Goal: Task Accomplishment & Management: Manage account settings

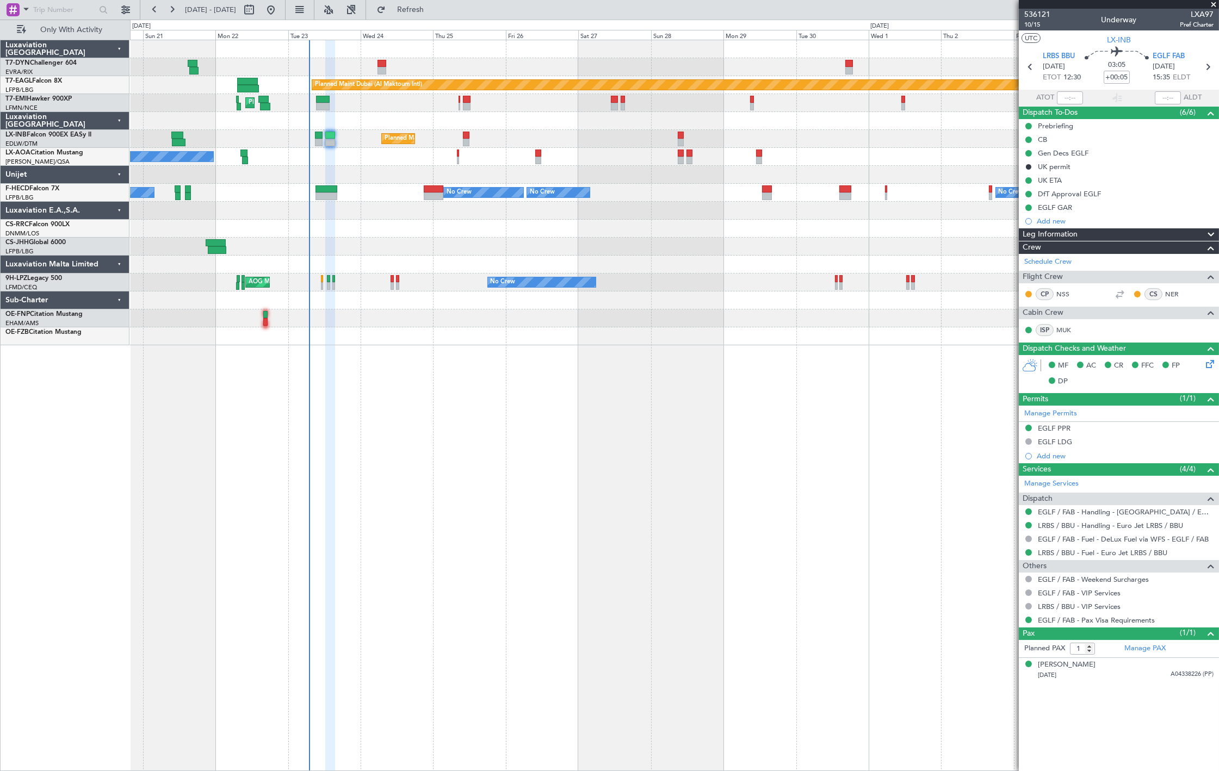
click at [214, 90] on div "Planned Maint Dubai (Al Maktoum Intl) Unplanned Maint Paris (Le Bourget)" at bounding box center [674, 85] width 1088 height 18
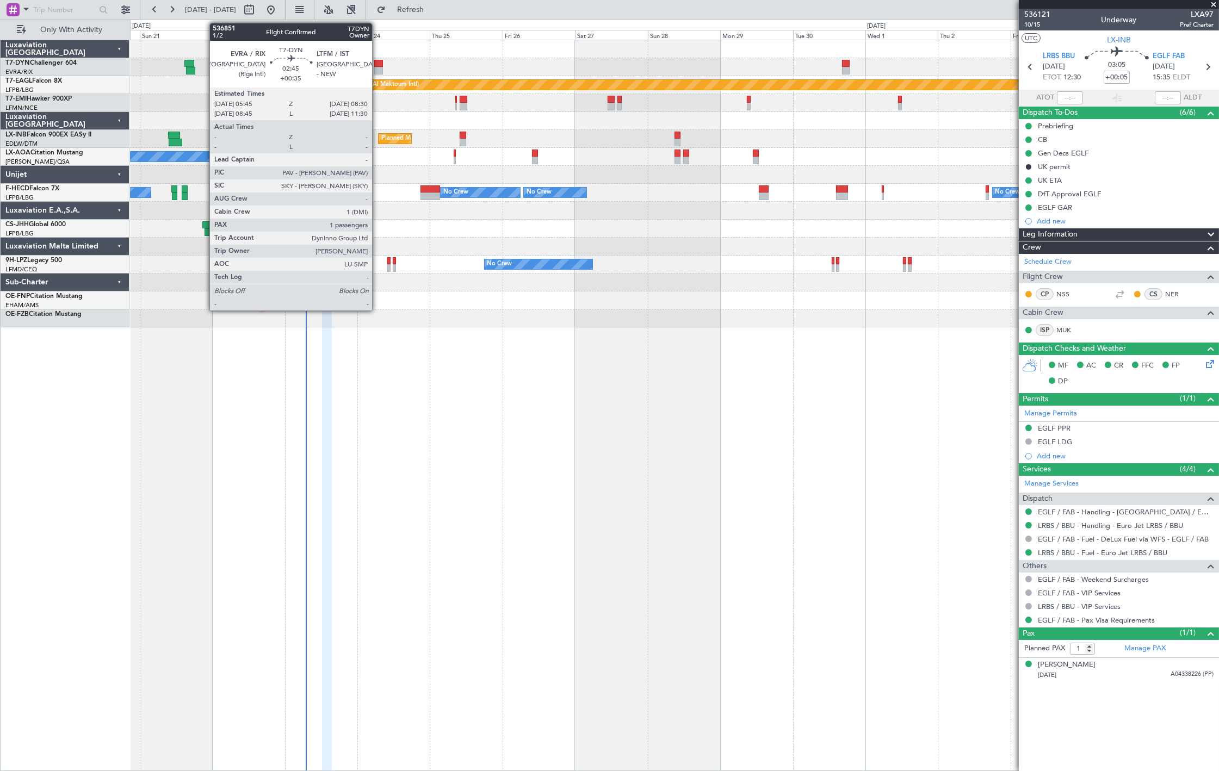
click at [377, 66] on div at bounding box center [378, 64] width 9 height 8
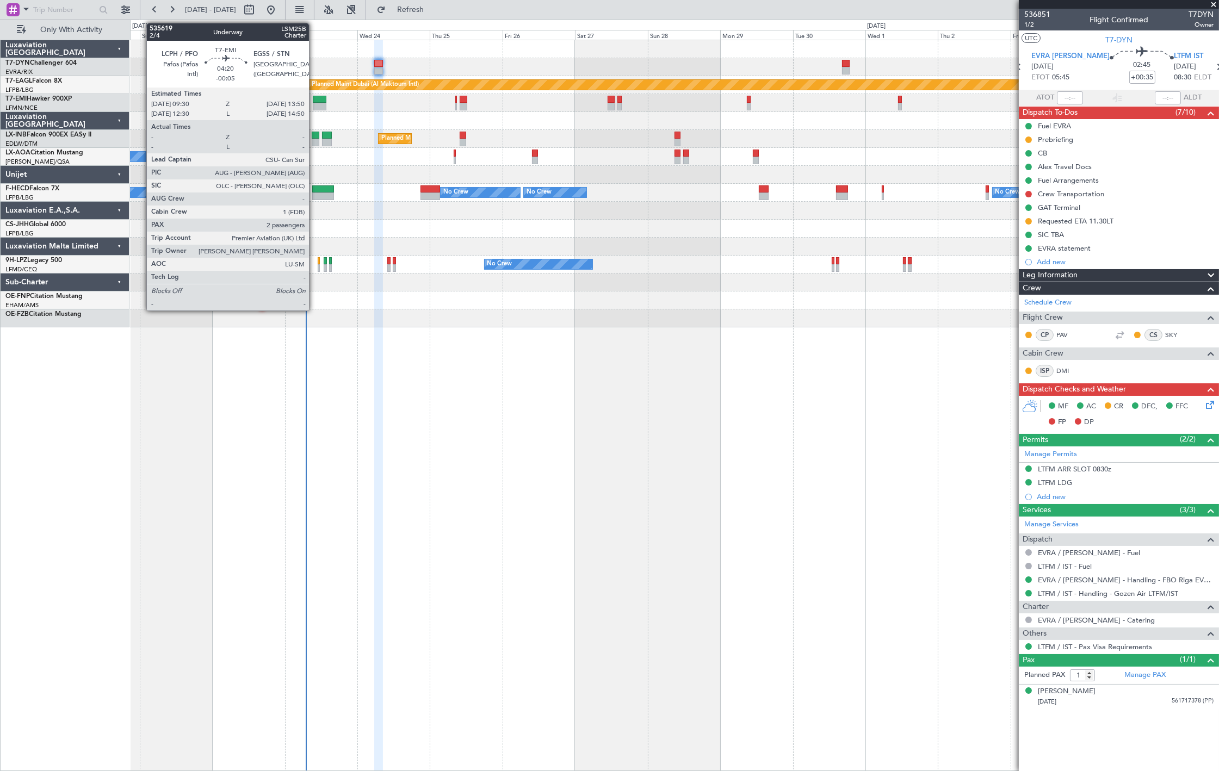
click at [314, 104] on div at bounding box center [320, 107] width 14 height 8
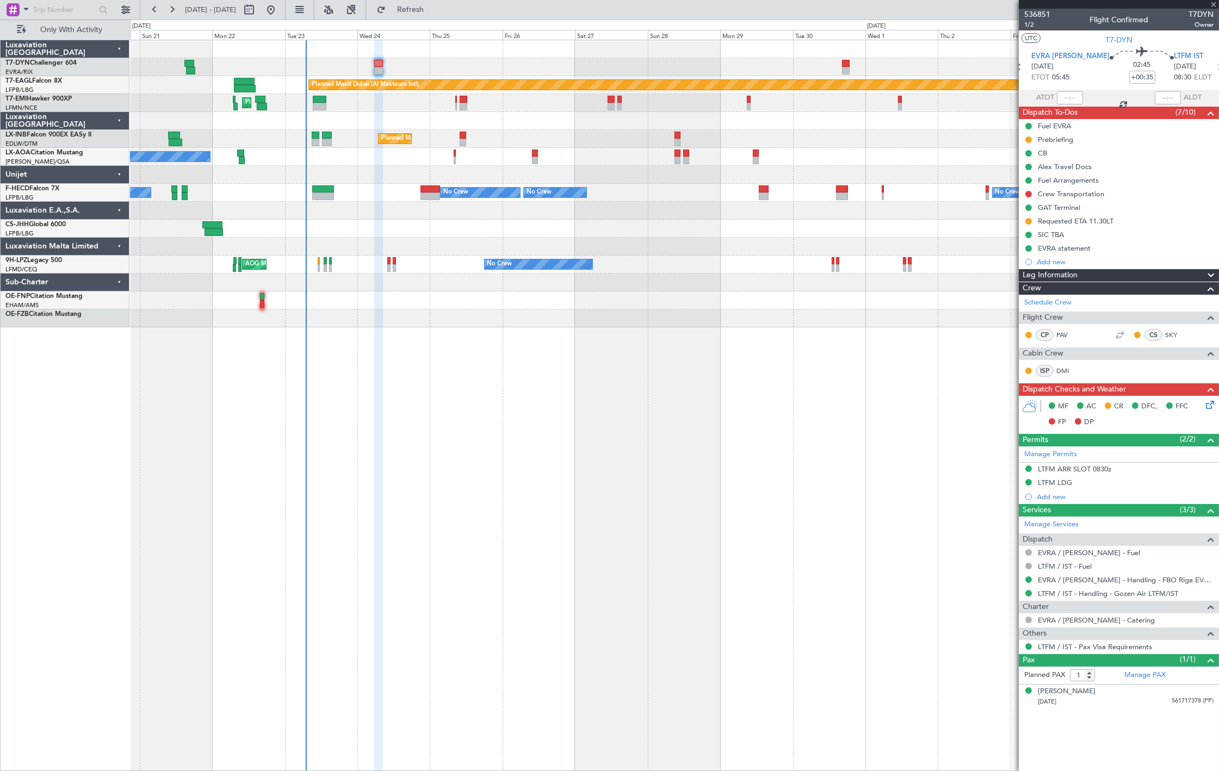
type input "-00:05"
type input "2"
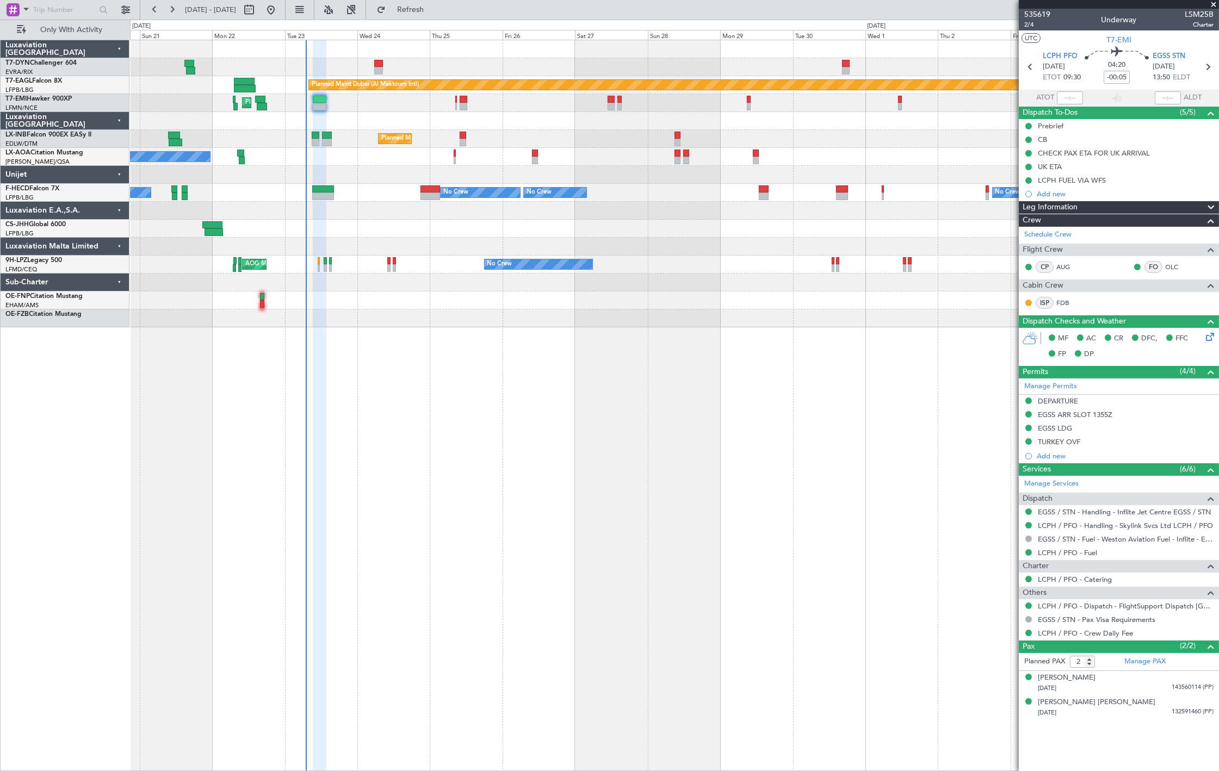
click at [312, 142] on div at bounding box center [316, 143] width 8 height 8
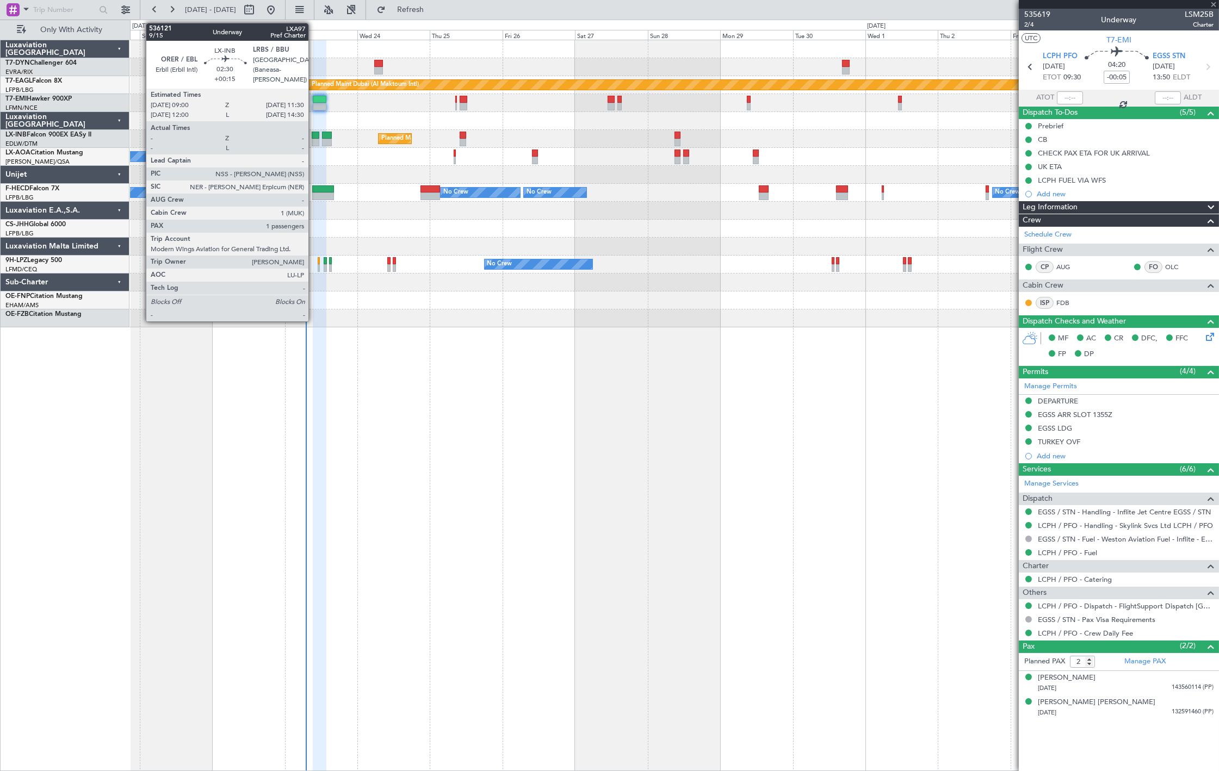
type input "+00:15"
type input "1"
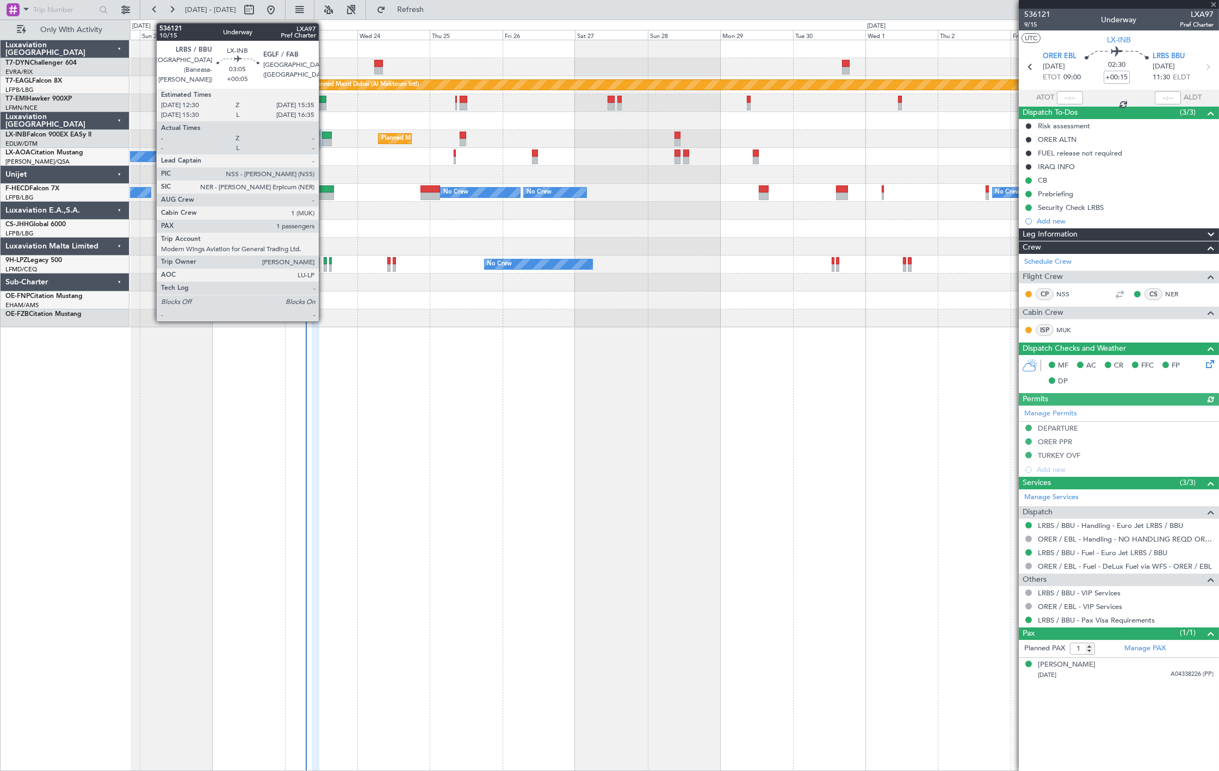
click at [324, 139] on div at bounding box center [327, 143] width 10 height 8
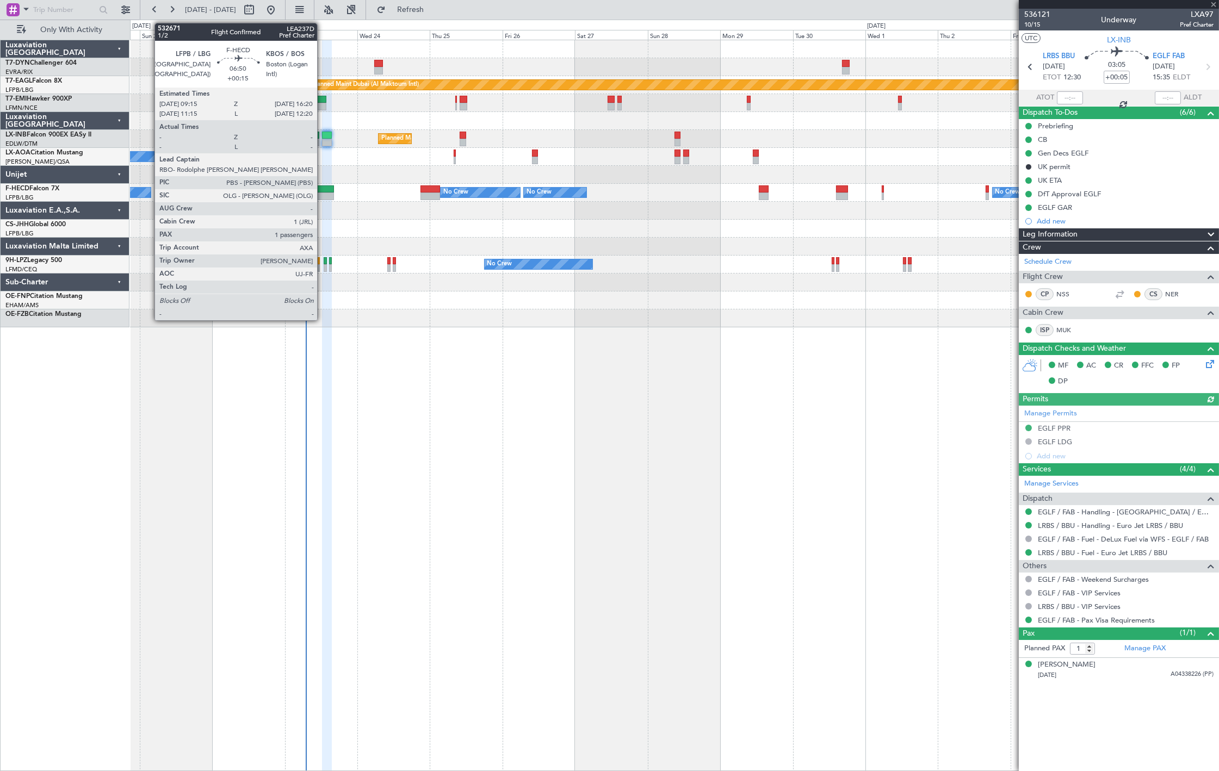
click at [322, 189] on div at bounding box center [323, 189] width 22 height 8
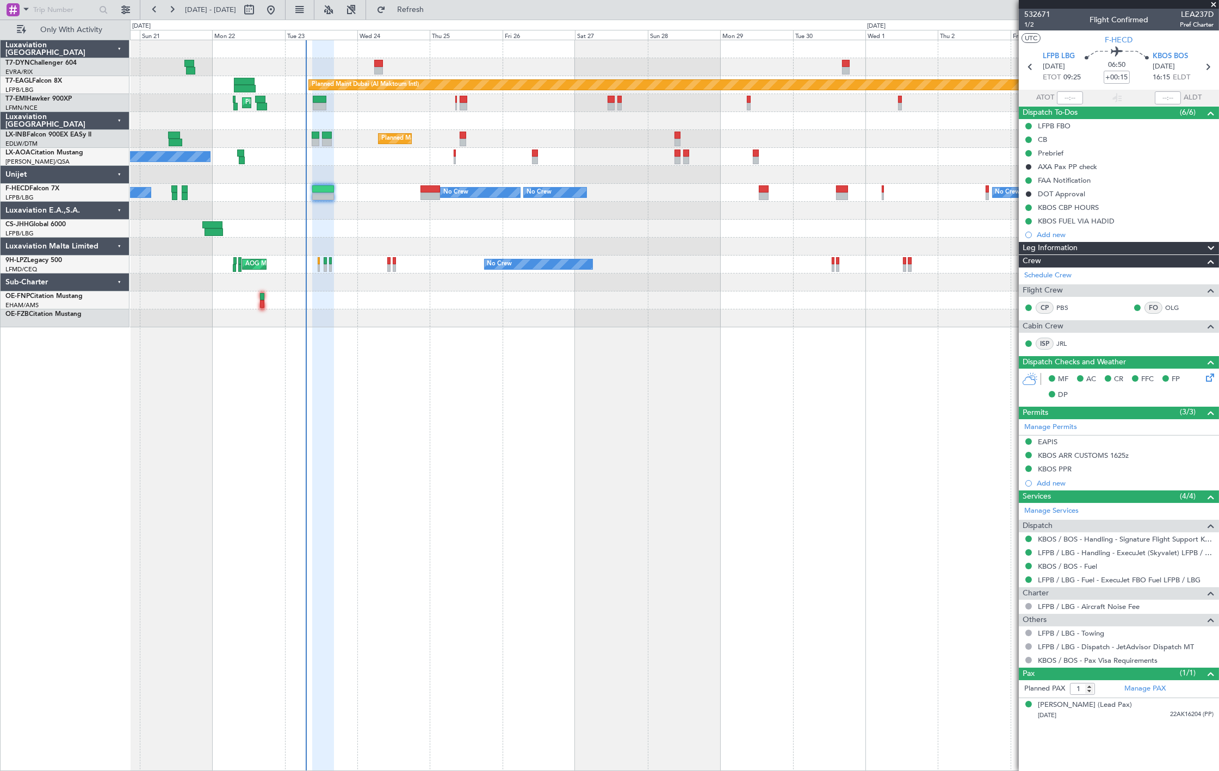
click at [318, 149] on div "No Crew Antwerp (Deurne) No Crew Nice (Côte d'Azur Airport) Planned Maint Nice …" at bounding box center [674, 157] width 1088 height 18
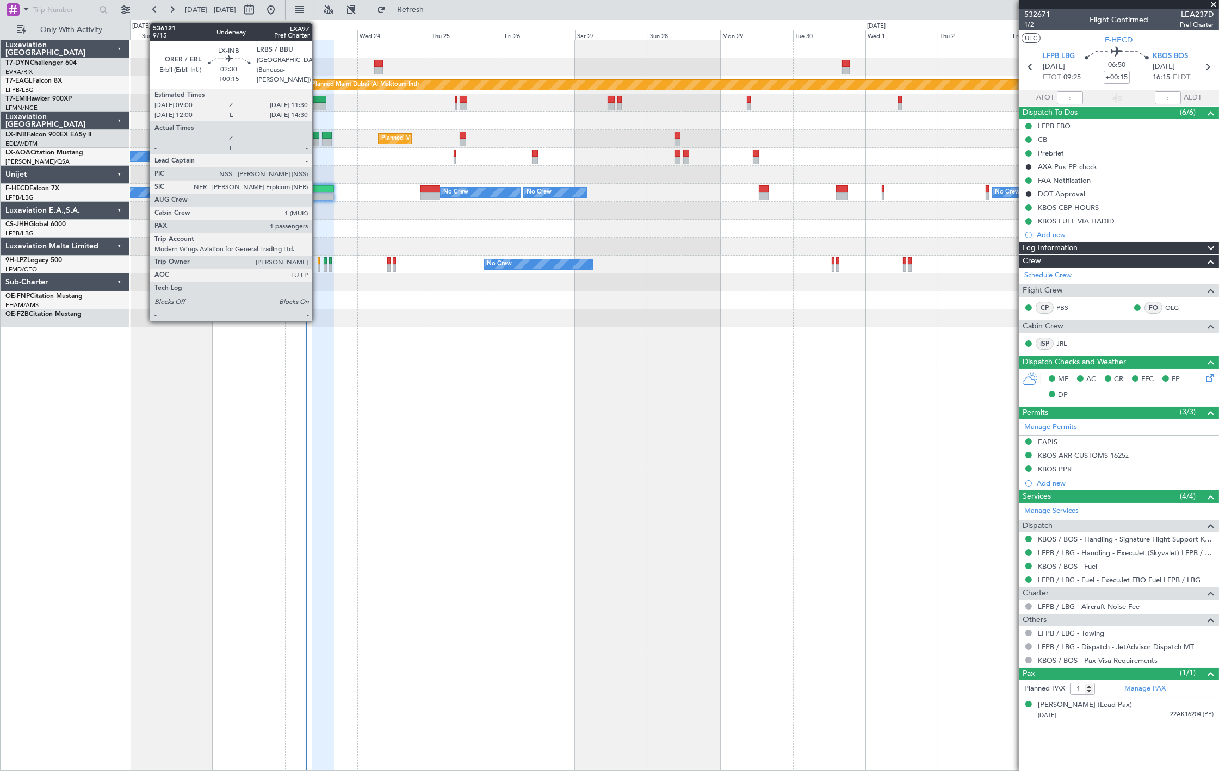
click at [317, 144] on div at bounding box center [316, 143] width 8 height 8
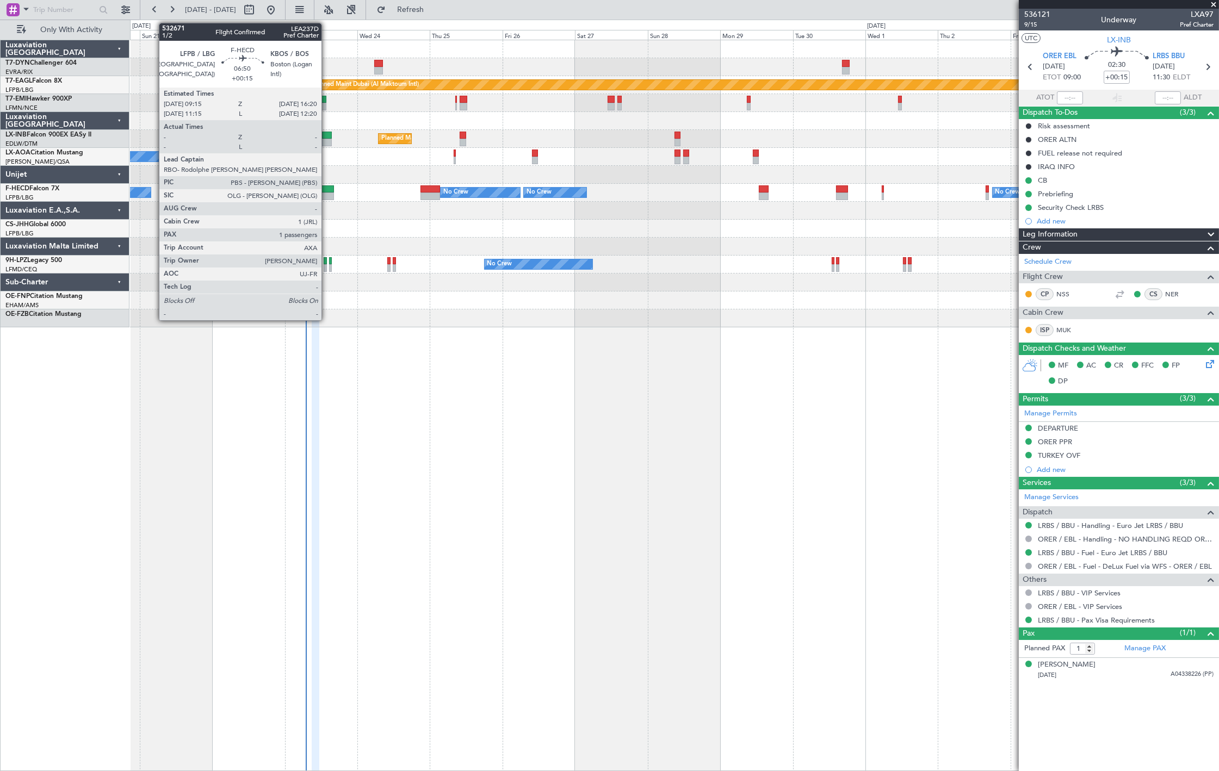
click at [327, 193] on div at bounding box center [323, 196] width 22 height 8
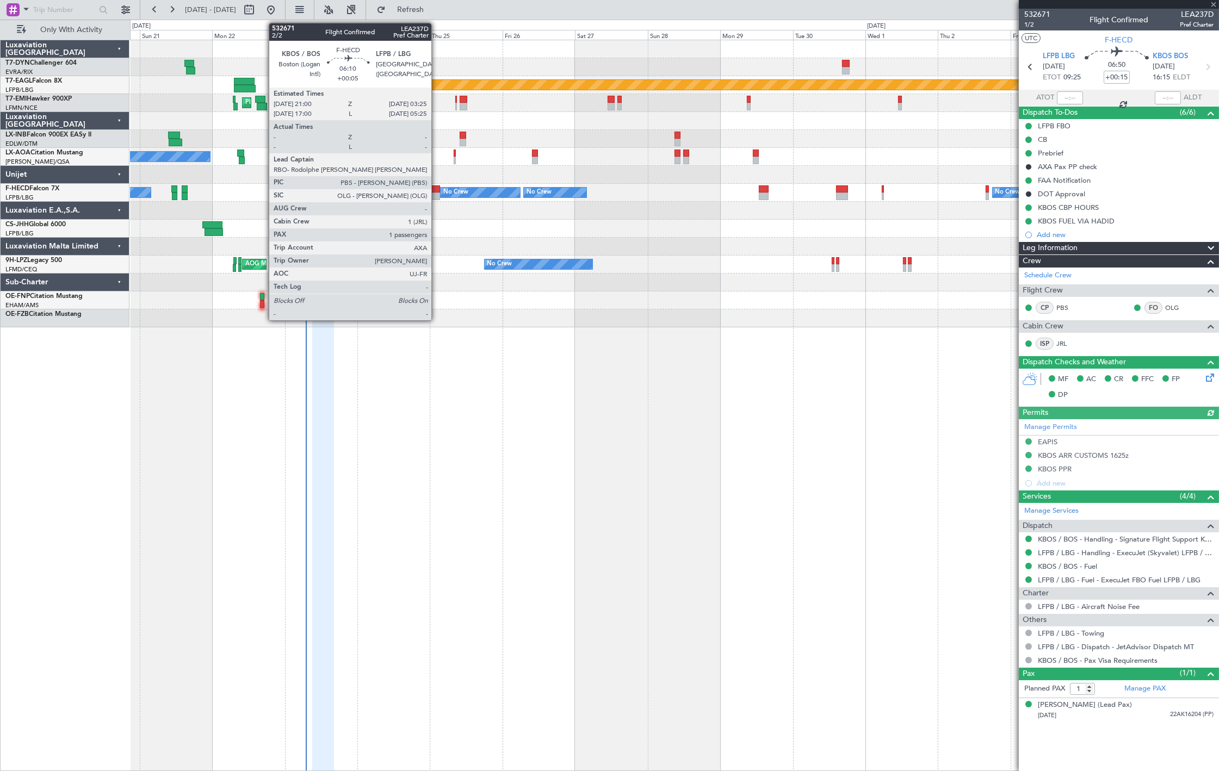
click at [437, 196] on div at bounding box center [430, 196] width 20 height 8
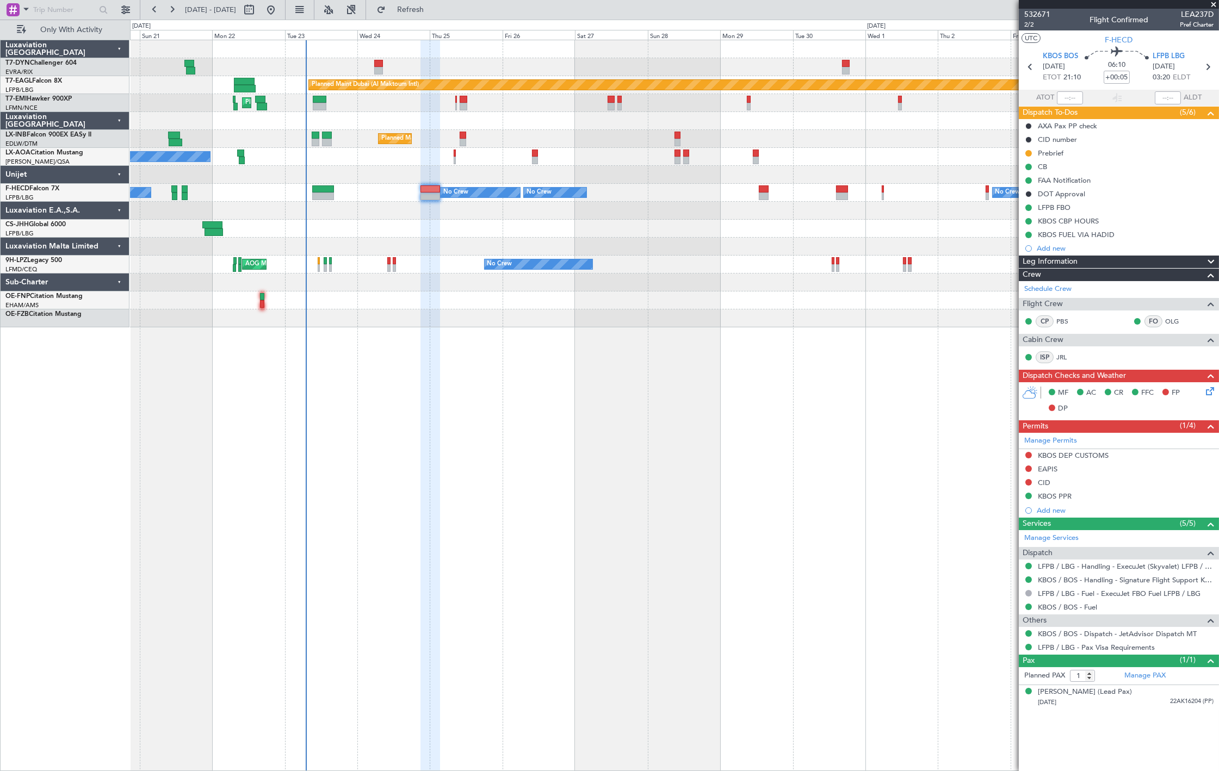
click at [316, 268] on div "AOG Maint Cannes (Mandelieu) No Crew No Crew Planned Maint St Gallen (Altenrhei…" at bounding box center [674, 265] width 1088 height 18
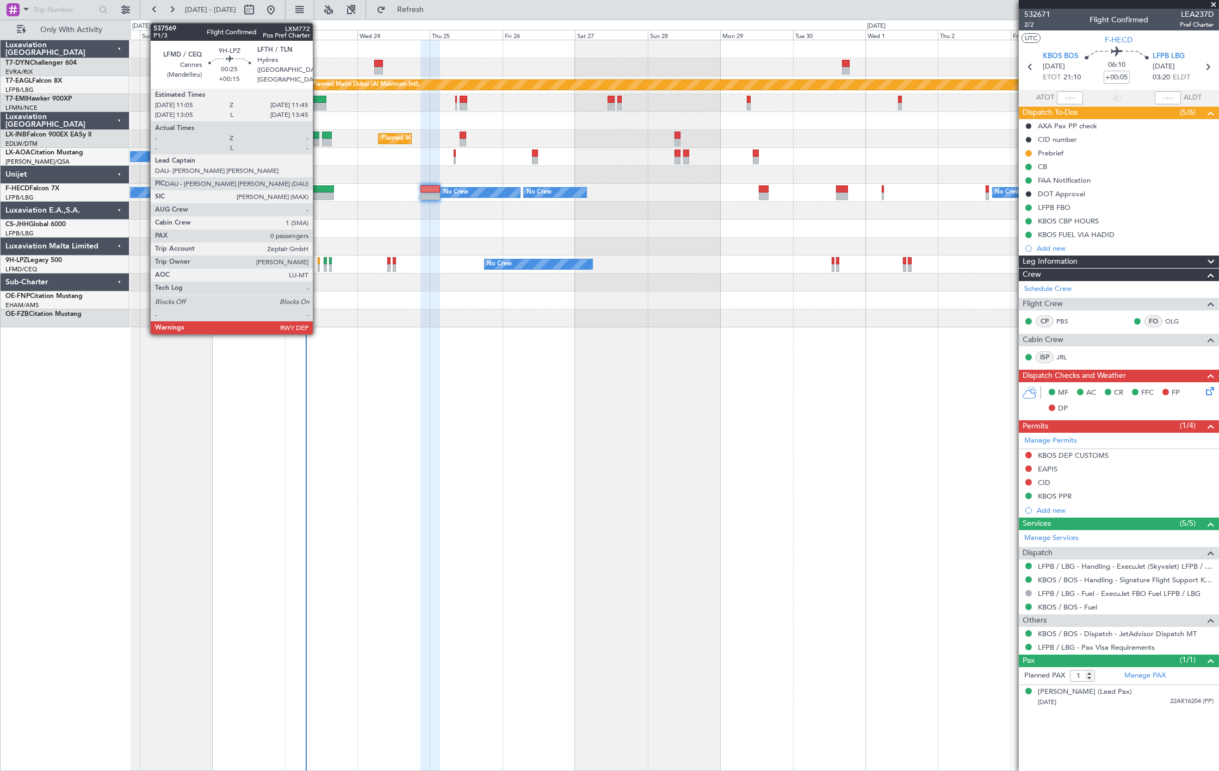
click at [318, 268] on div at bounding box center [319, 268] width 2 height 8
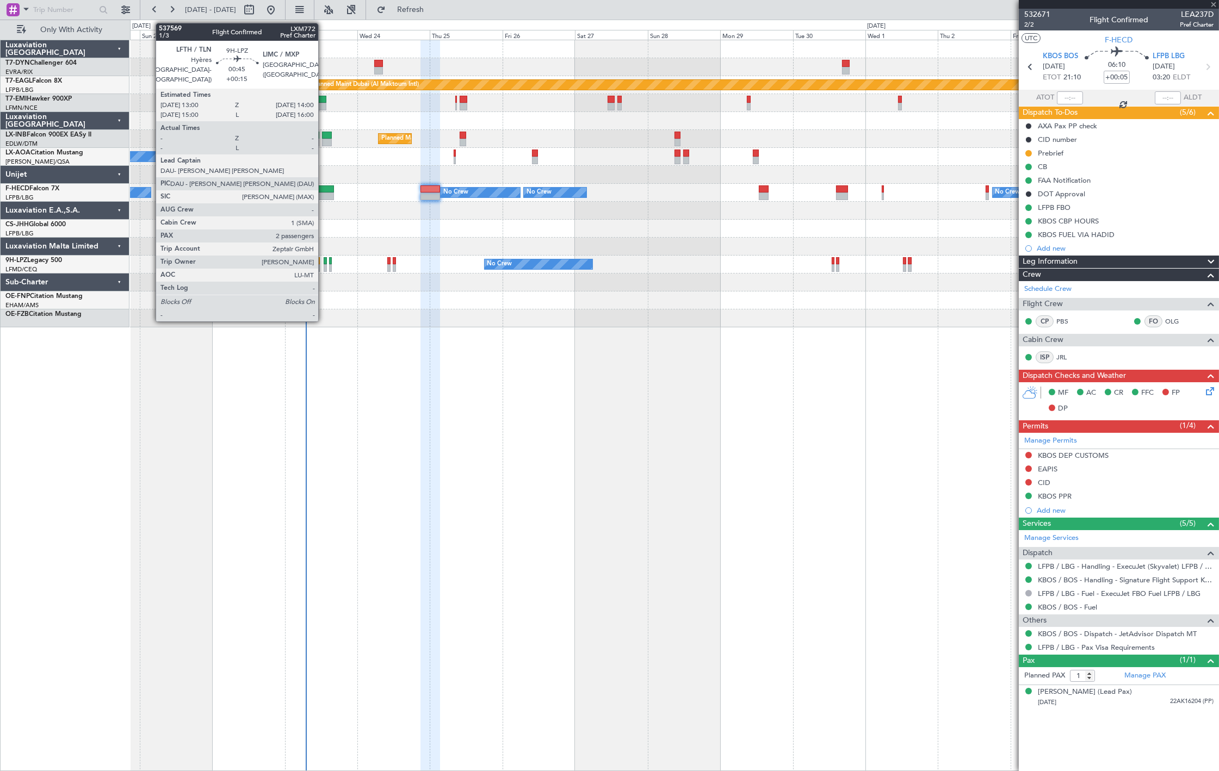
type input "+00:15"
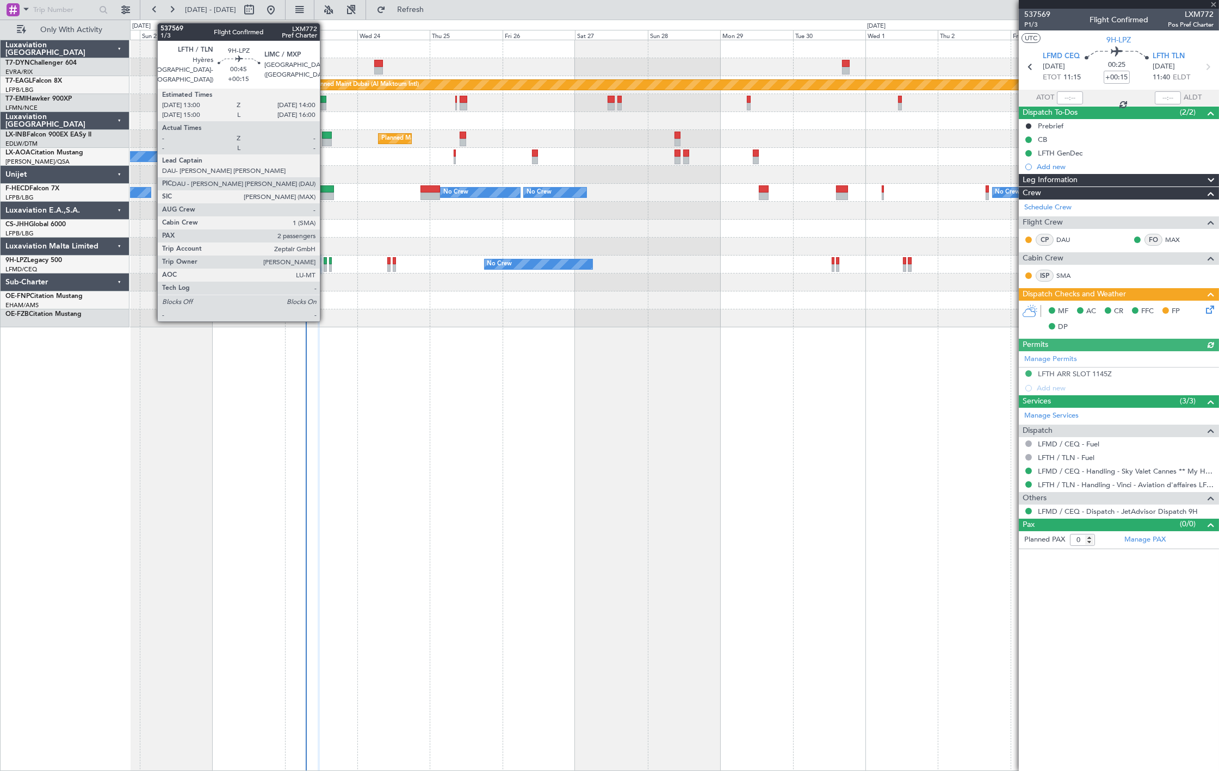
click at [325, 270] on div at bounding box center [325, 268] width 3 height 8
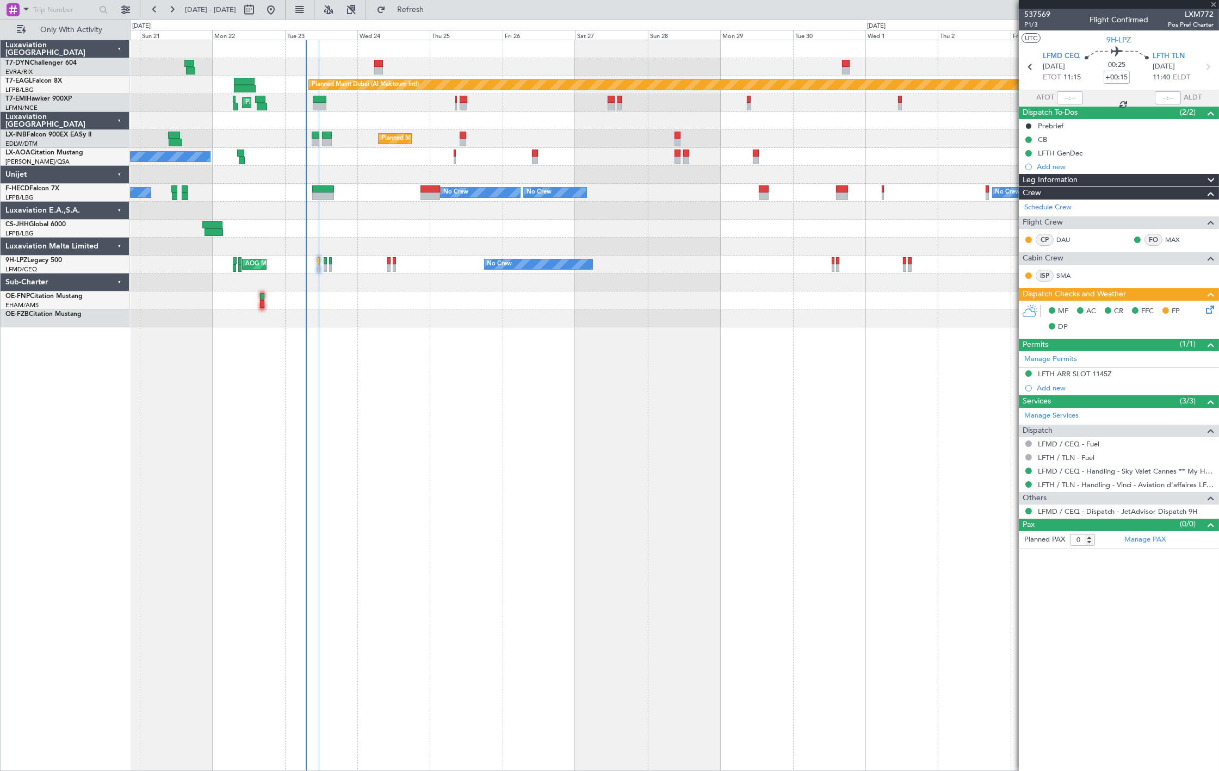
type input "2"
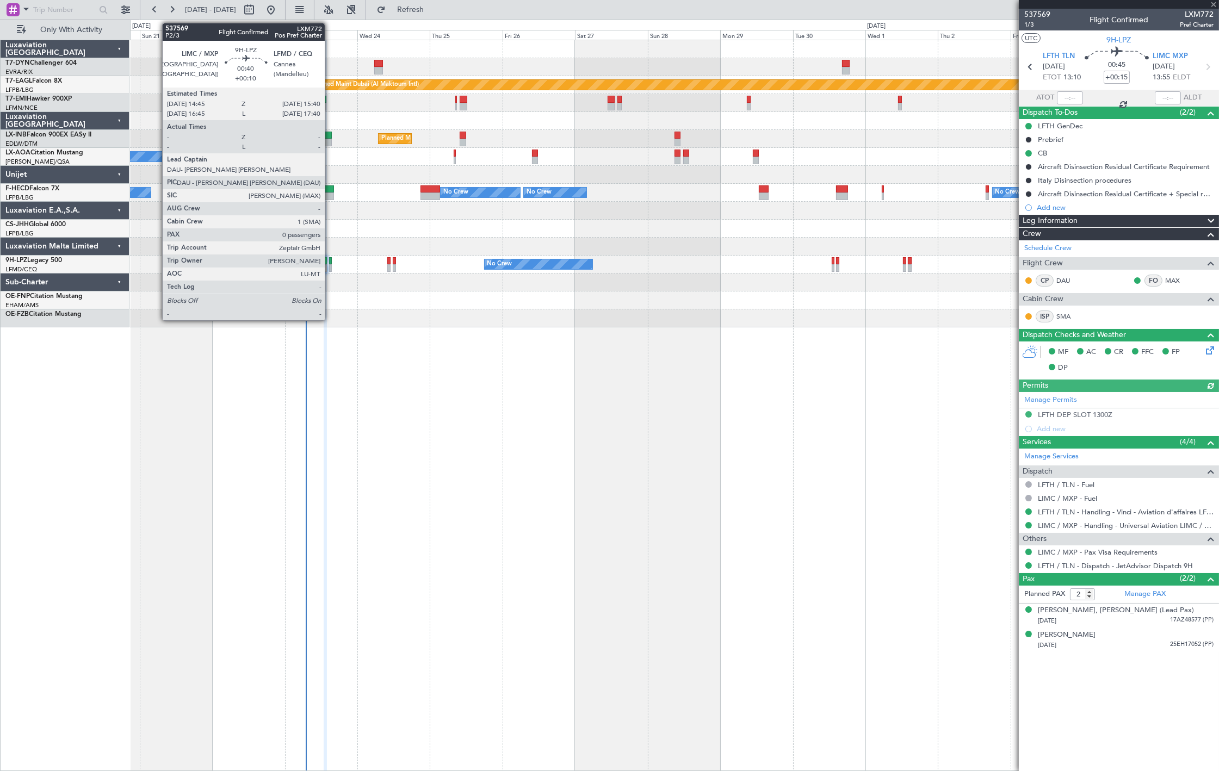
click at [330, 269] on div at bounding box center [330, 268] width 3 height 8
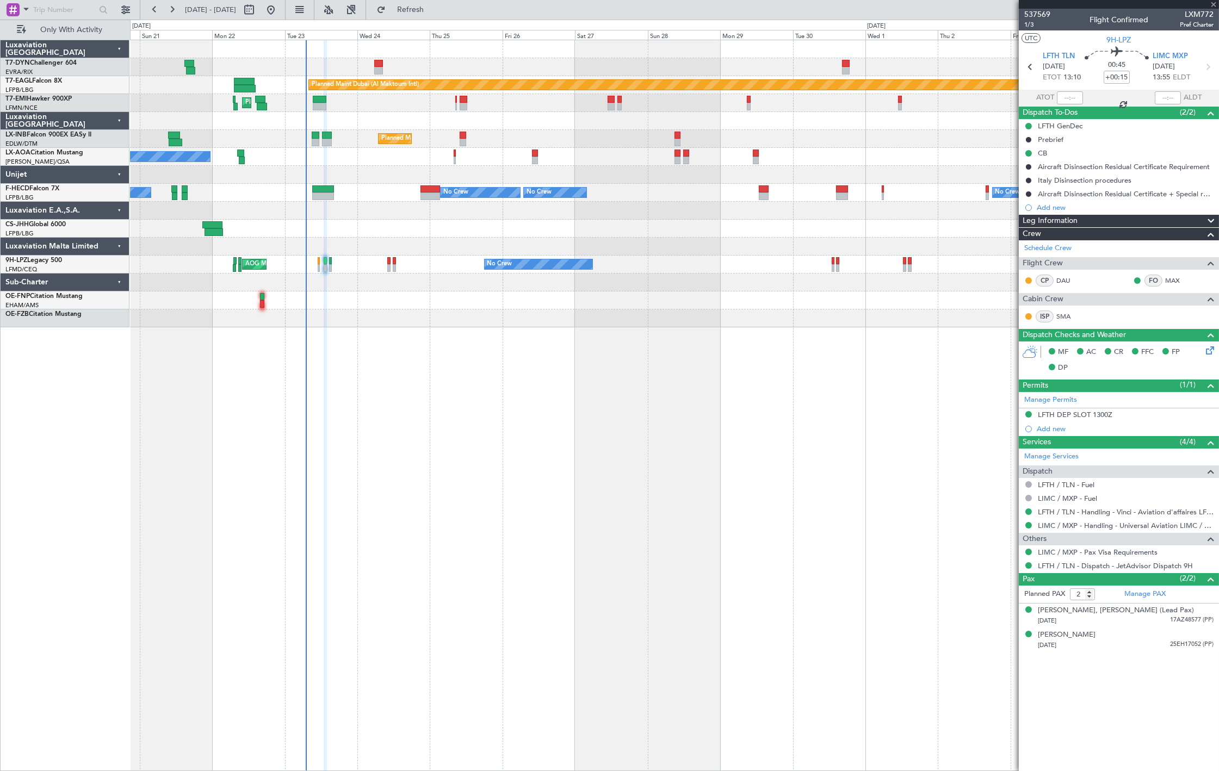
type input "+00:10"
type input "0"
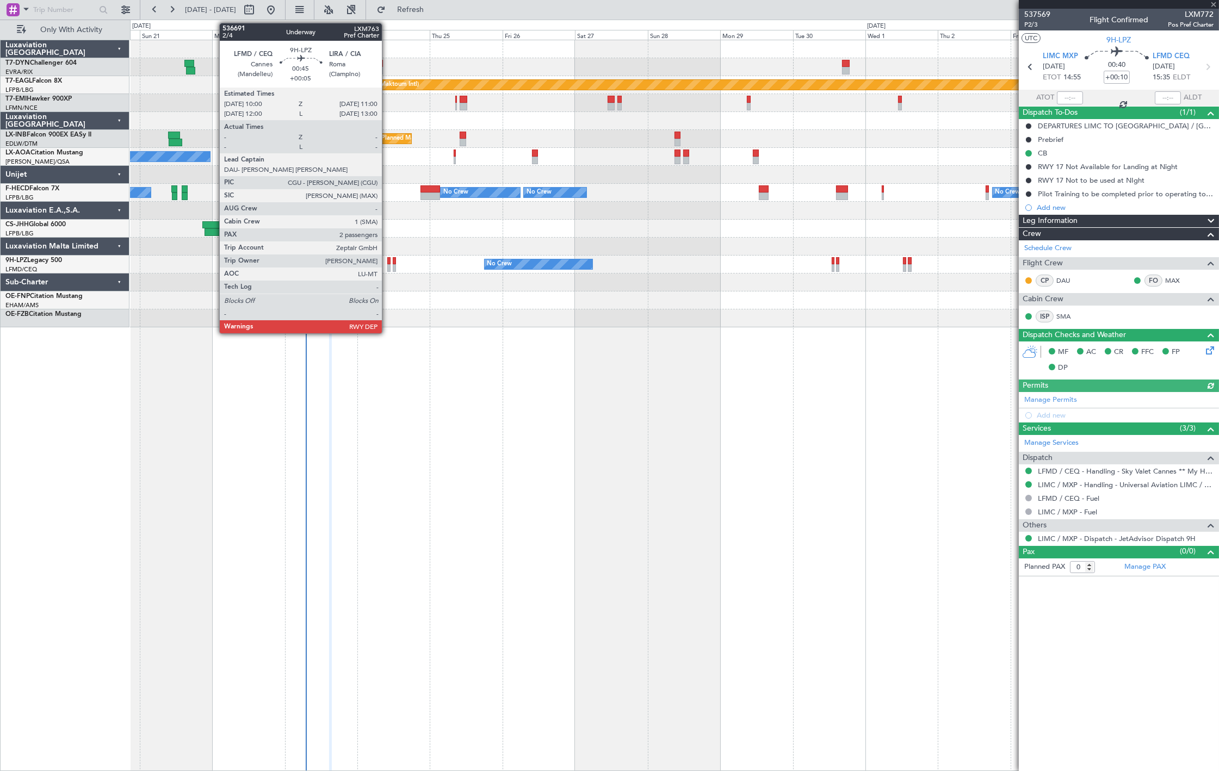
click at [387, 268] on div at bounding box center [388, 268] width 3 height 8
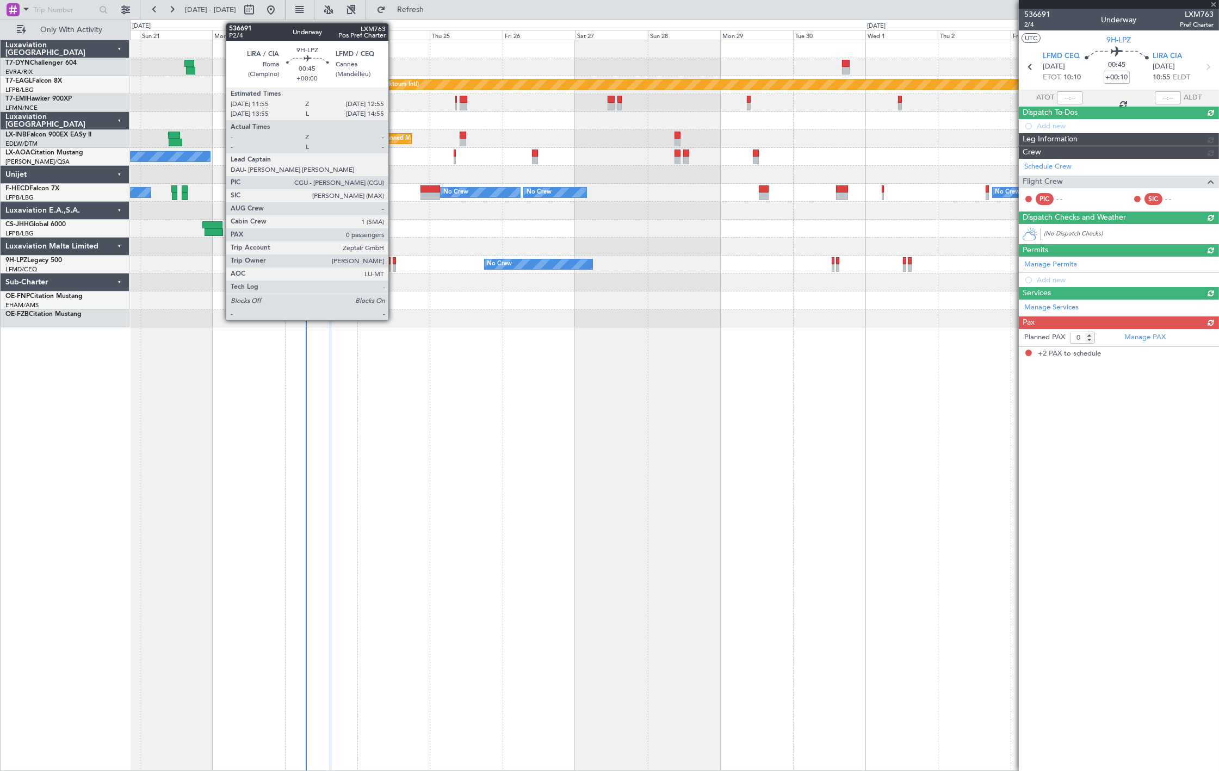
type input "+00:05"
type input "2"
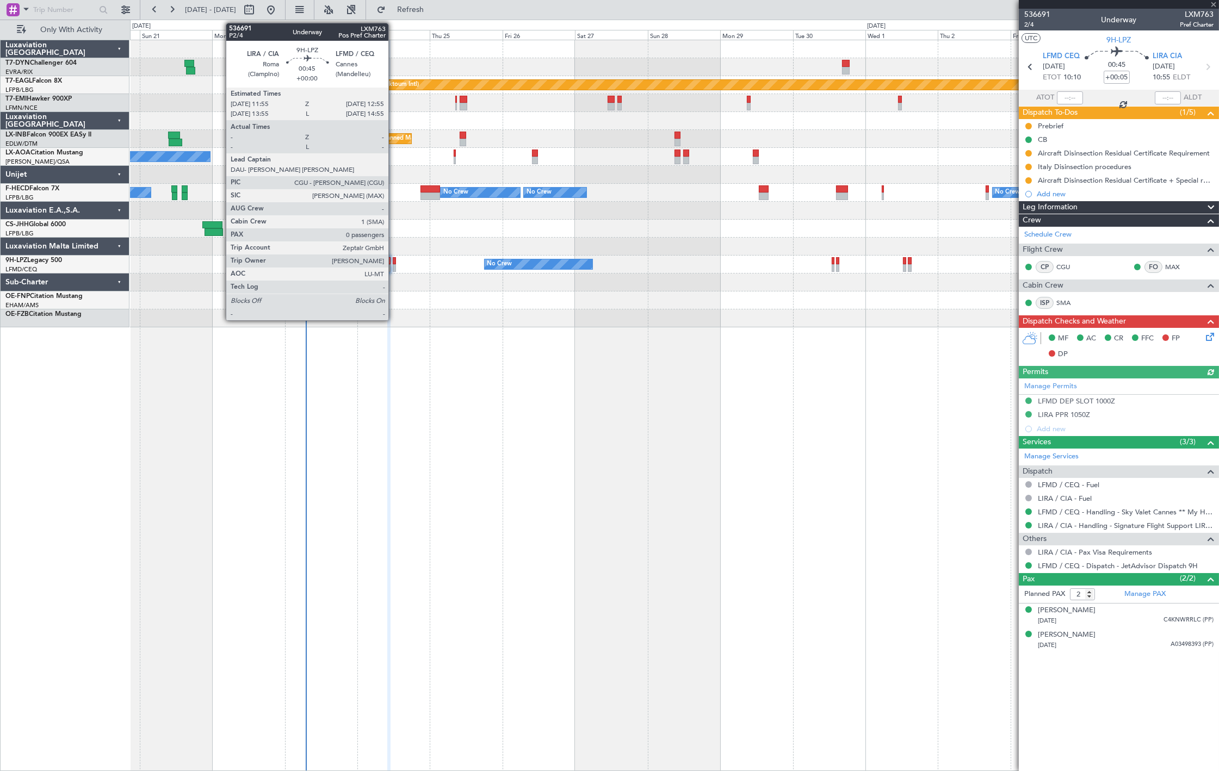
click at [394, 266] on div at bounding box center [394, 268] width 3 height 8
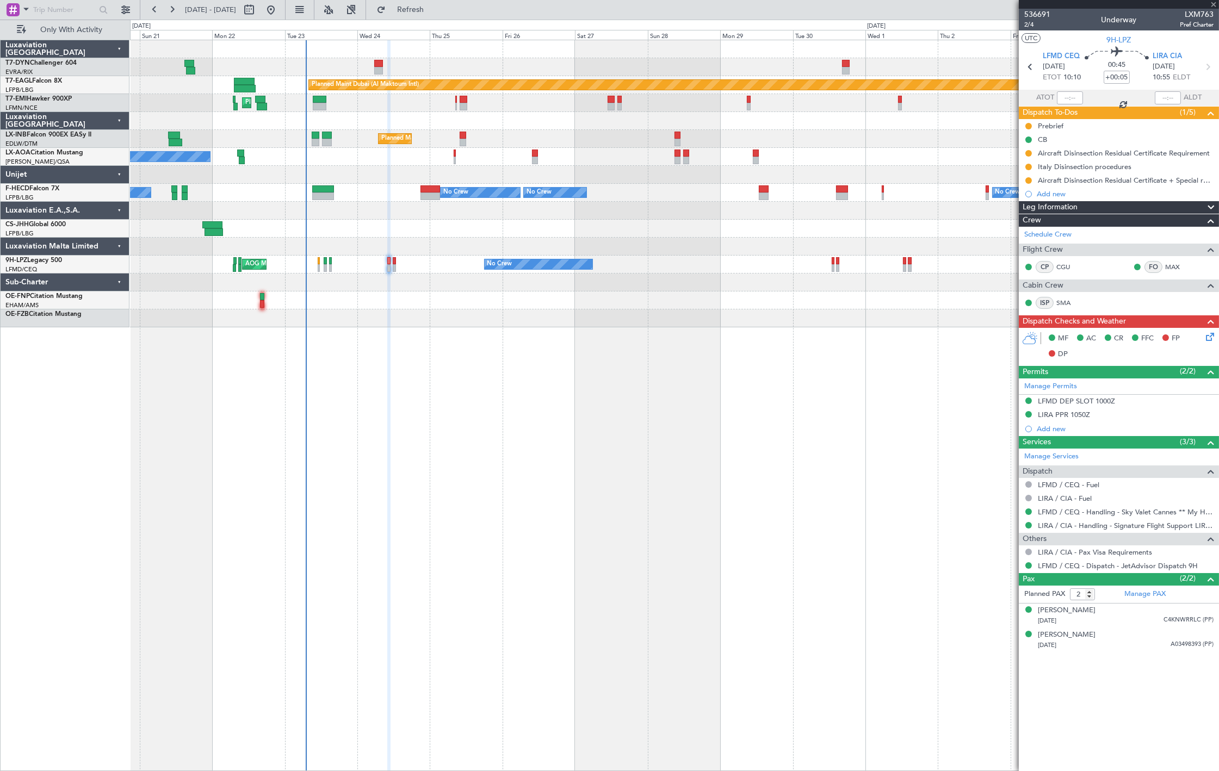
type input "0"
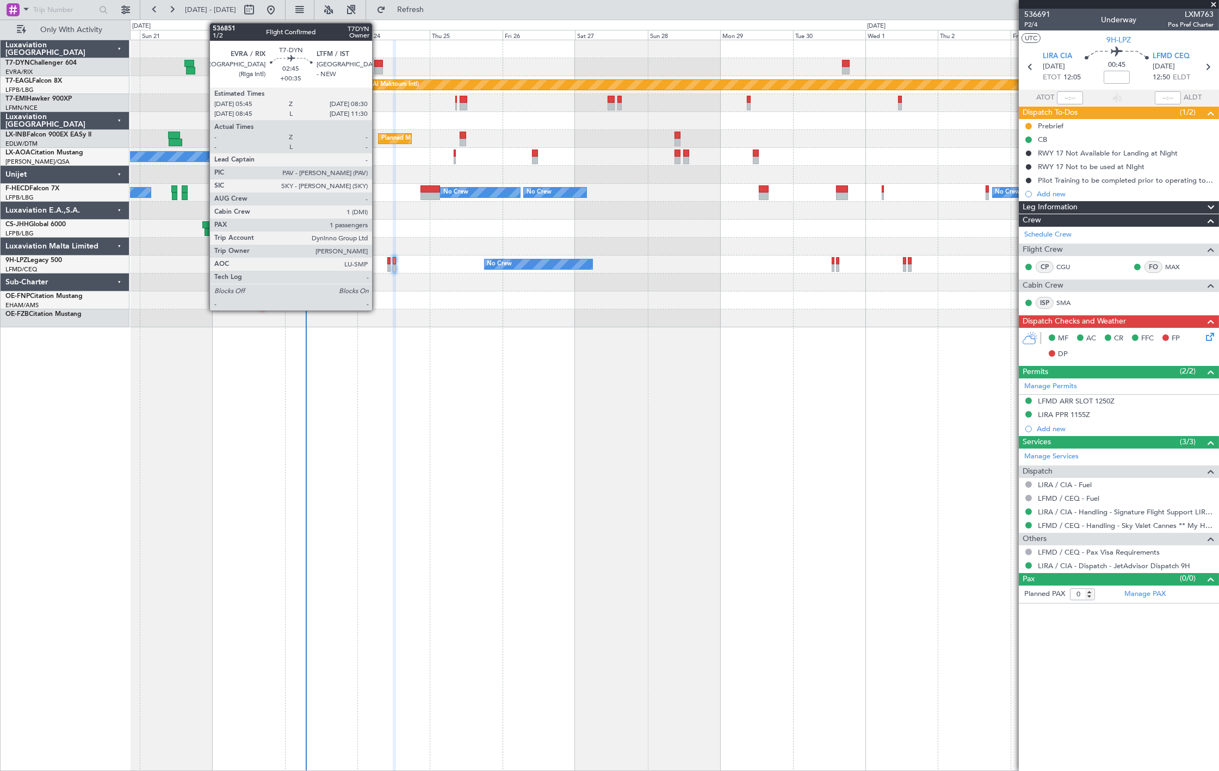
click at [377, 67] on div at bounding box center [378, 71] width 9 height 8
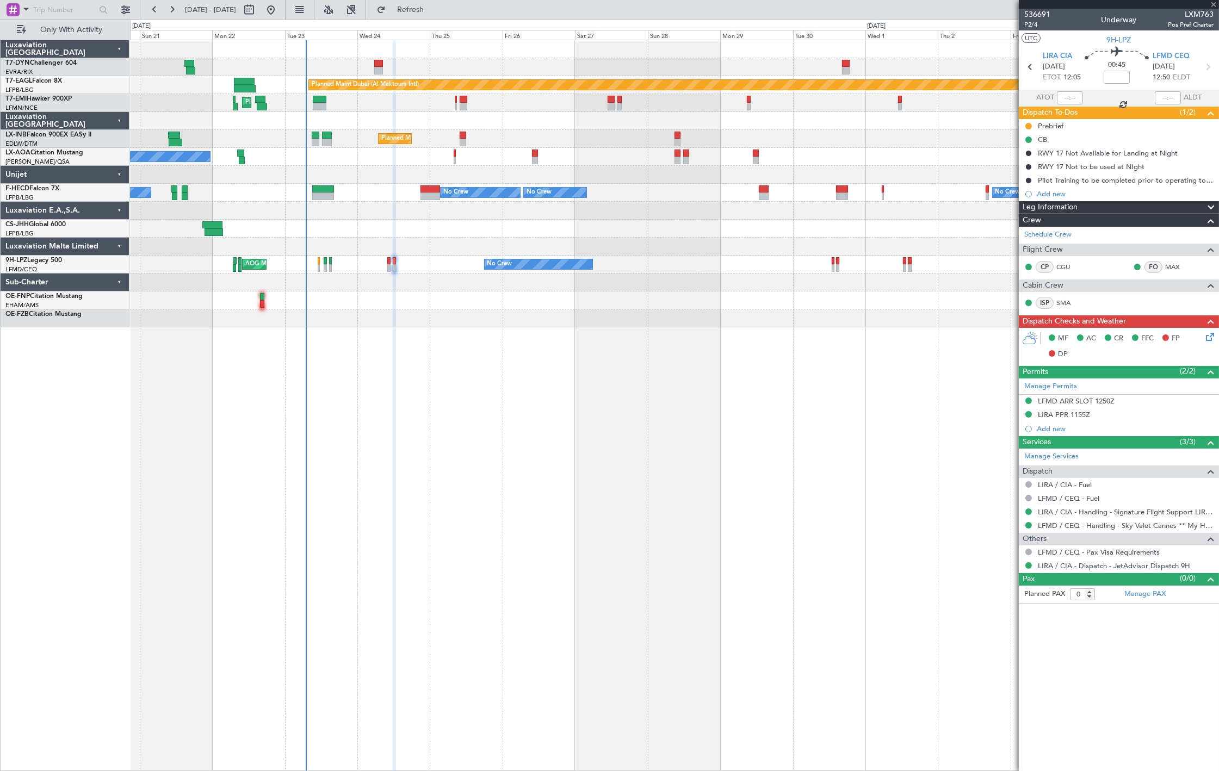
type input "+00:35"
type input "1"
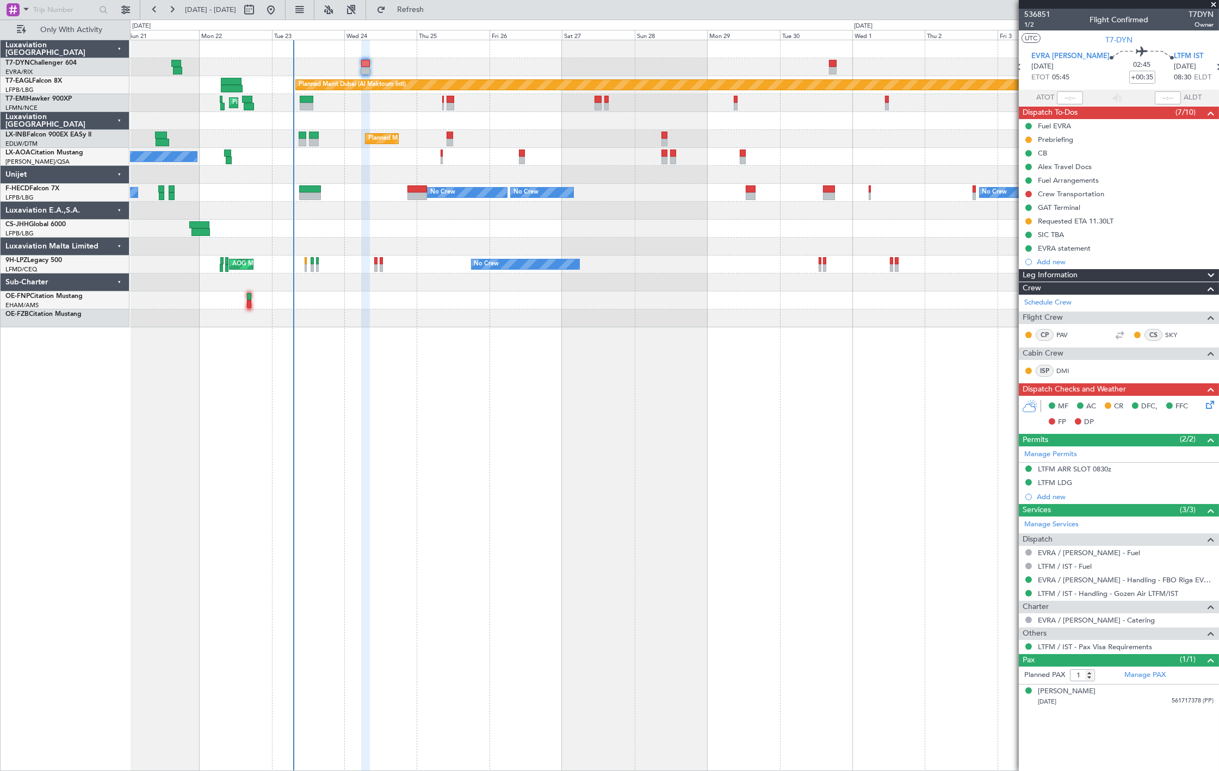
click at [355, 97] on div "Planned Maint [GEOGRAPHIC_DATA]" at bounding box center [674, 103] width 1088 height 18
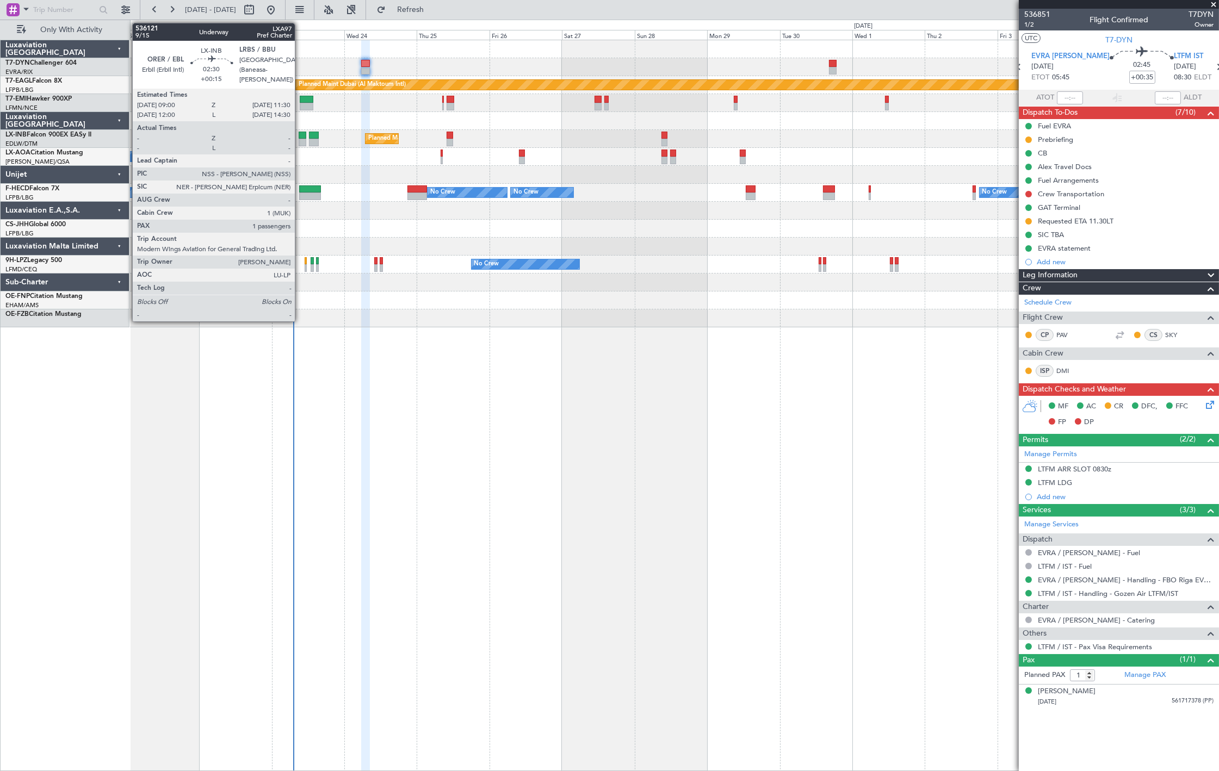
click at [300, 139] on div at bounding box center [303, 143] width 8 height 8
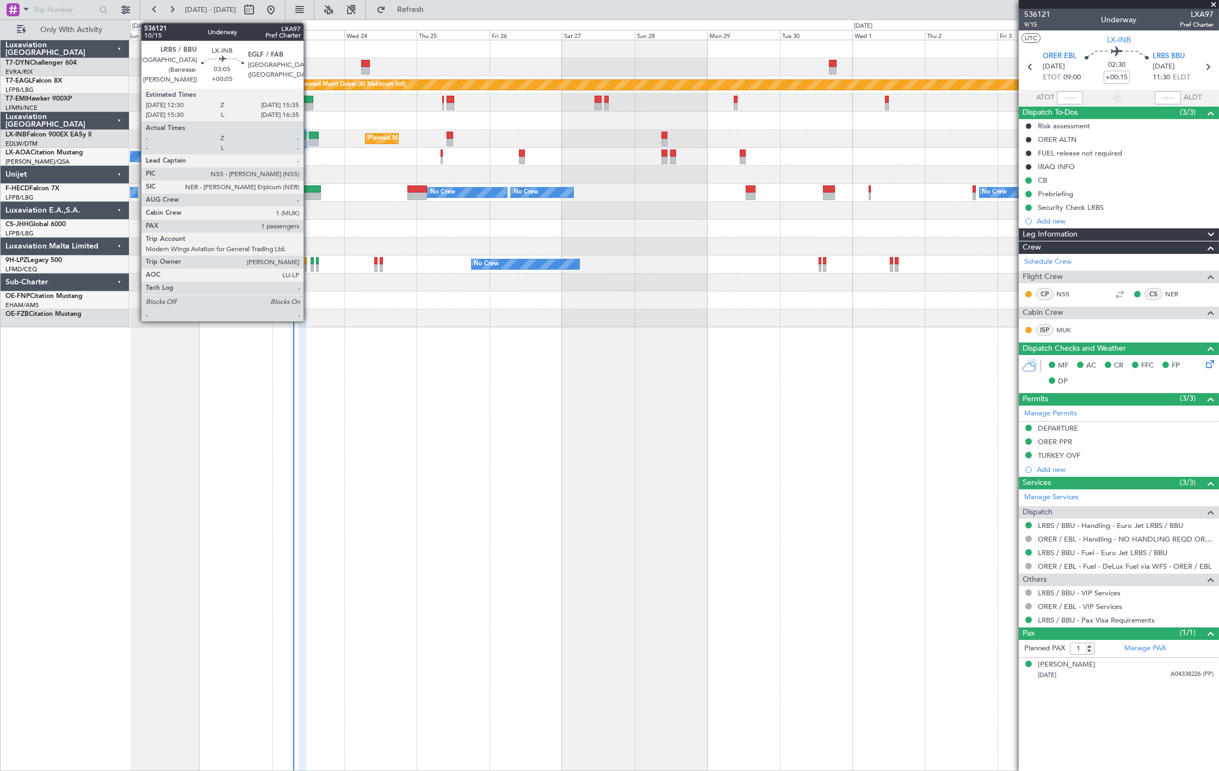
click at [309, 139] on div at bounding box center [314, 143] width 10 height 8
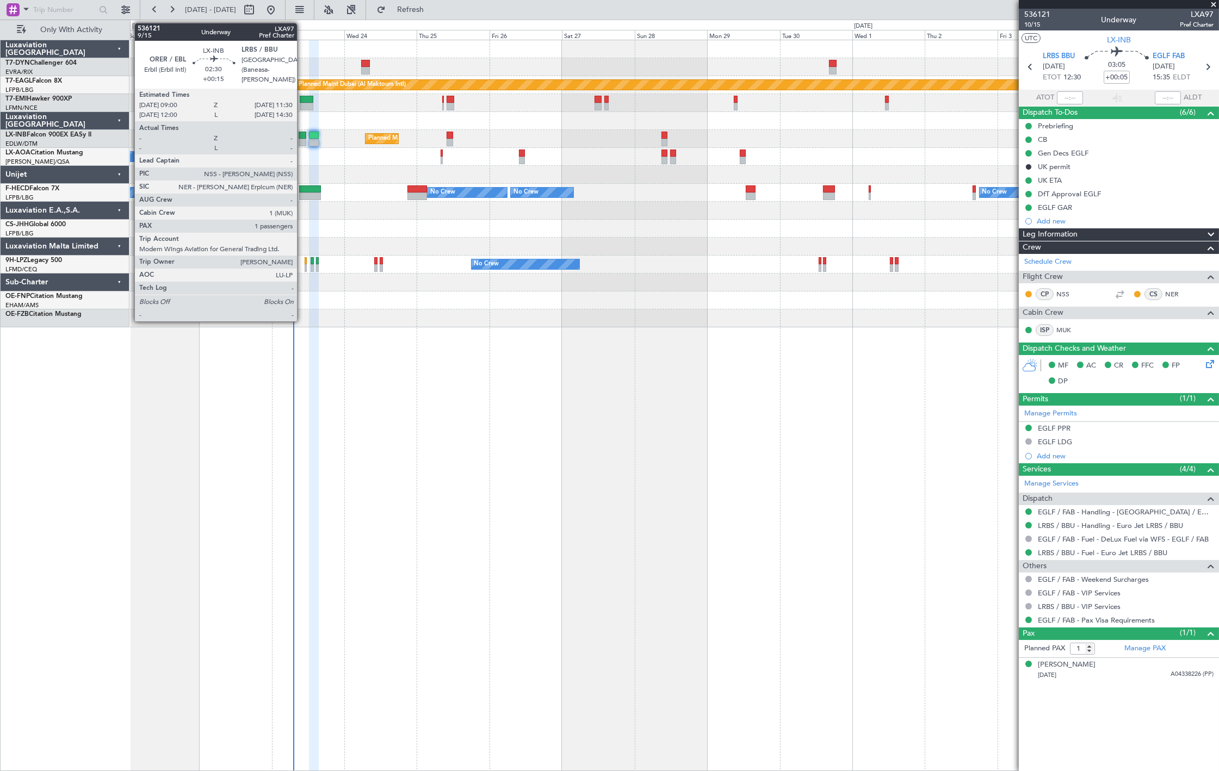
click at [302, 144] on div at bounding box center [303, 143] width 8 height 8
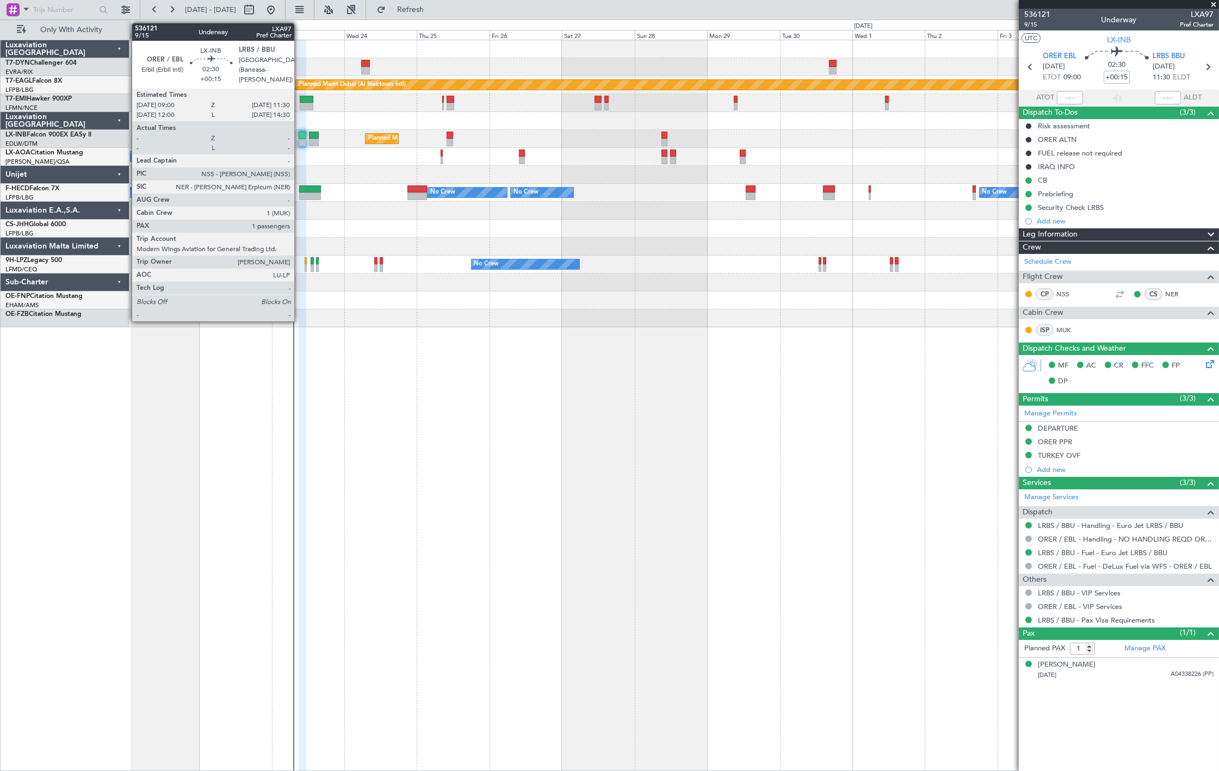
click at [300, 141] on div at bounding box center [303, 143] width 8 height 8
click at [303, 142] on div at bounding box center [303, 143] width 8 height 8
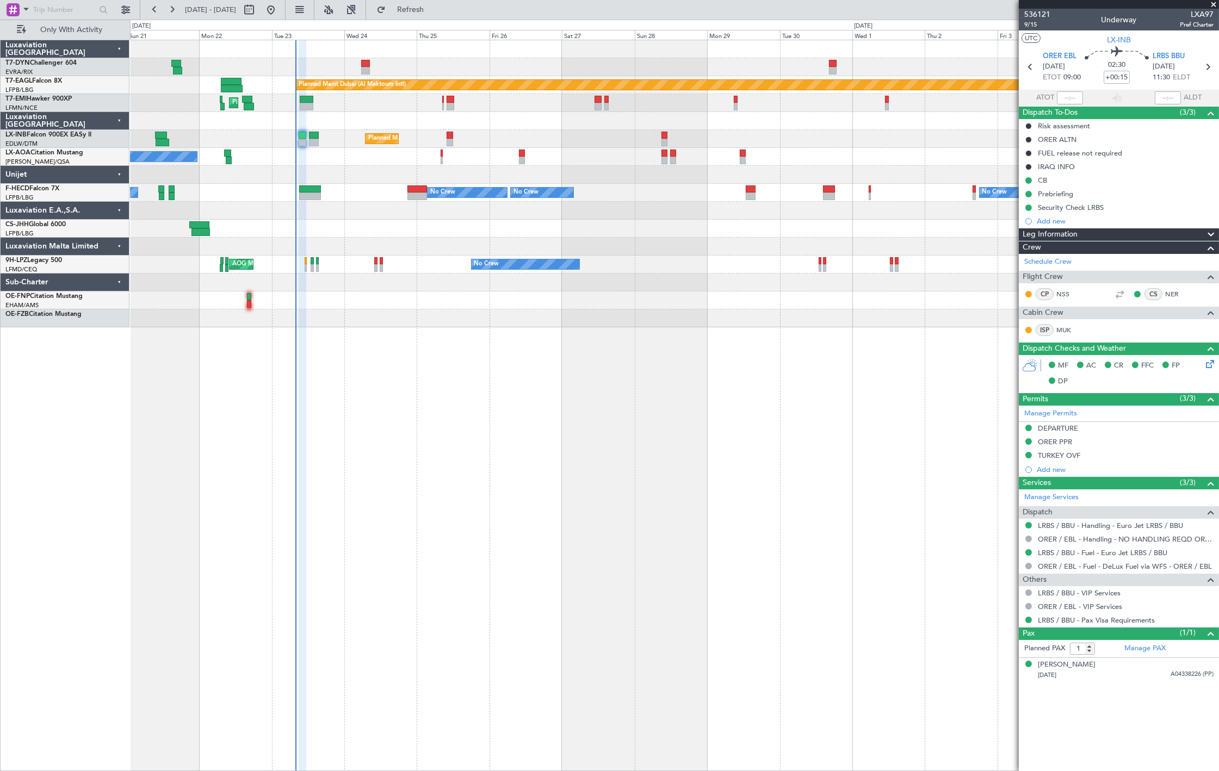
click at [296, 104] on div "Planned Maint [GEOGRAPHIC_DATA]" at bounding box center [674, 103] width 1088 height 18
click at [300, 103] on div at bounding box center [307, 107] width 14 height 8
type input "-00:05"
type input "2"
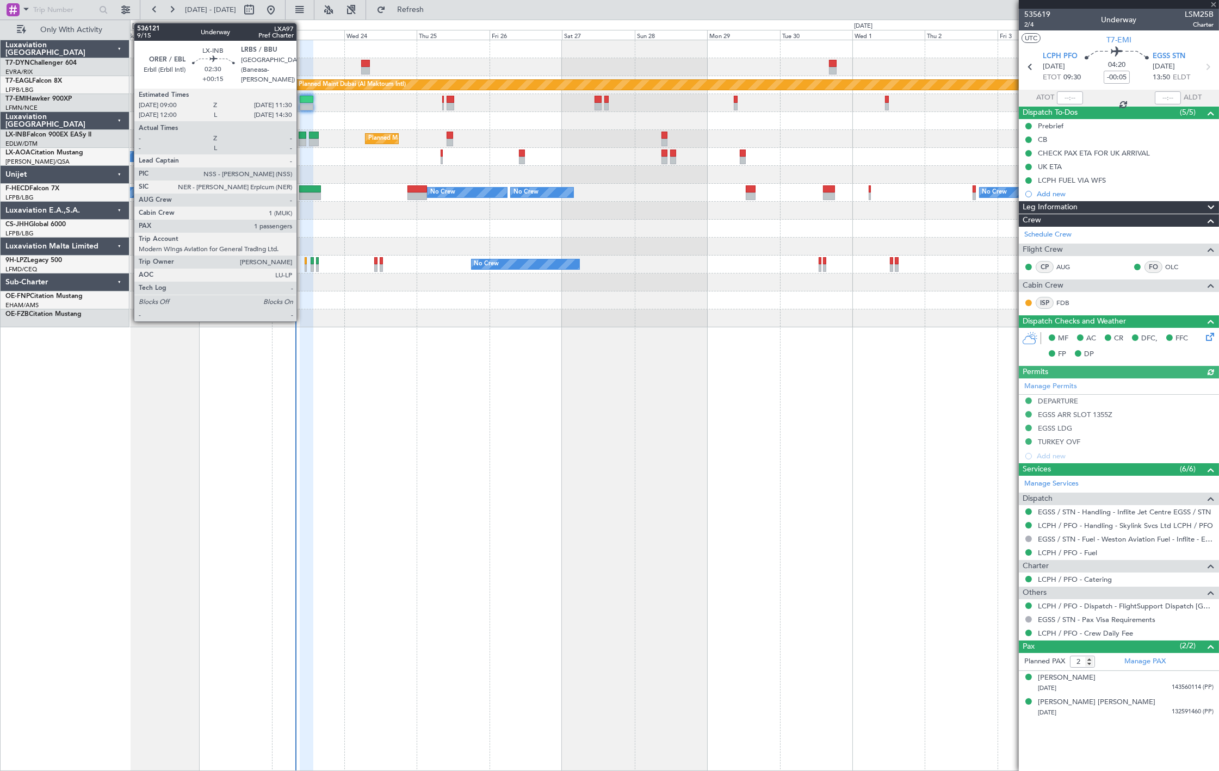
click at [302, 142] on div at bounding box center [303, 143] width 8 height 8
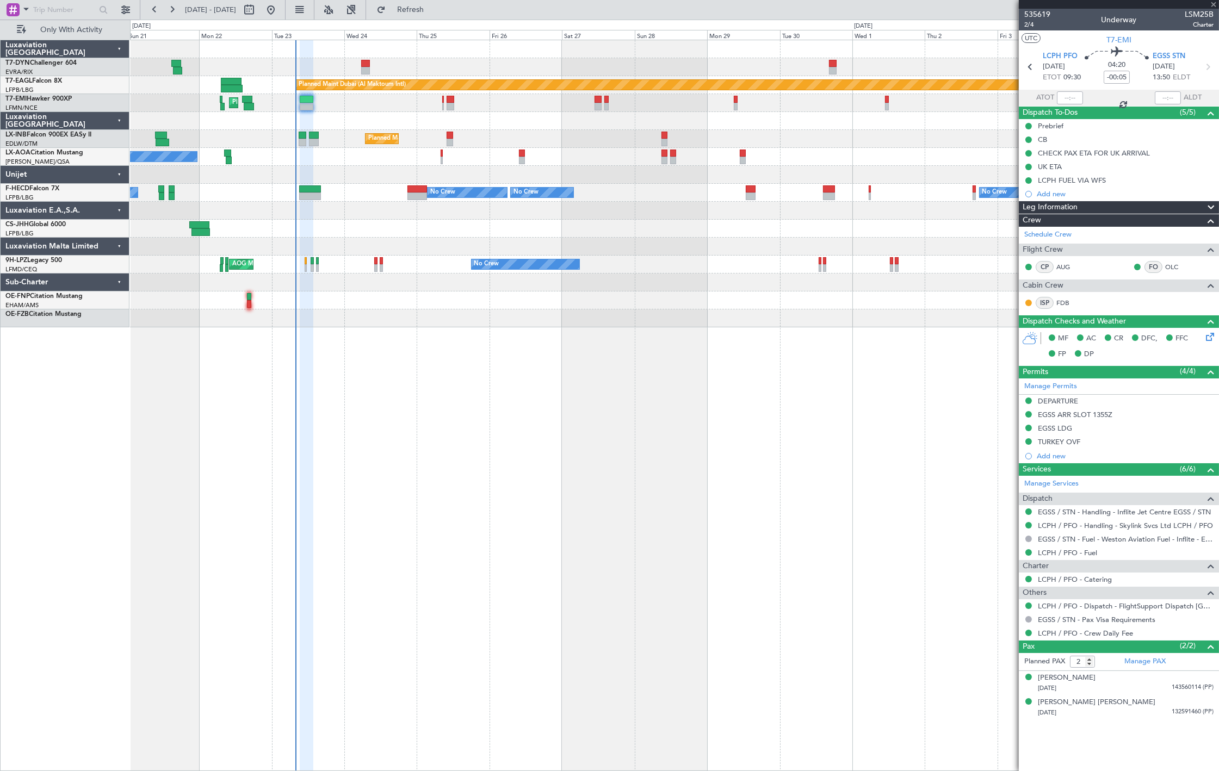
type input "+00:15"
type input "1"
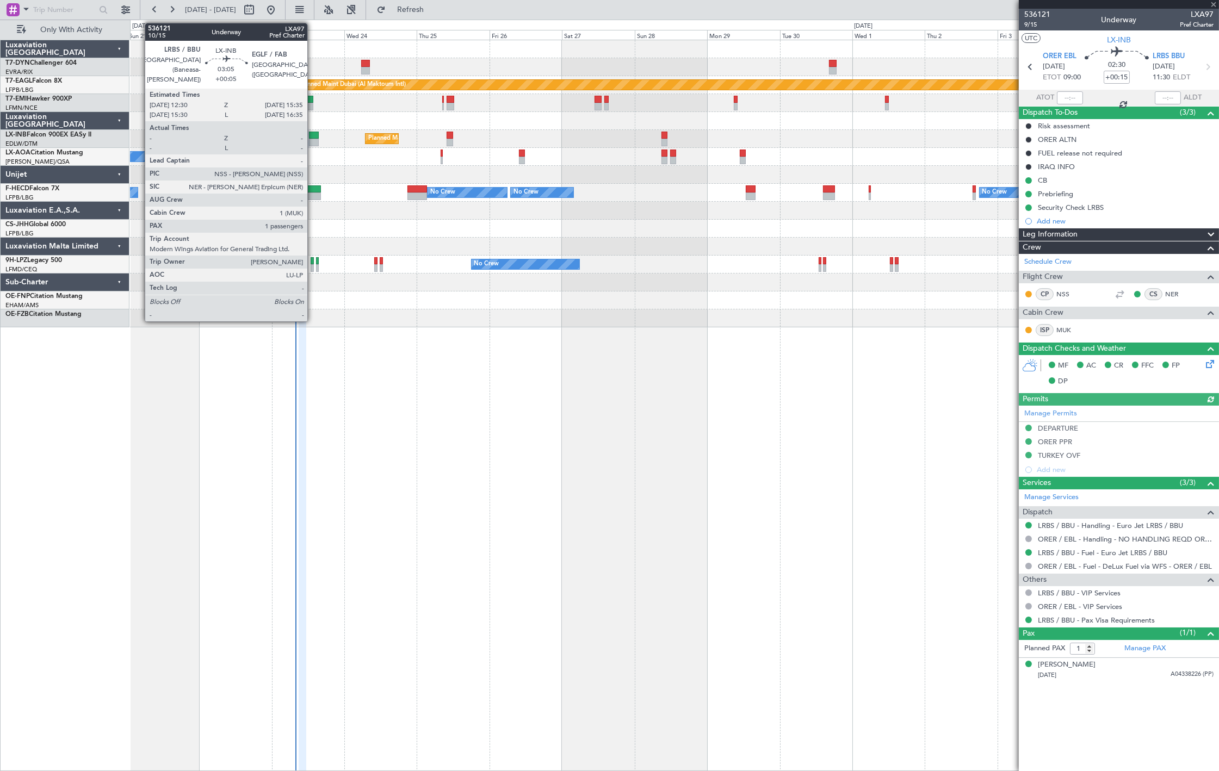
click at [313, 141] on div at bounding box center [314, 143] width 10 height 8
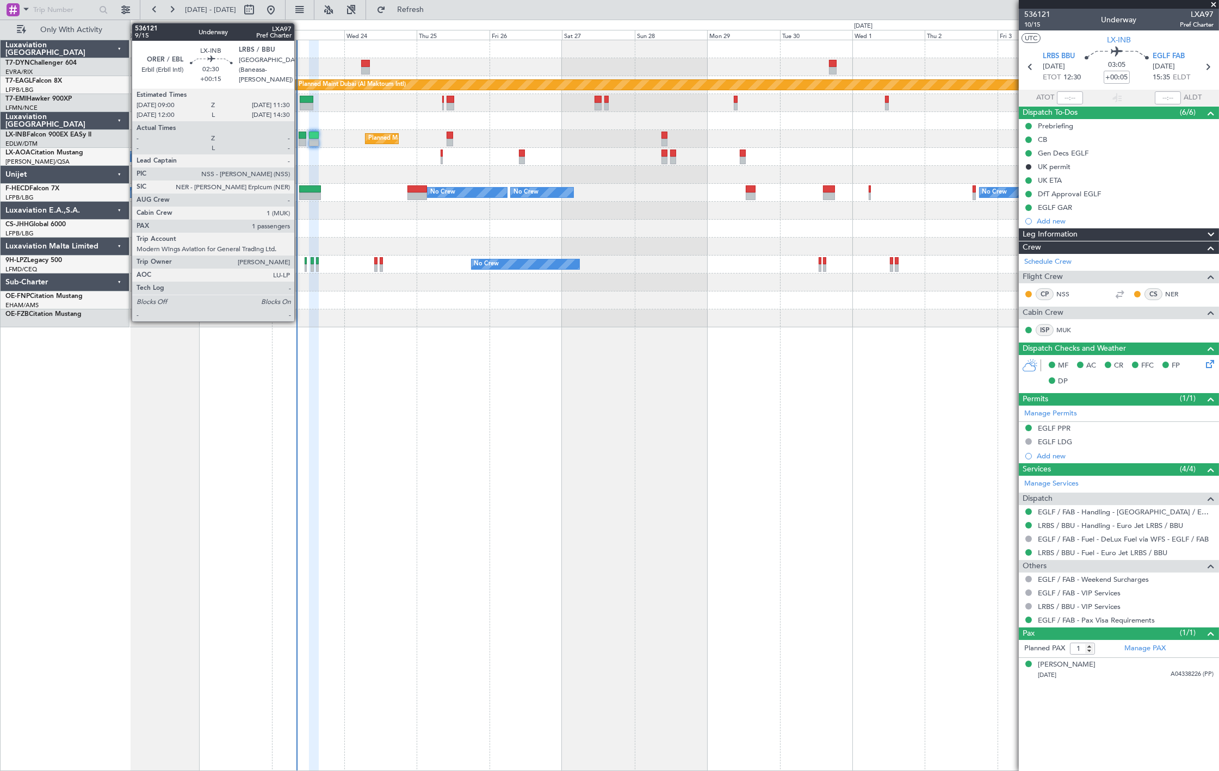
click at [300, 140] on div at bounding box center [303, 143] width 8 height 8
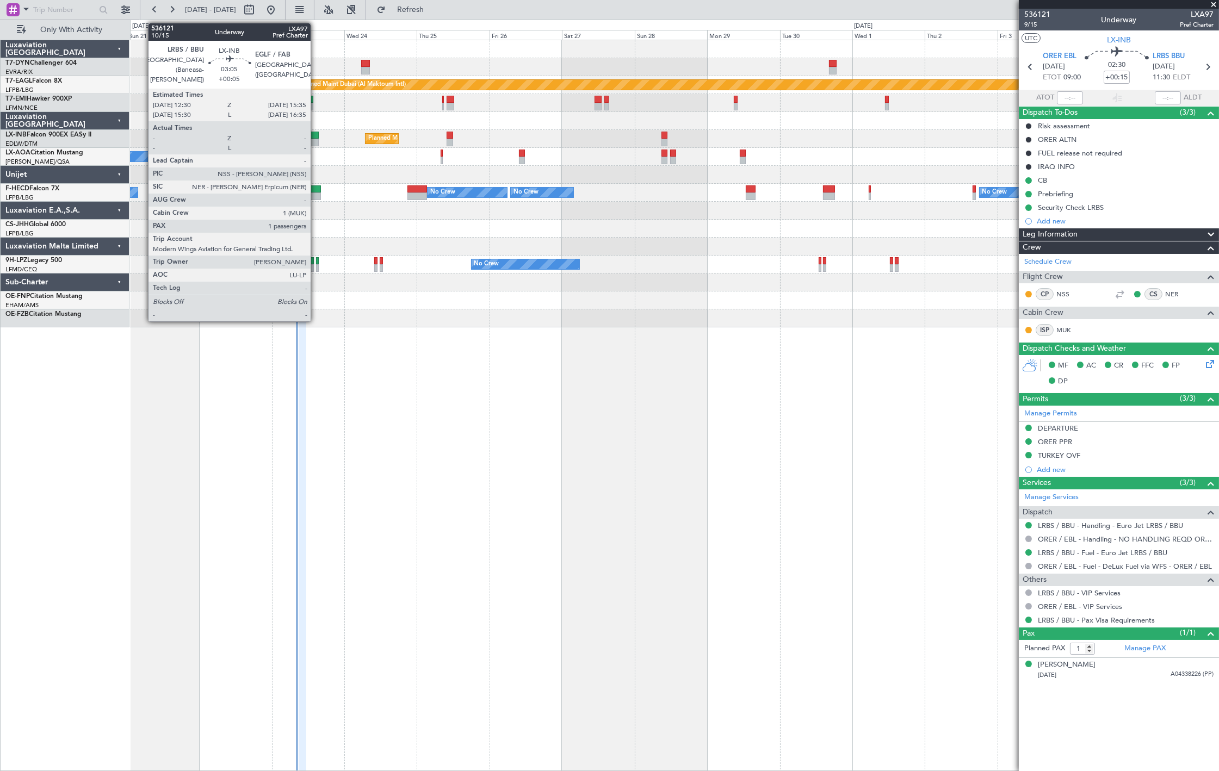
click at [316, 144] on div at bounding box center [314, 143] width 10 height 8
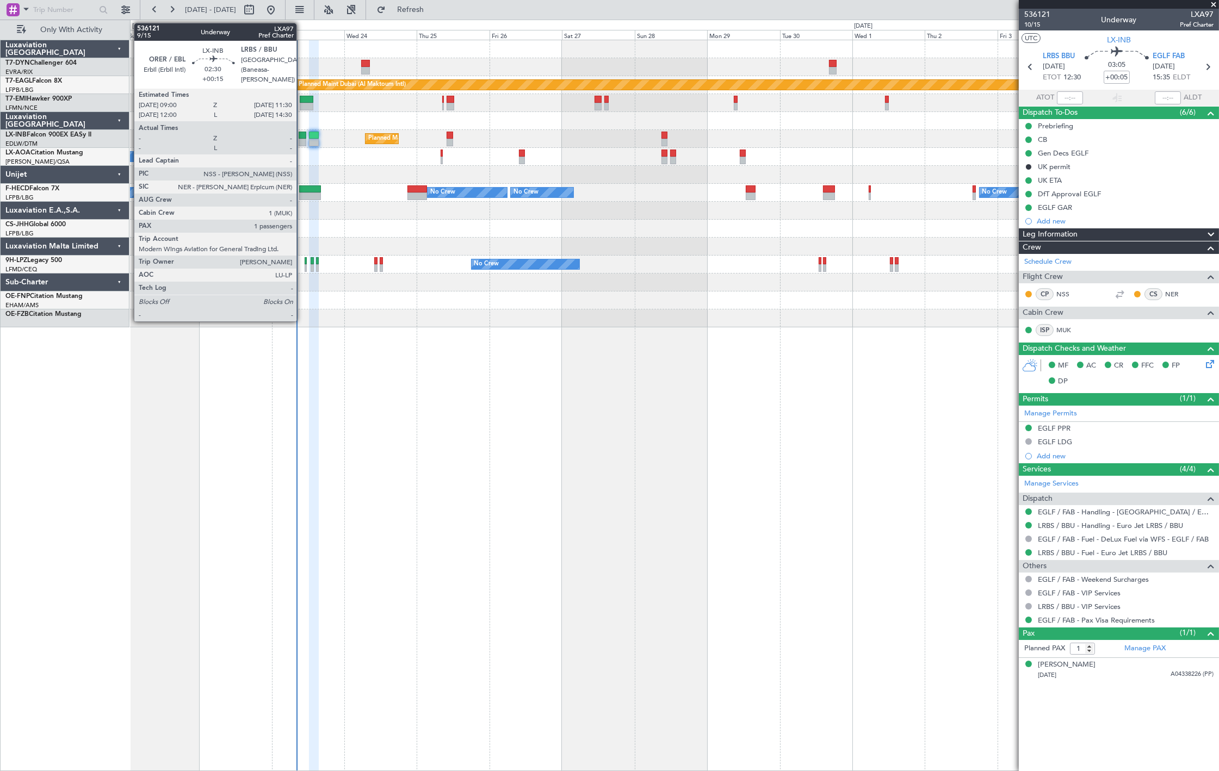
click at [302, 144] on div at bounding box center [303, 143] width 8 height 8
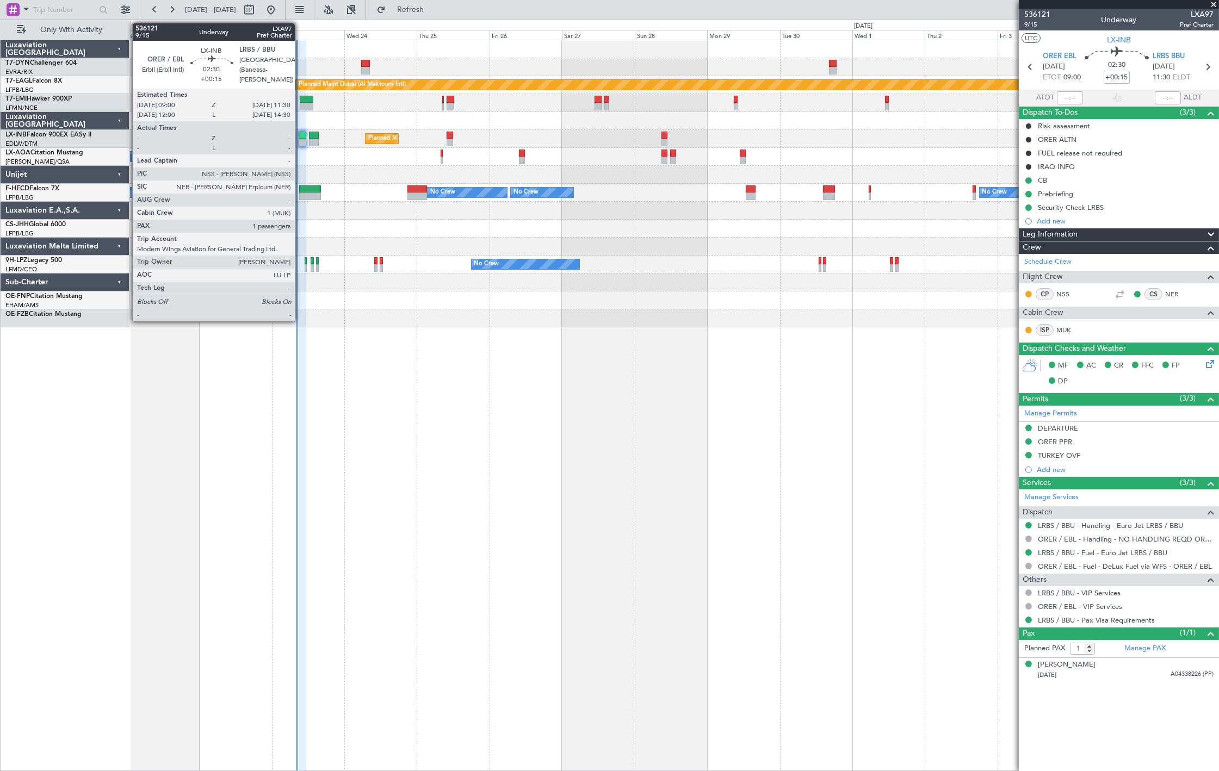
click at [299, 138] on div at bounding box center [303, 136] width 8 height 8
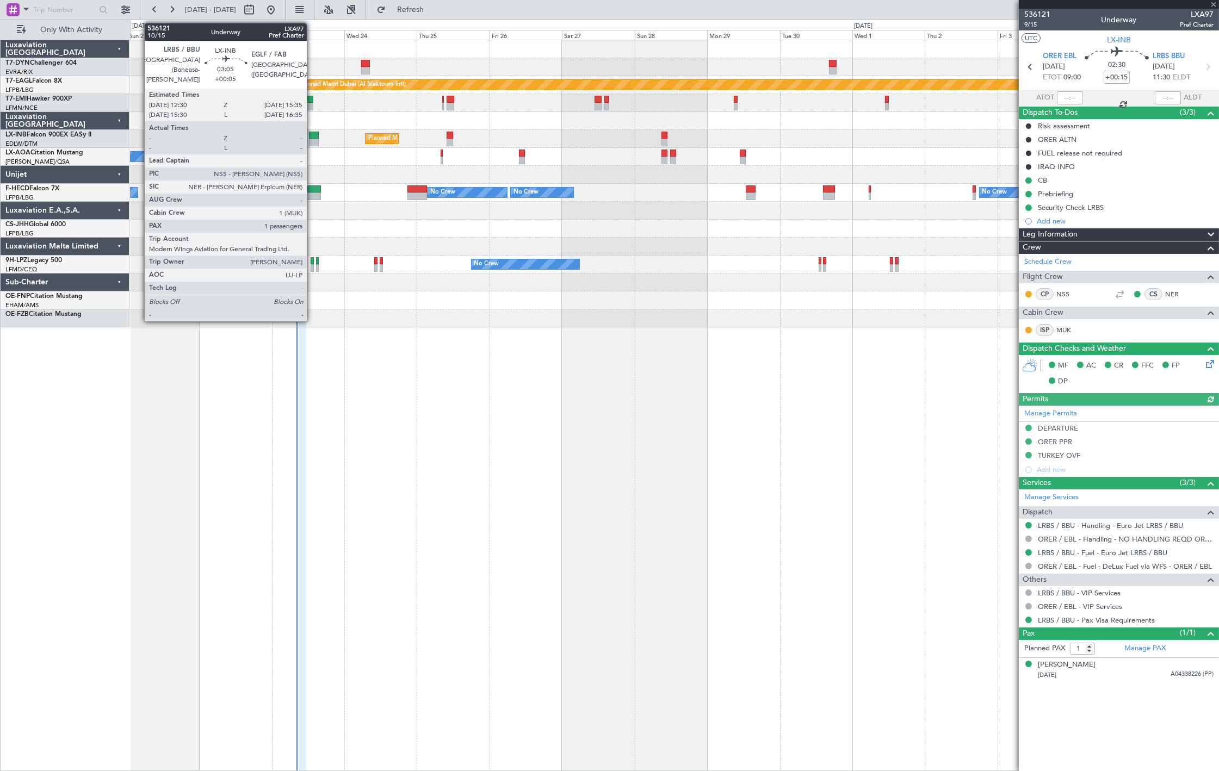
click at [312, 140] on div at bounding box center [314, 143] width 10 height 8
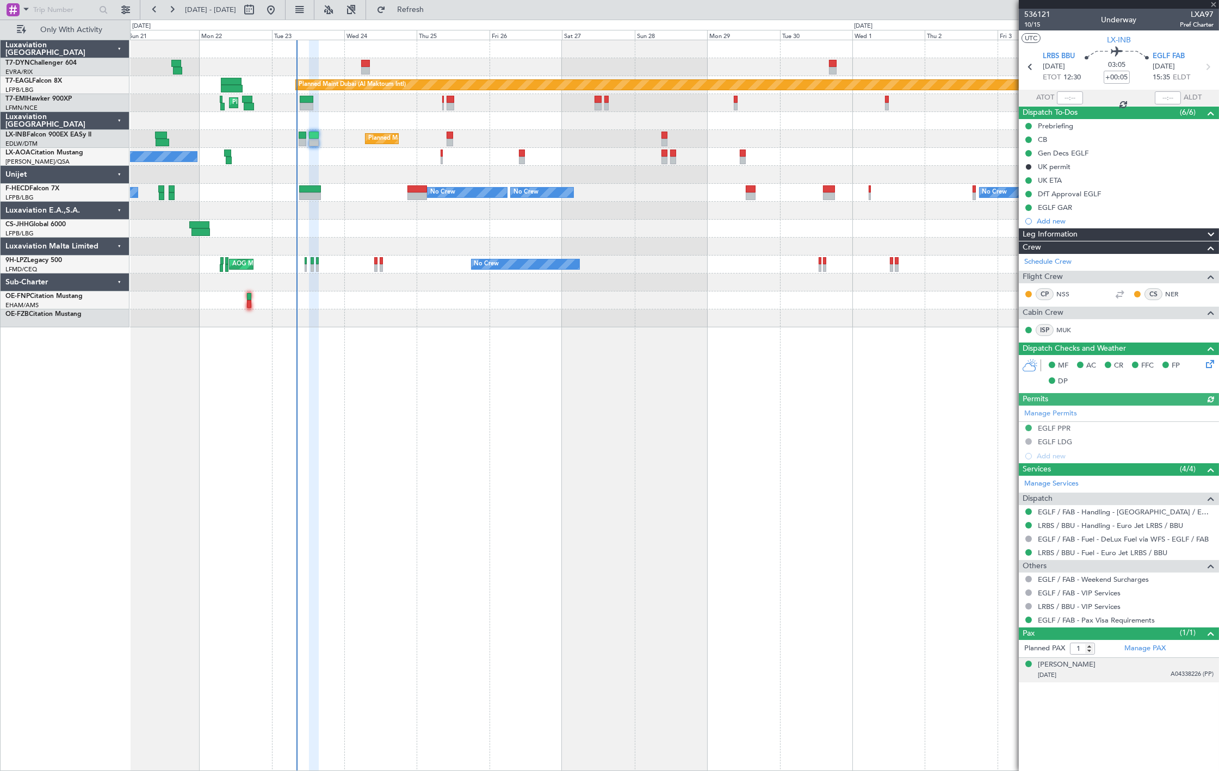
click at [1158, 676] on div "07/09/2007 A04338226 (PP)" at bounding box center [1125, 675] width 176 height 11
click at [313, 172] on div at bounding box center [674, 175] width 1088 height 18
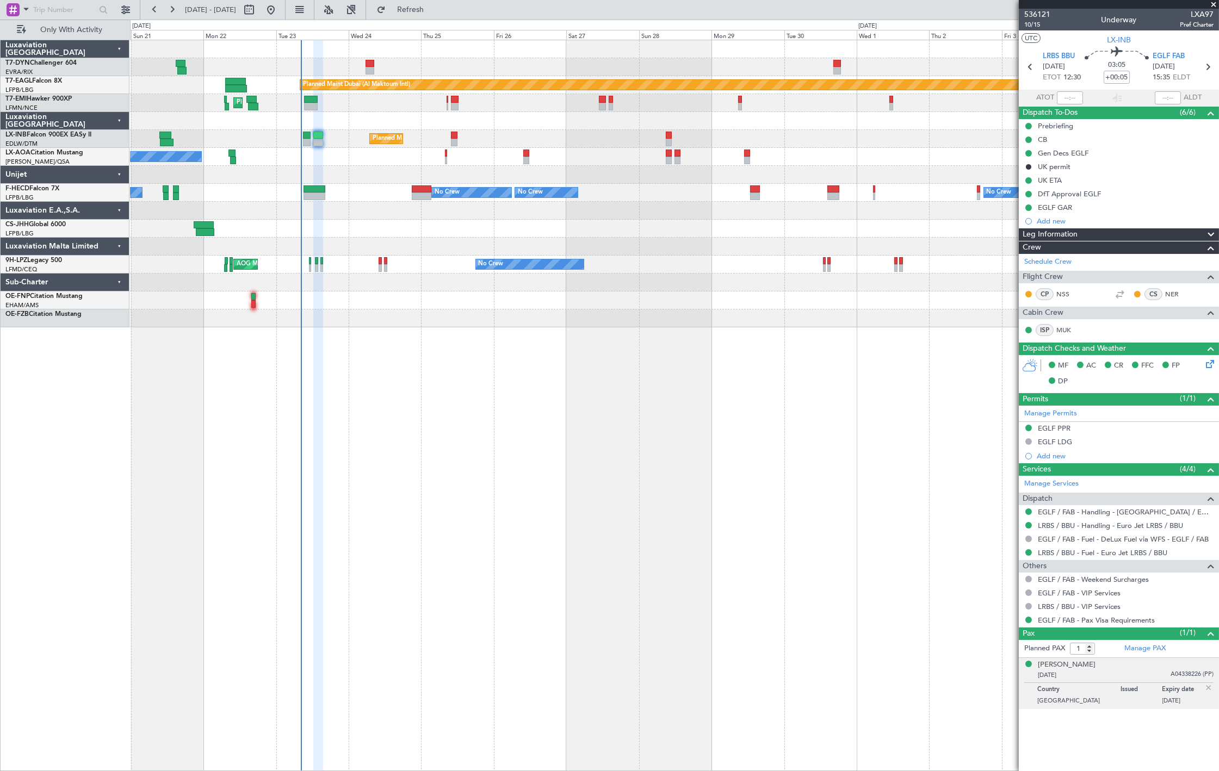
click at [316, 170] on div at bounding box center [674, 175] width 1088 height 18
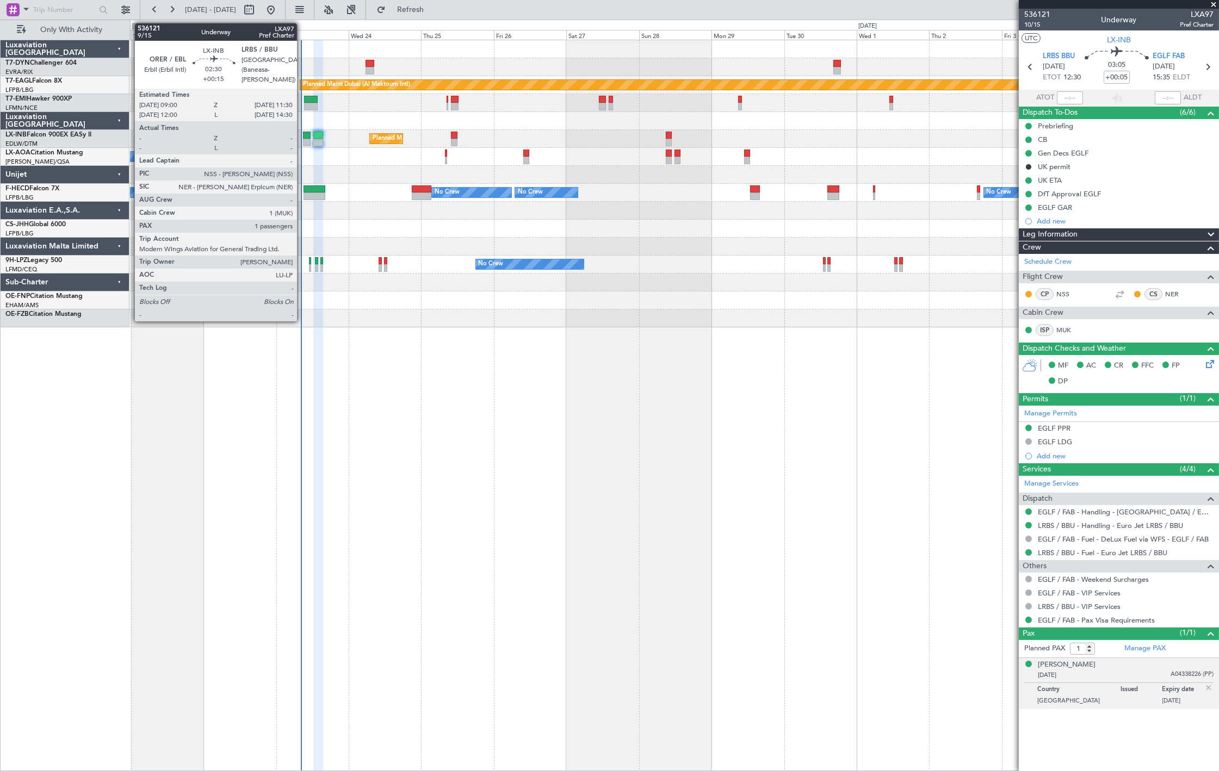
click at [303, 137] on div at bounding box center [307, 136] width 8 height 8
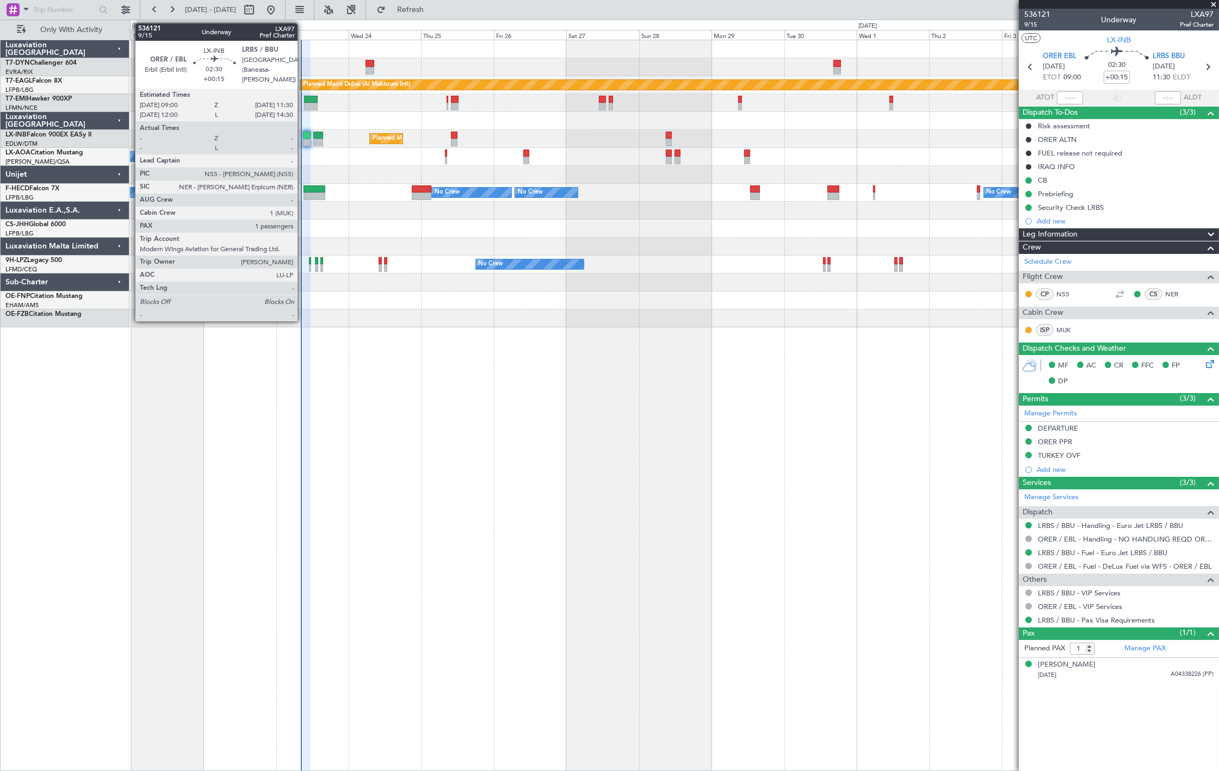
click at [303, 136] on div at bounding box center [307, 136] width 8 height 8
click at [302, 138] on div "Planned Maint [GEOGRAPHIC_DATA] ([GEOGRAPHIC_DATA])" at bounding box center [674, 139] width 1088 height 18
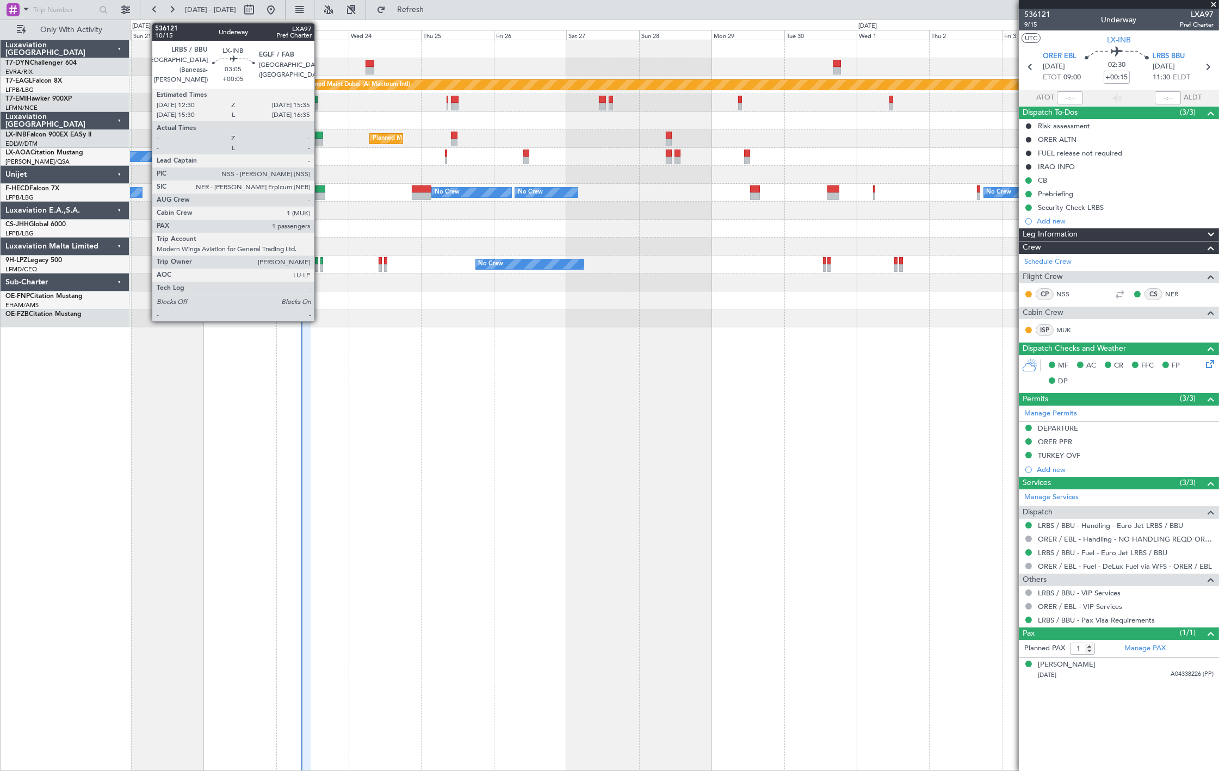
click at [321, 138] on div at bounding box center [318, 136] width 10 height 8
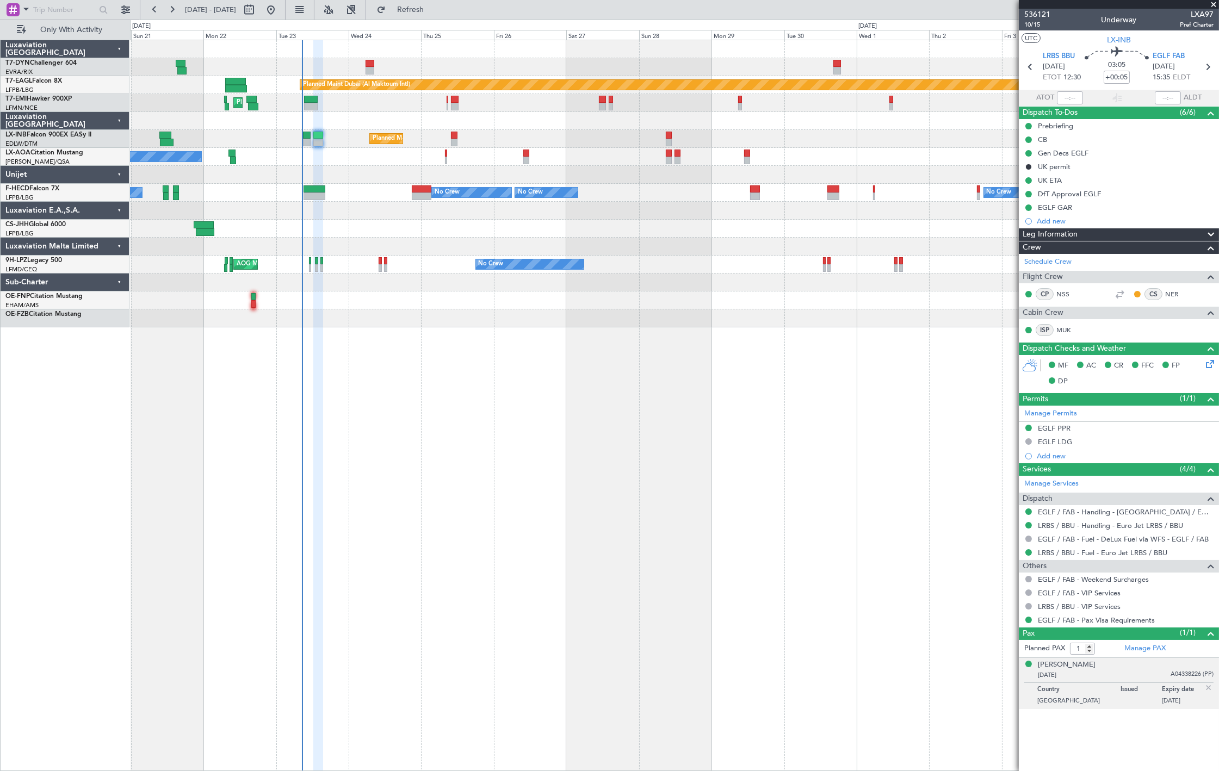
click at [444, 156] on div "No Crew Nice ([GEOGRAPHIC_DATA]) No Crew [GEOGRAPHIC_DATA] ([GEOGRAPHIC_DATA]) …" at bounding box center [674, 157] width 1088 height 18
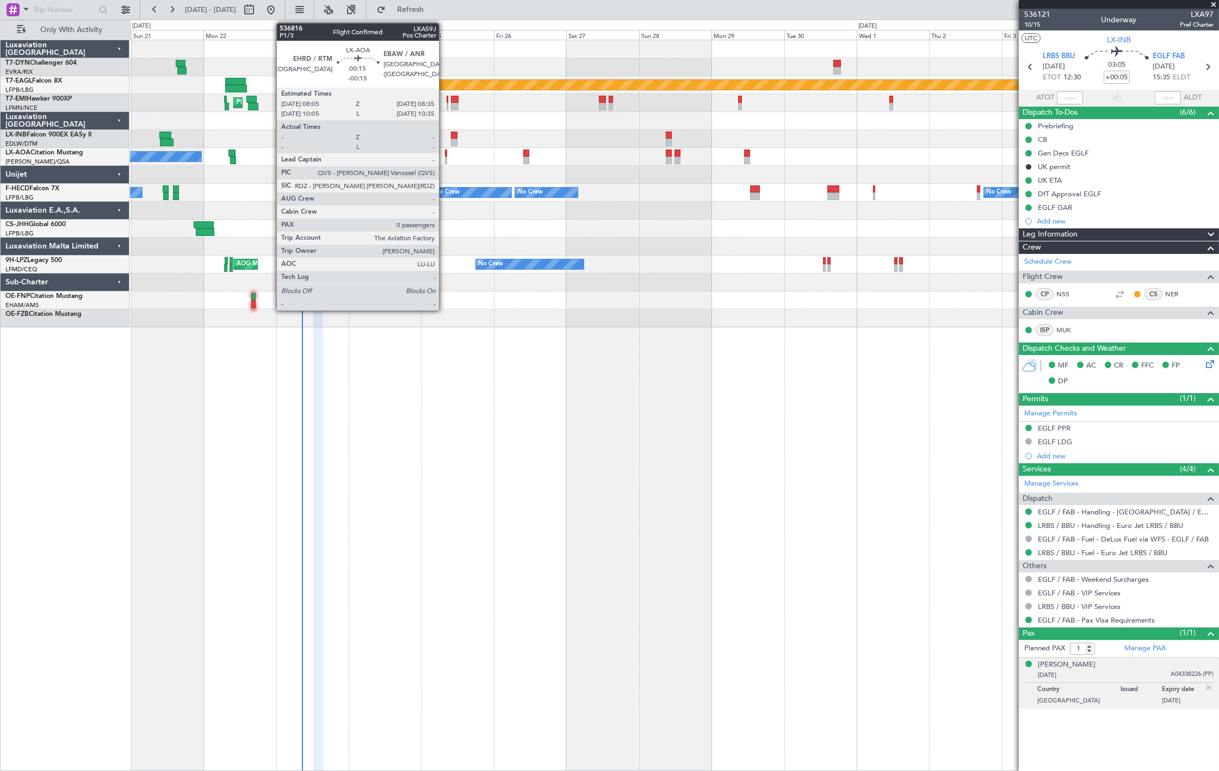
click at [445, 158] on div at bounding box center [446, 161] width 2 height 8
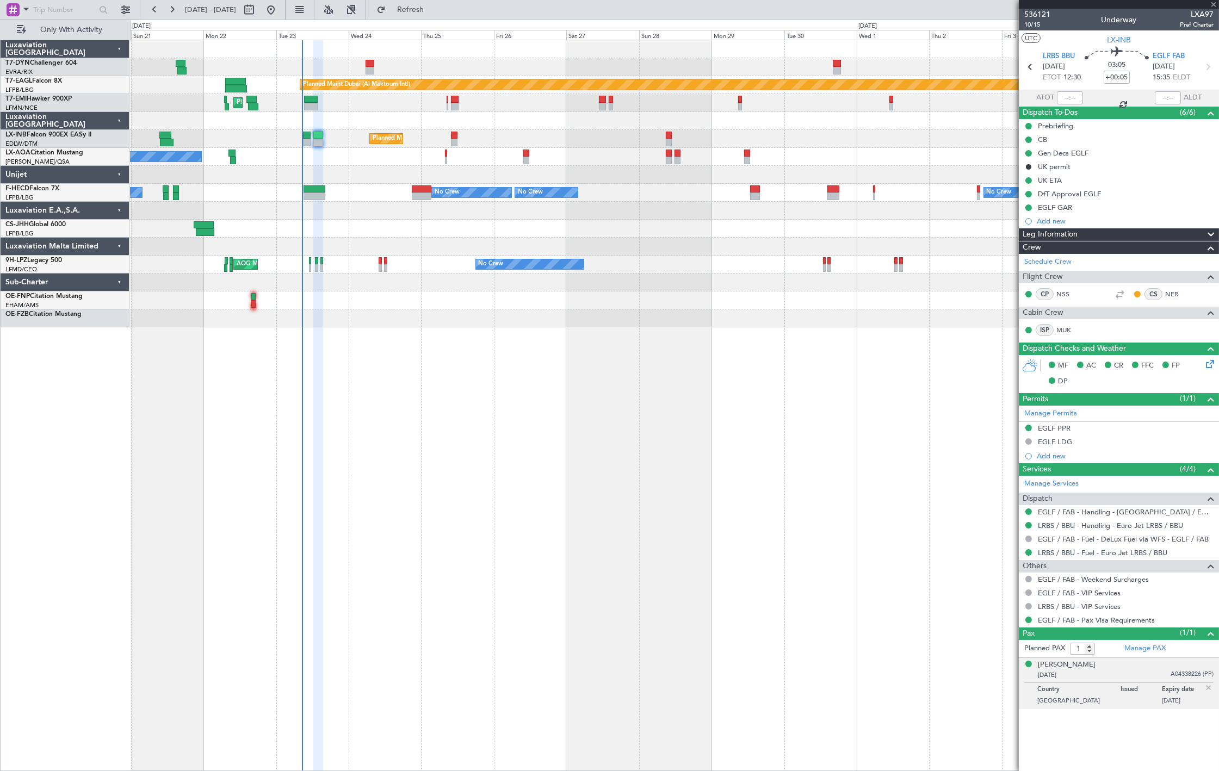
type input "-00:15"
type input "0"
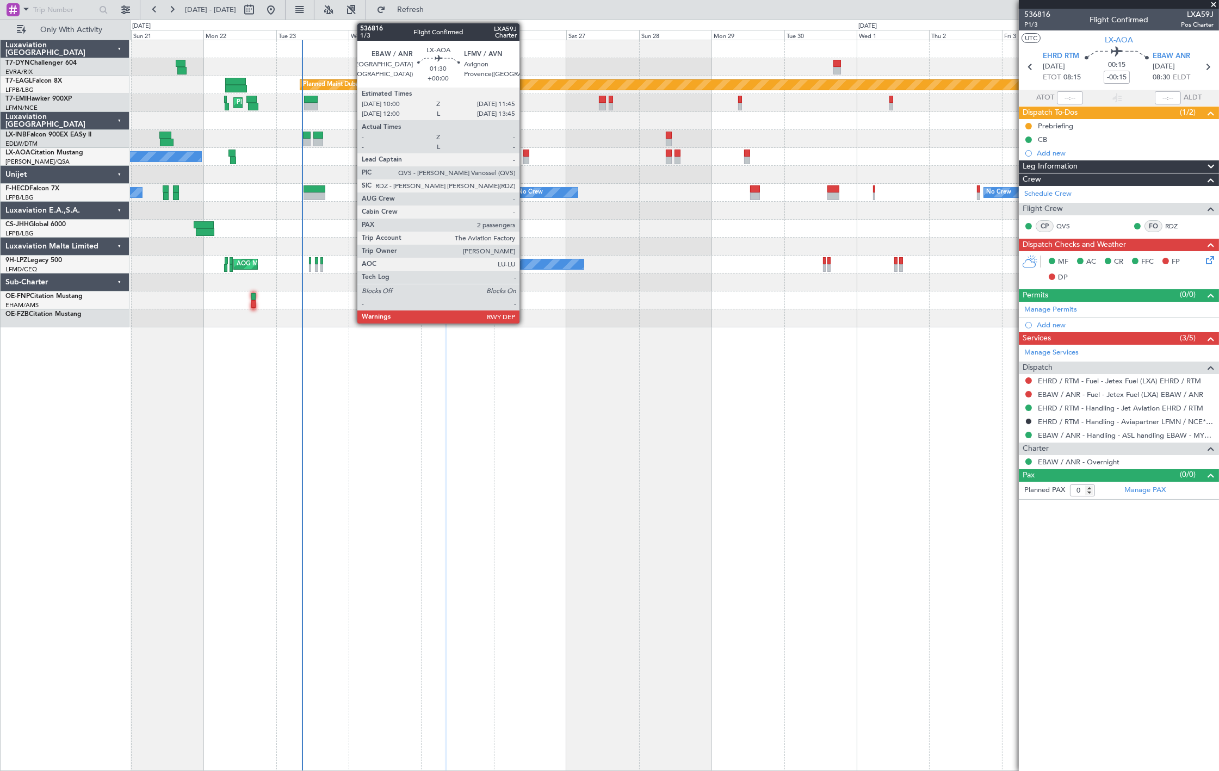
click at [525, 154] on div at bounding box center [525, 154] width 5 height 8
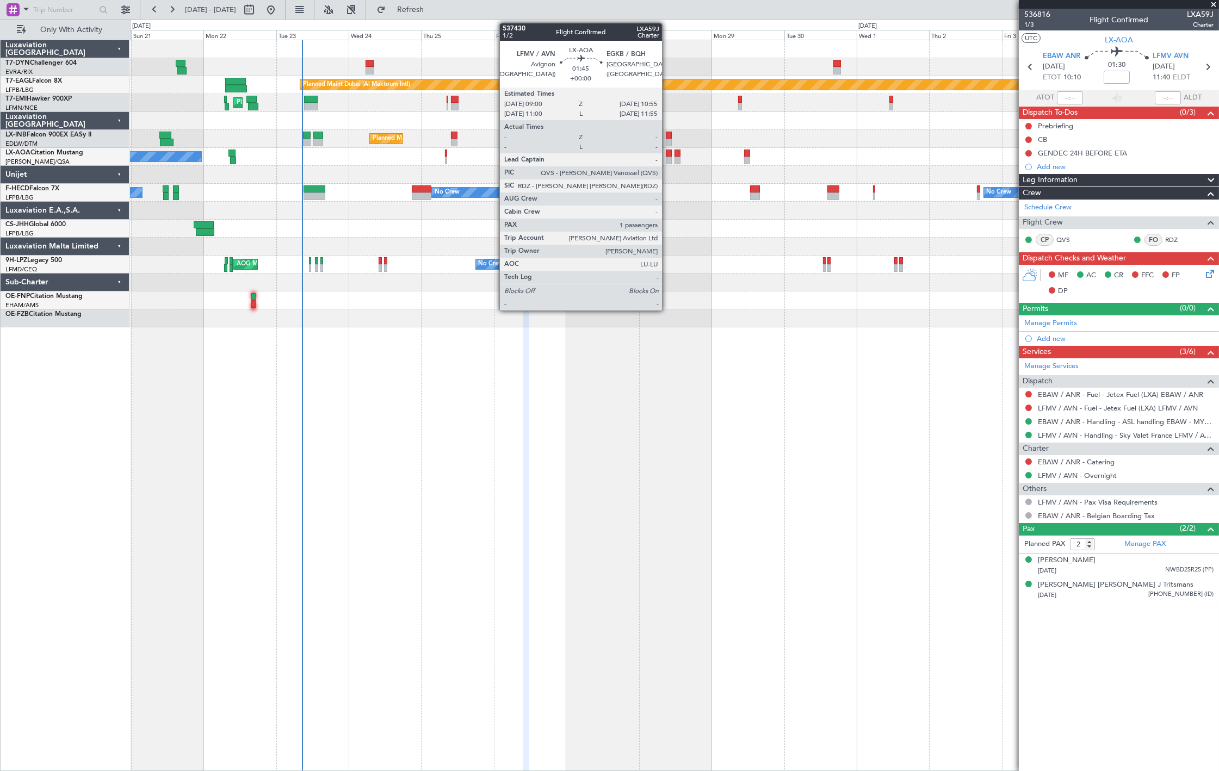
click at [667, 156] on div at bounding box center [669, 154] width 6 height 8
type input "1"
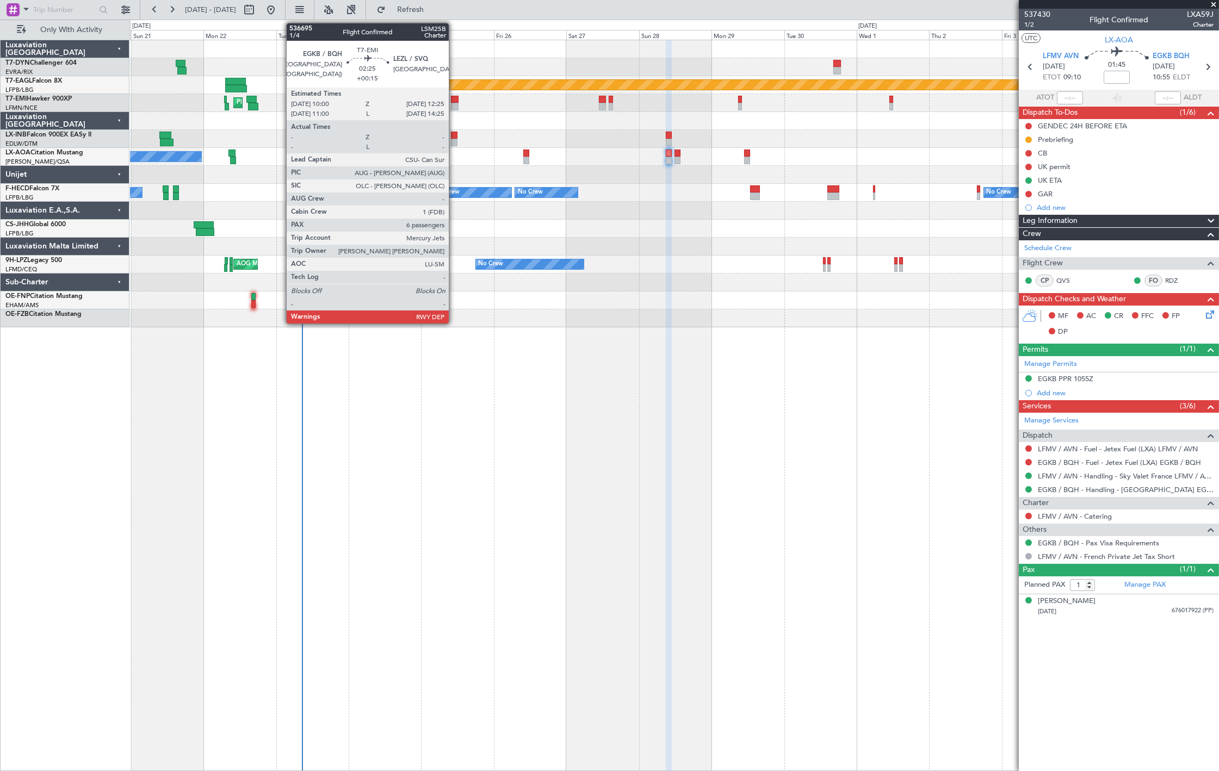
click at [454, 101] on div at bounding box center [455, 100] width 8 height 8
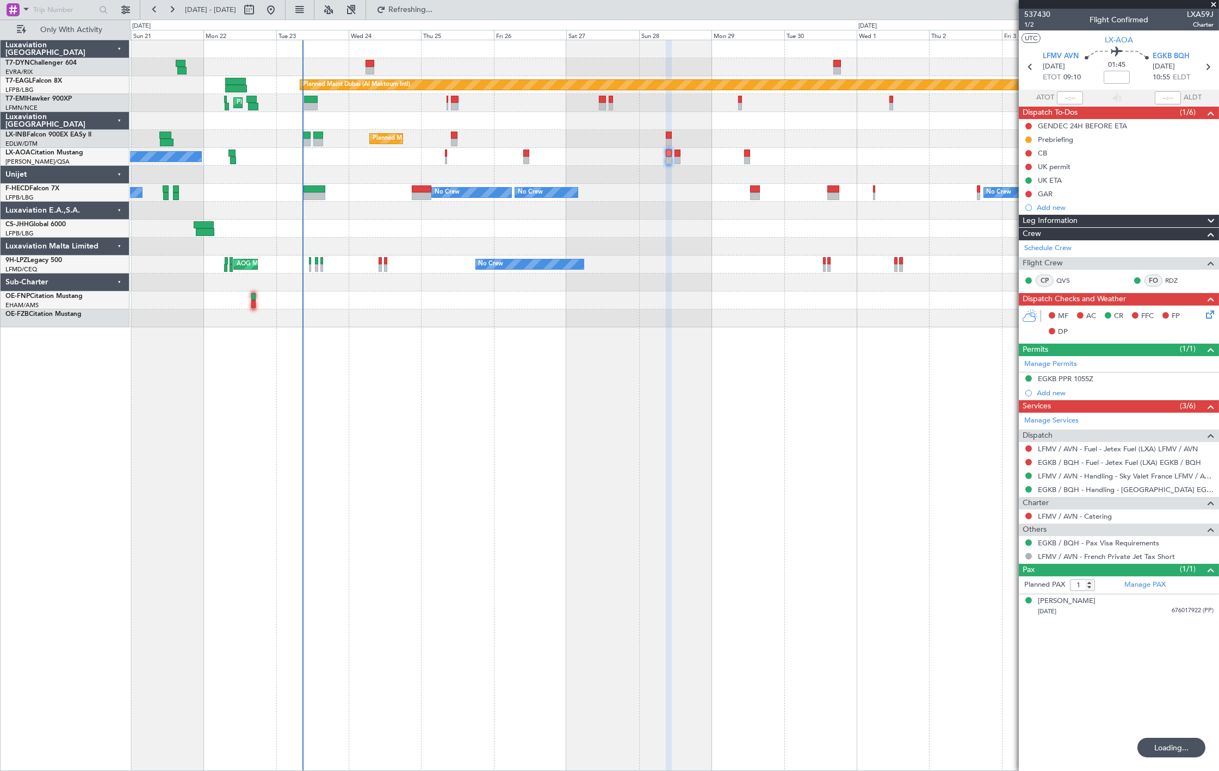
click at [302, 97] on div "Planned Maint [GEOGRAPHIC_DATA]" at bounding box center [674, 103] width 1088 height 18
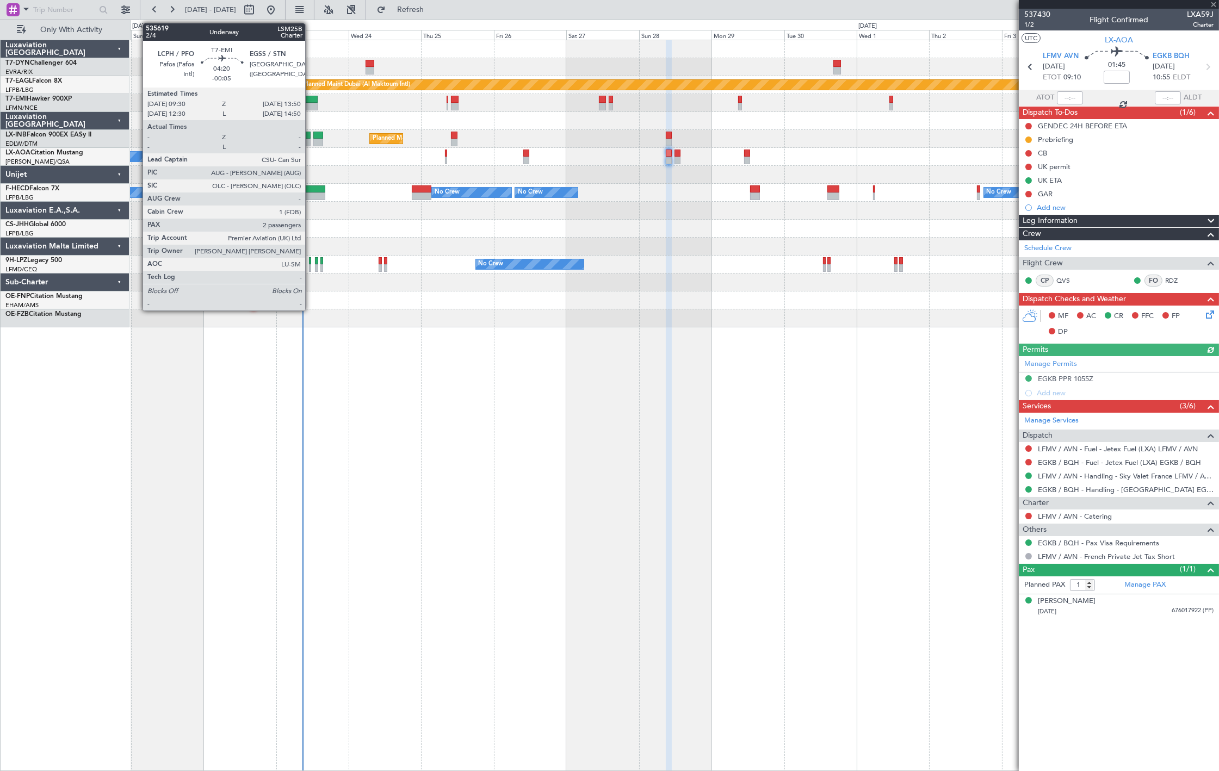
type input "-00:05"
type input "2"
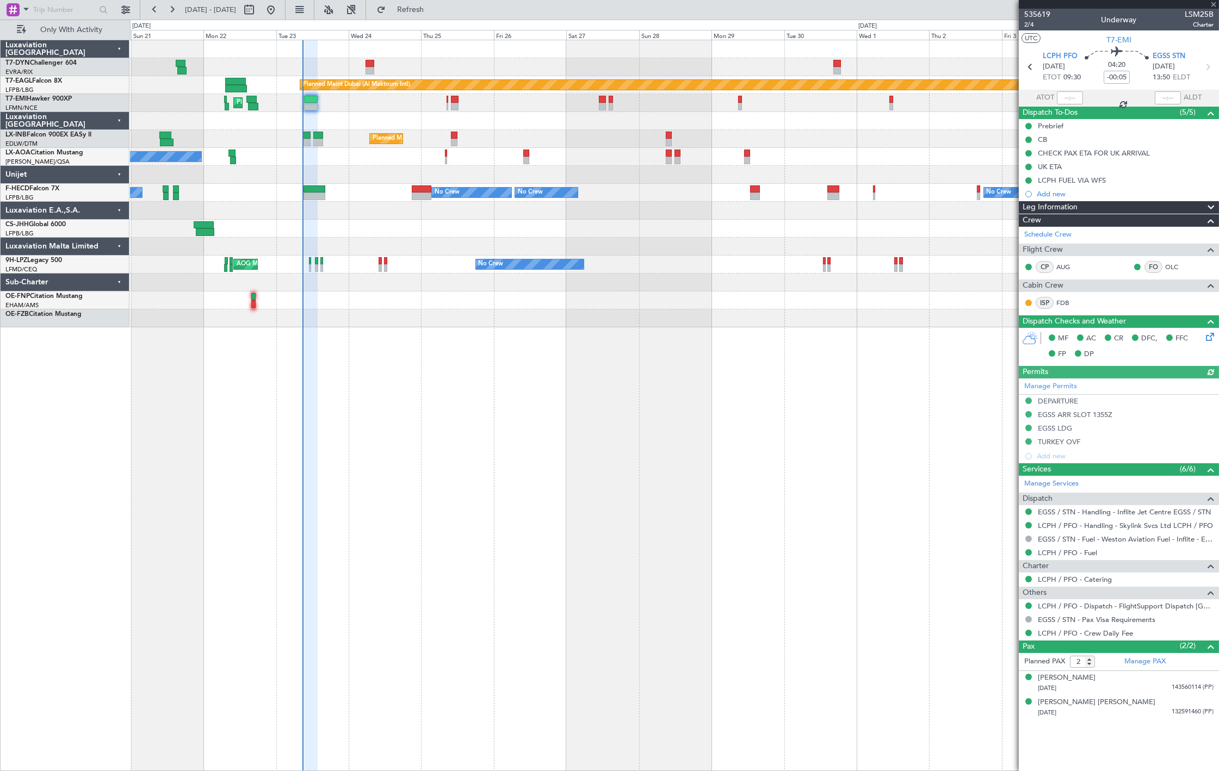
click at [305, 92] on div "Planned Maint Dubai (Al Maktoum Intl) Unplanned Maint Paris (Le Bourget)" at bounding box center [674, 85] width 1088 height 18
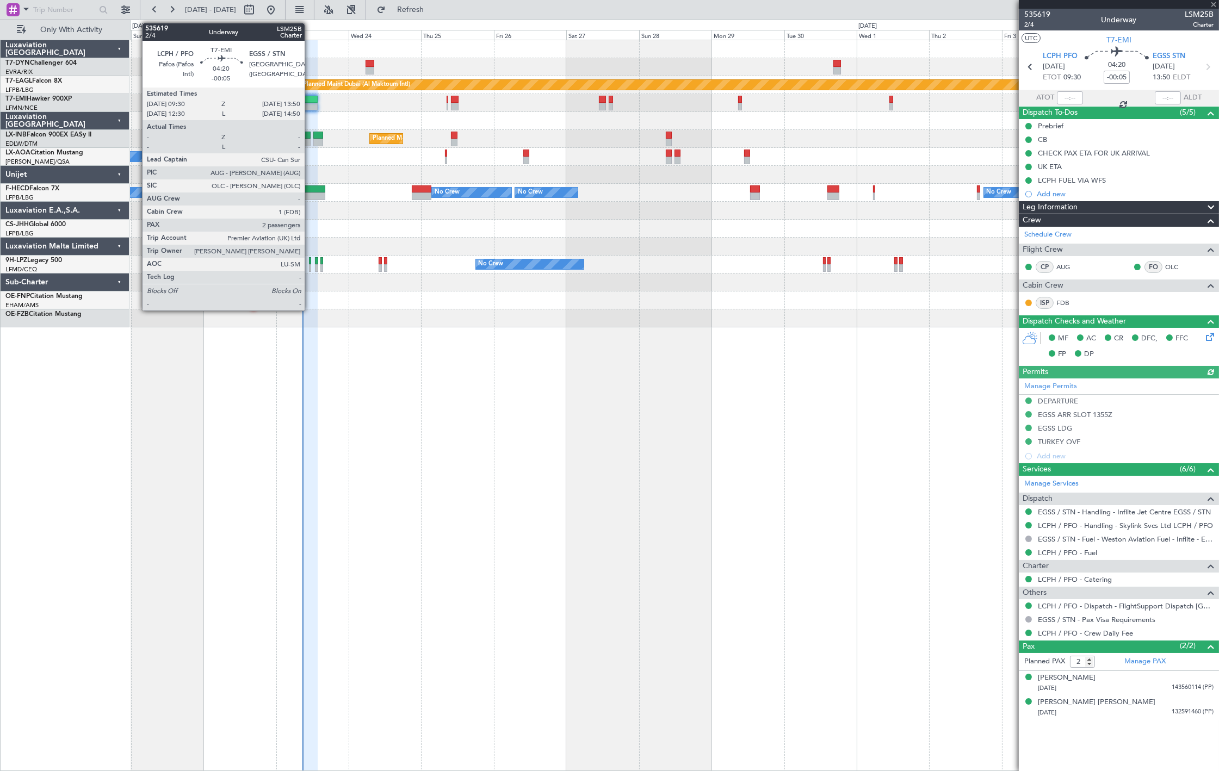
click at [310, 100] on div at bounding box center [311, 100] width 14 height 8
click at [312, 100] on div at bounding box center [311, 100] width 14 height 8
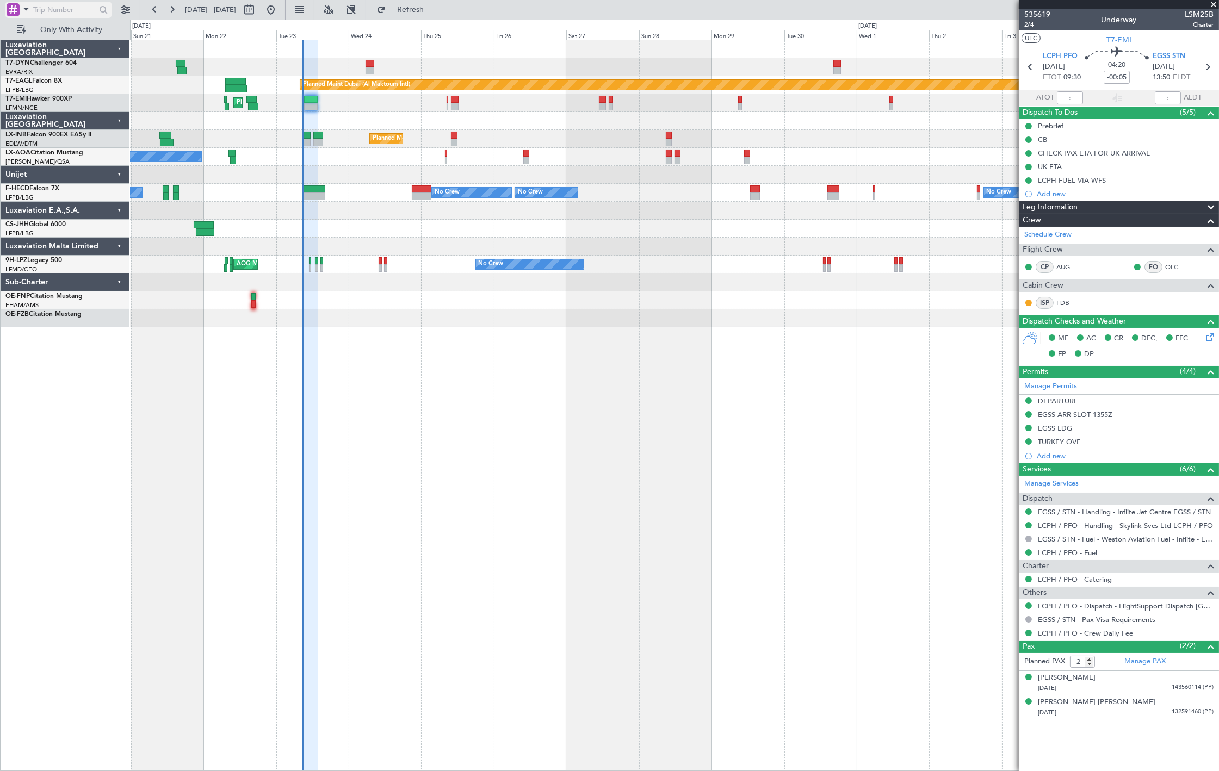
click at [44, 4] on input "text" at bounding box center [64, 10] width 63 height 16
paste input "536723"
type input "536723"
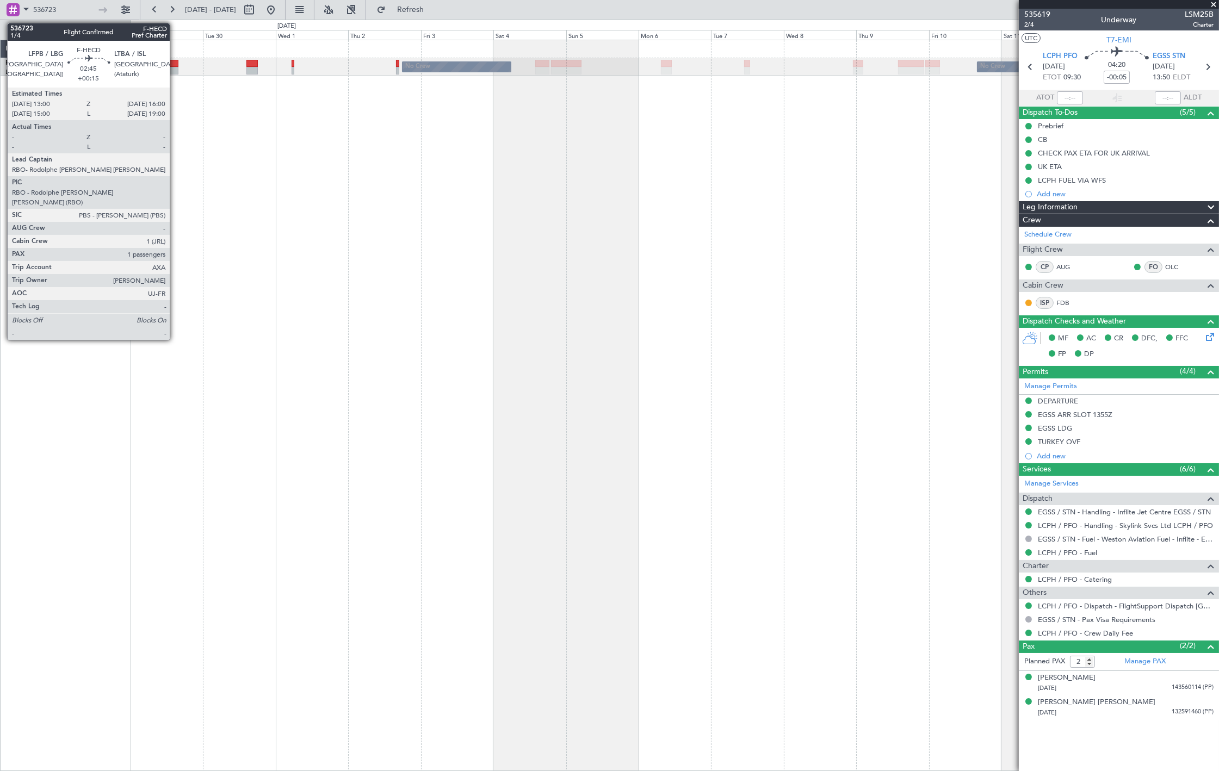
click at [175, 68] on div at bounding box center [173, 71] width 9 height 8
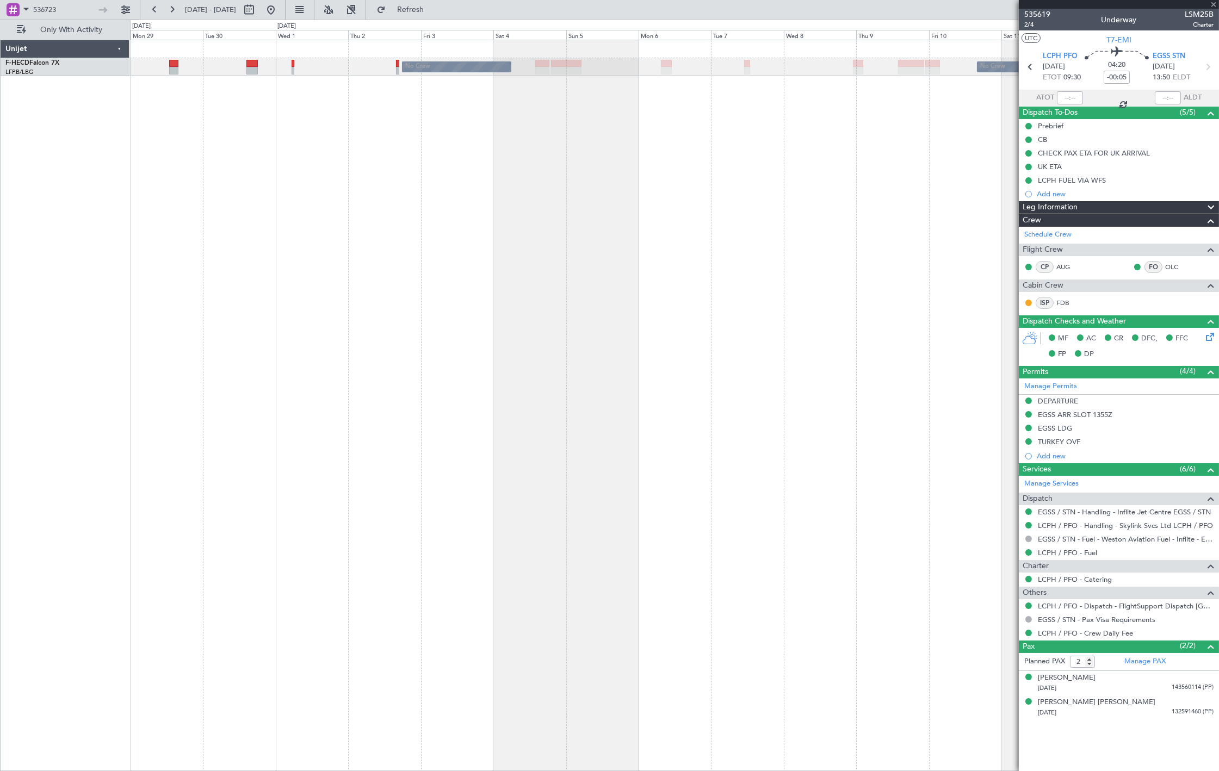
type input "+00:15"
type input "1"
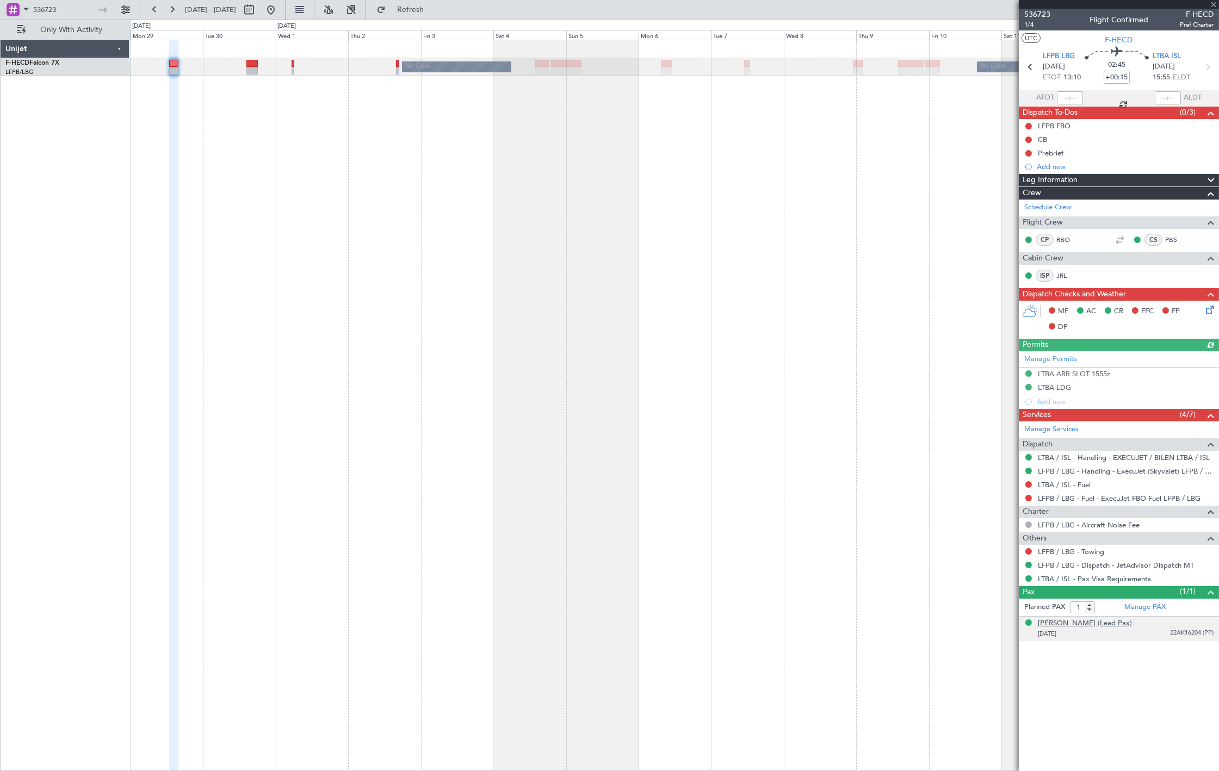
click at [1072, 626] on div "[PERSON_NAME] (Lead Pax)" at bounding box center [1084, 623] width 94 height 11
click at [1102, 626] on div "[PERSON_NAME] (Lead Pax)" at bounding box center [1084, 623] width 94 height 11
click at [1090, 626] on div "[PERSON_NAME] (Lead Pax)" at bounding box center [1084, 623] width 94 height 11
click at [419, 15] on button "Refresh" at bounding box center [403, 9] width 65 height 17
click at [1098, 624] on div "[PERSON_NAME] (Lead Pax)" at bounding box center [1084, 623] width 94 height 11
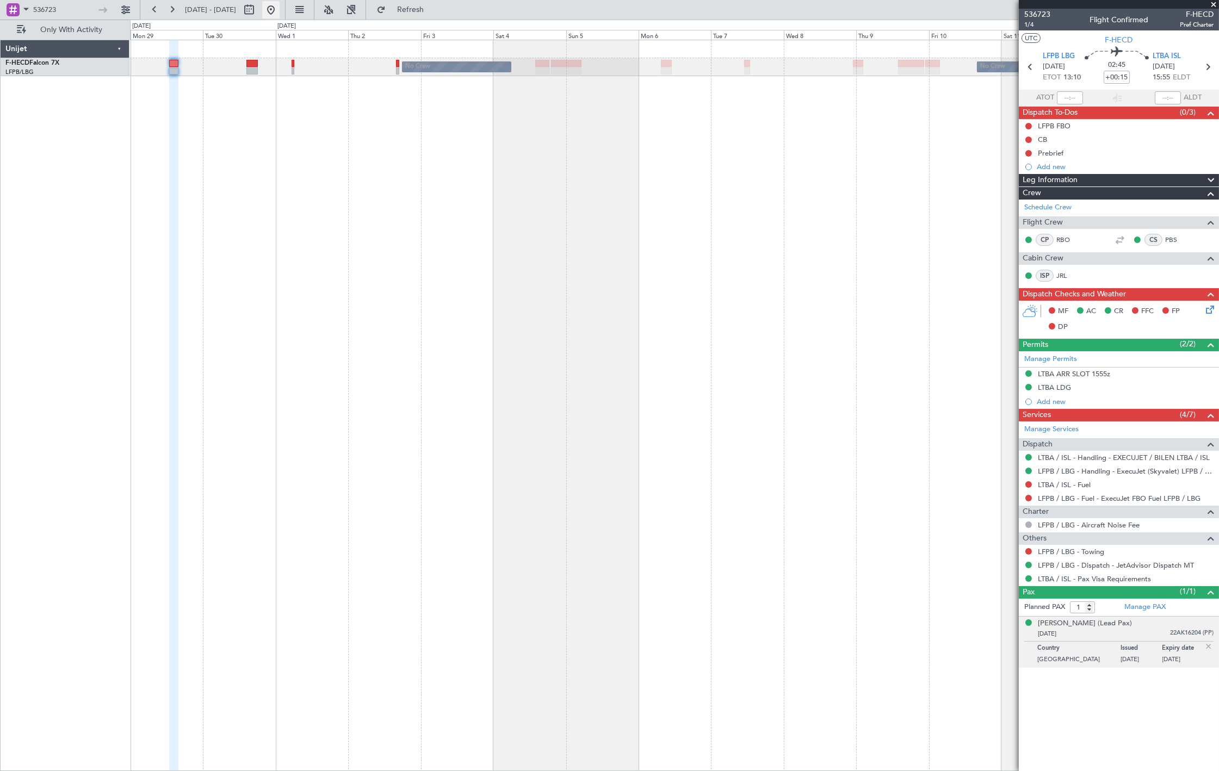
click at [279, 8] on button at bounding box center [270, 9] width 17 height 17
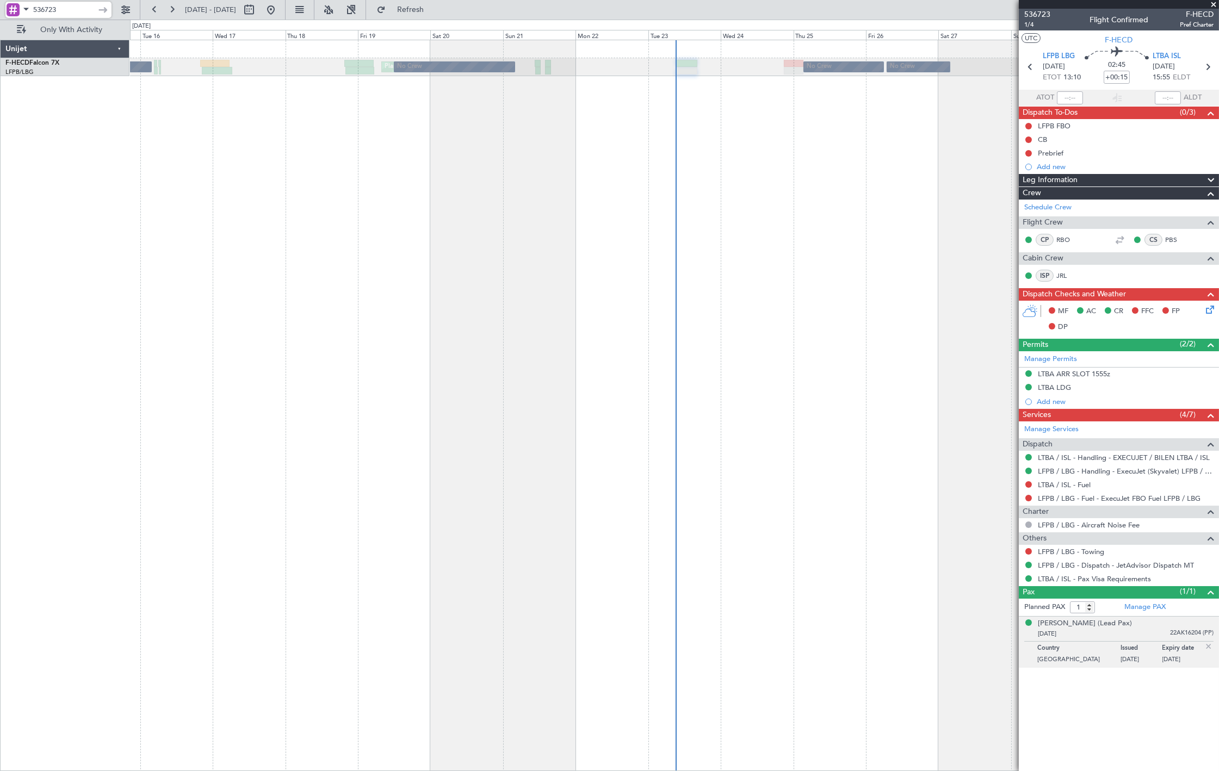
drag, startPoint x: 71, startPoint y: 6, endPoint x: -34, endPoint y: 9, distance: 105.5
click at [0, 9] on html "536723 [DATE] - [DATE] Refresh Quick Links Only With Activity No Crew Planned M…" at bounding box center [609, 385] width 1219 height 771
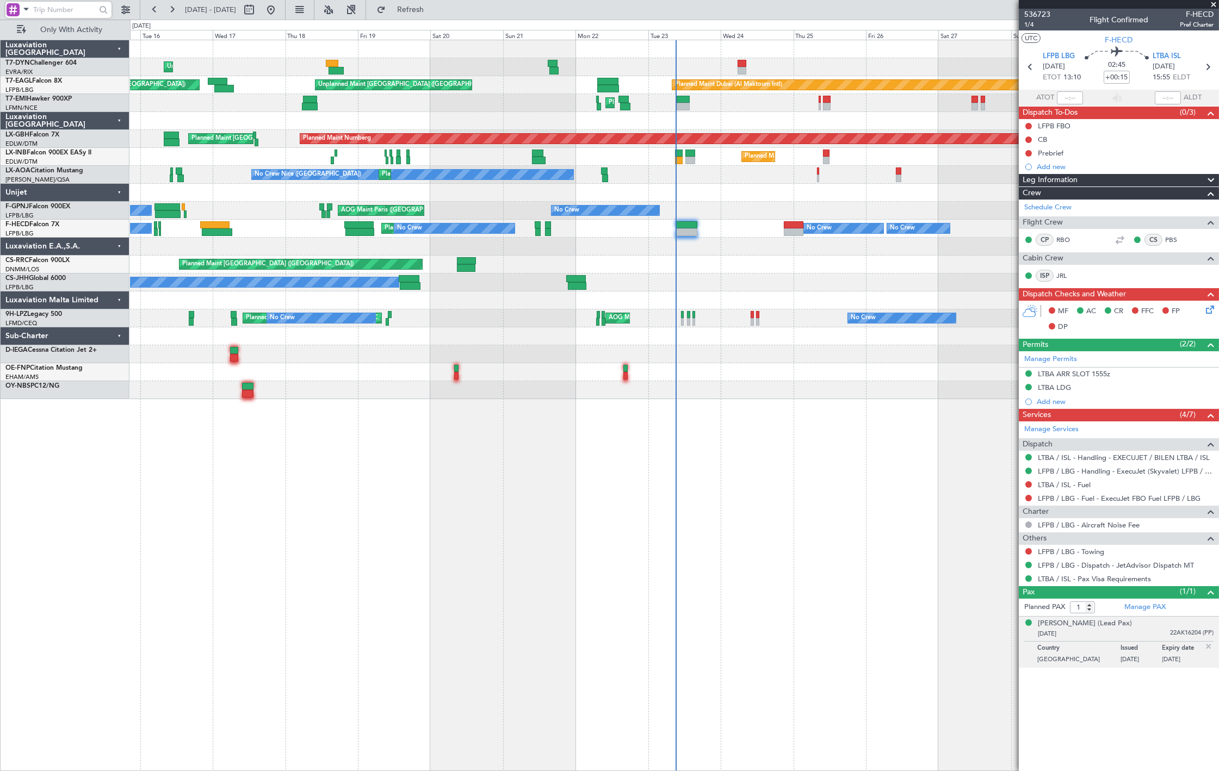
click at [618, 187] on div "Unplanned Maint [GEOGRAPHIC_DATA] (Riga Intl) Planned Maint [GEOGRAPHIC_DATA] (…" at bounding box center [674, 219] width 1088 height 359
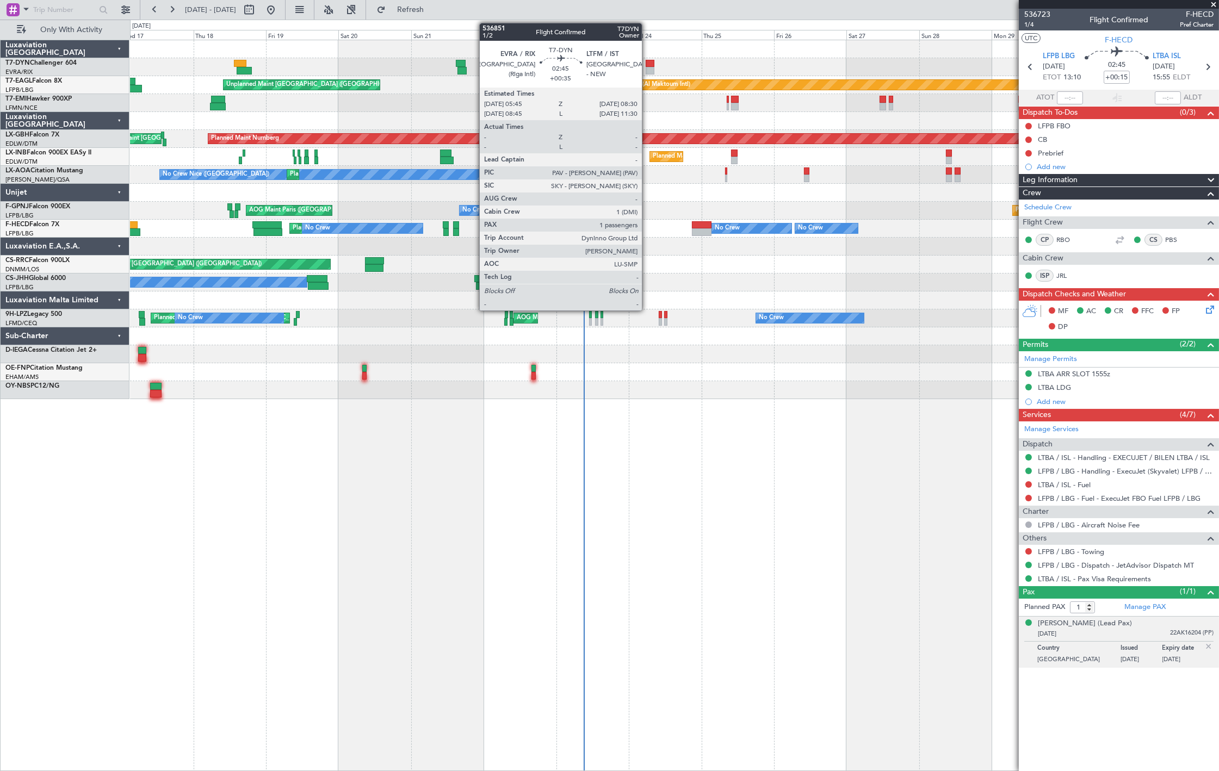
click at [649, 67] on div at bounding box center [649, 71] width 9 height 8
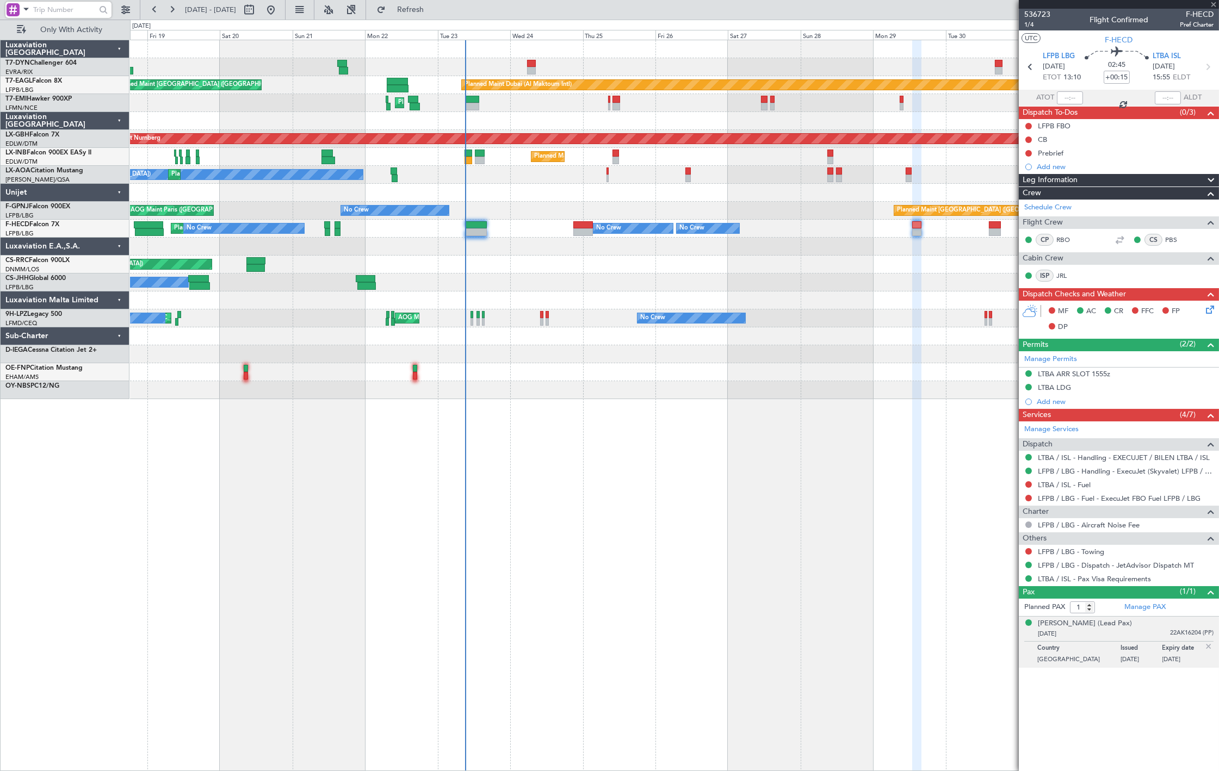
click at [493, 299] on div "Unplanned Maint [GEOGRAPHIC_DATA] (Riga Intl) Planned Maint [GEOGRAPHIC_DATA] (…" at bounding box center [674, 219] width 1088 height 359
type input "+00:35"
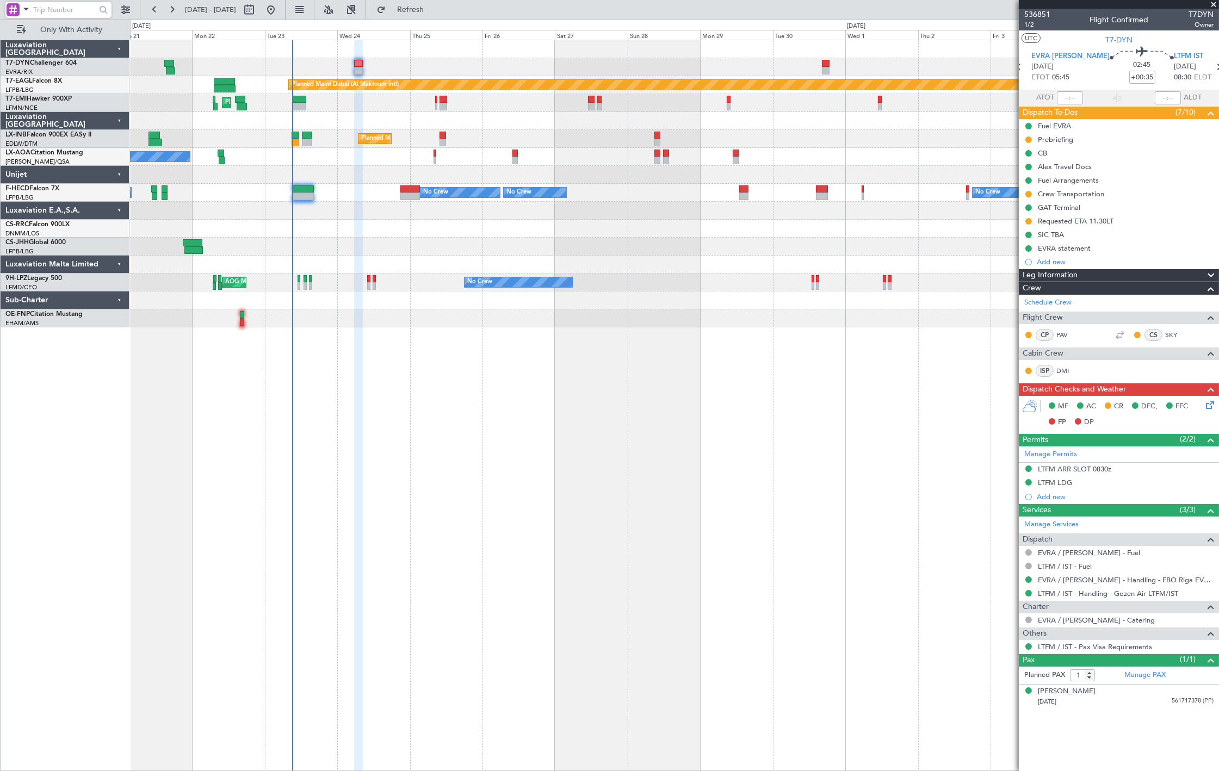
click at [512, 428] on div "Planned Maint Dubai (Al Maktoum Intl) Unplanned Maint [GEOGRAPHIC_DATA] ([GEOGR…" at bounding box center [674, 405] width 1089 height 731
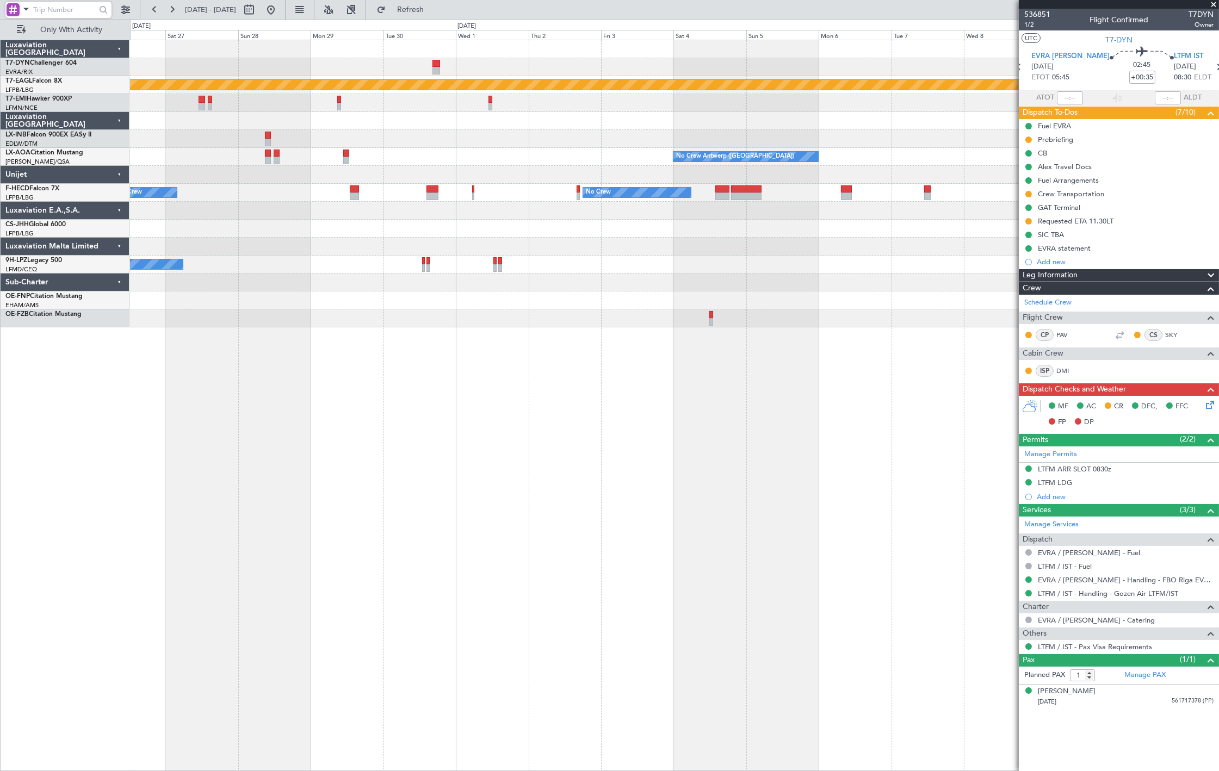
click at [42, 145] on div "Planned Maint Dubai (Al Maktoum Intl) Planned Maint [GEOGRAPHIC_DATA] ([GEOGRAP…" at bounding box center [609, 395] width 1219 height 751
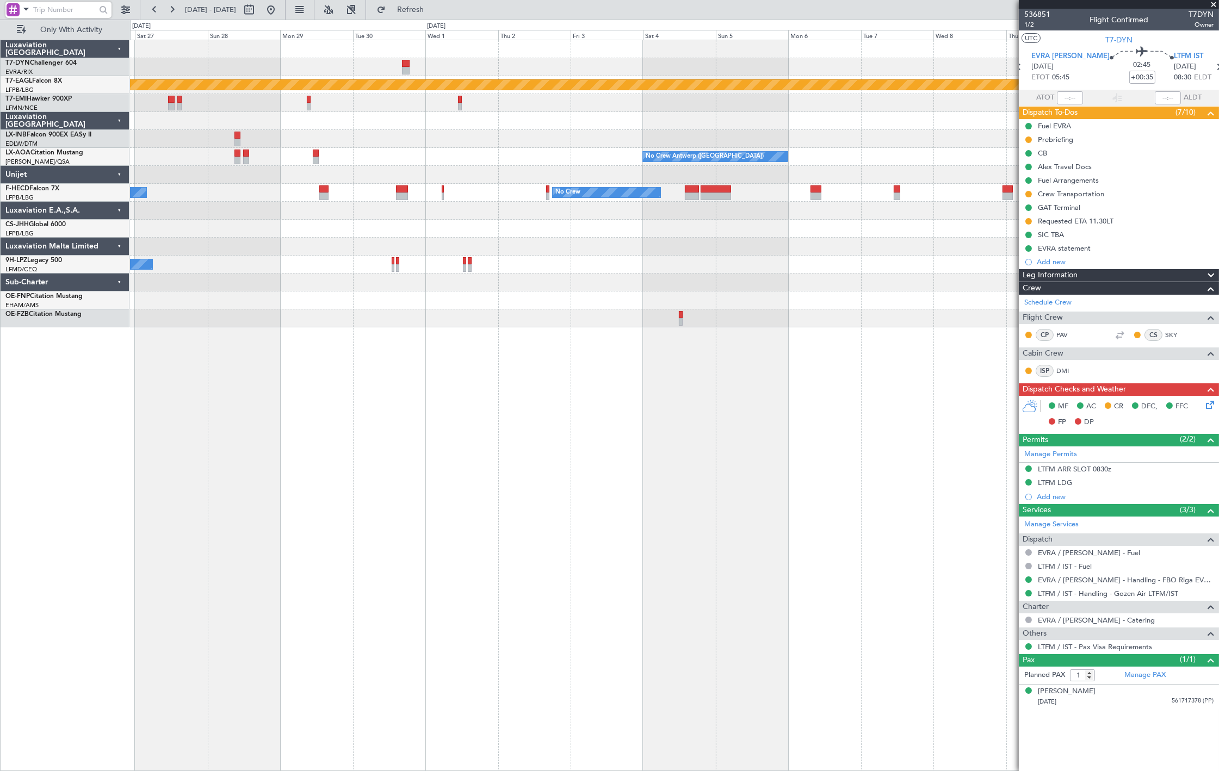
click at [231, 166] on div "Planned Maint Dubai (Al Maktoum Intl) Planned Maint [GEOGRAPHIC_DATA] ([GEOGRAP…" at bounding box center [674, 183] width 1088 height 287
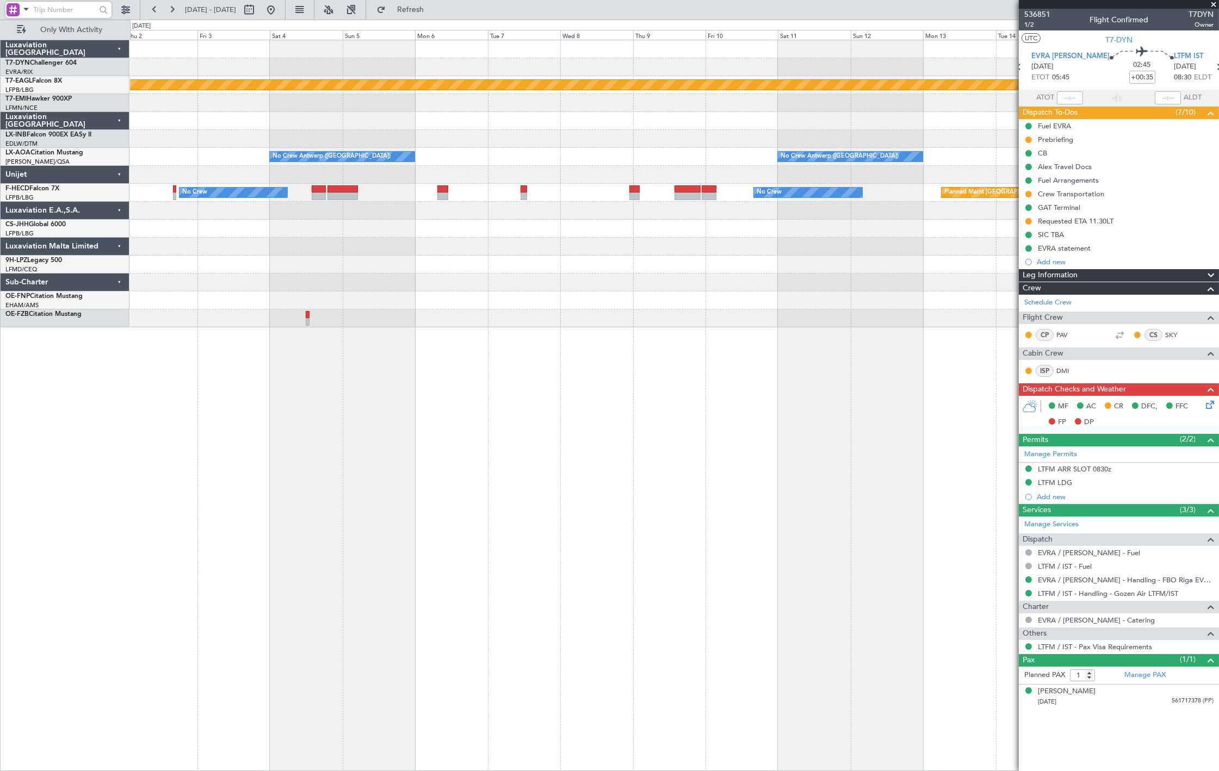
click at [367, 158] on div "Planned Maint Dubai (Al Maktoum Intl) No Crew [GEOGRAPHIC_DATA] ([GEOGRAPHIC_DA…" at bounding box center [674, 183] width 1088 height 287
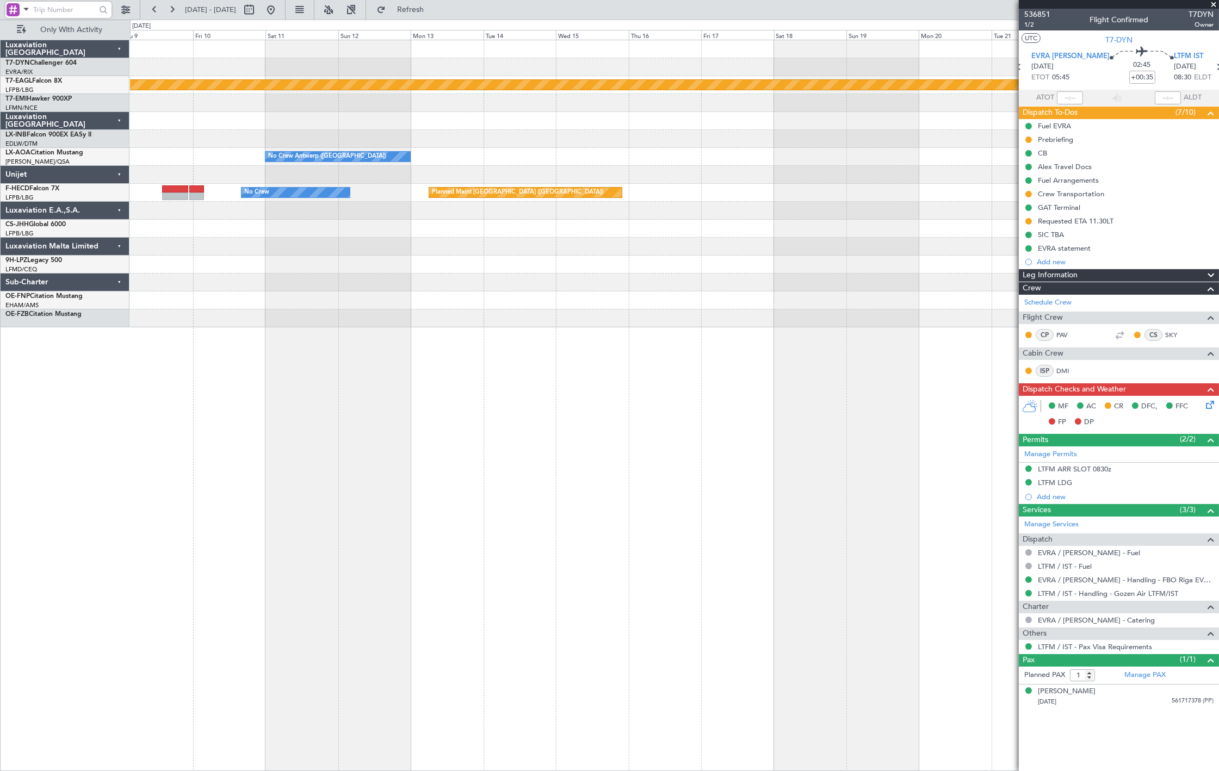
click at [358, 166] on div "Planned Maint Dubai (Al Maktoum Intl) No Crew [GEOGRAPHIC_DATA] ([GEOGRAPHIC_DA…" at bounding box center [674, 183] width 1088 height 287
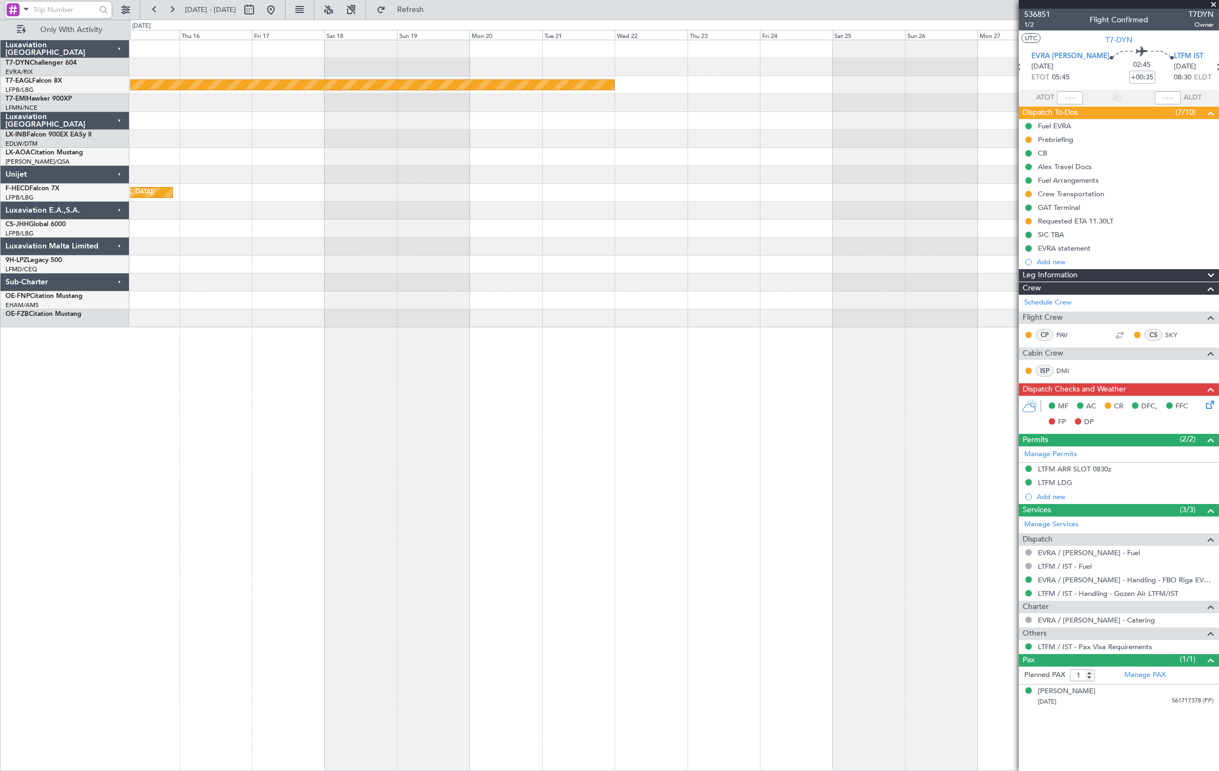
click at [750, 148] on div "Planned Maint Dubai (Al Maktoum Intl) No Crew [GEOGRAPHIC_DATA] ([GEOGRAPHIC_DA…" at bounding box center [674, 183] width 1088 height 287
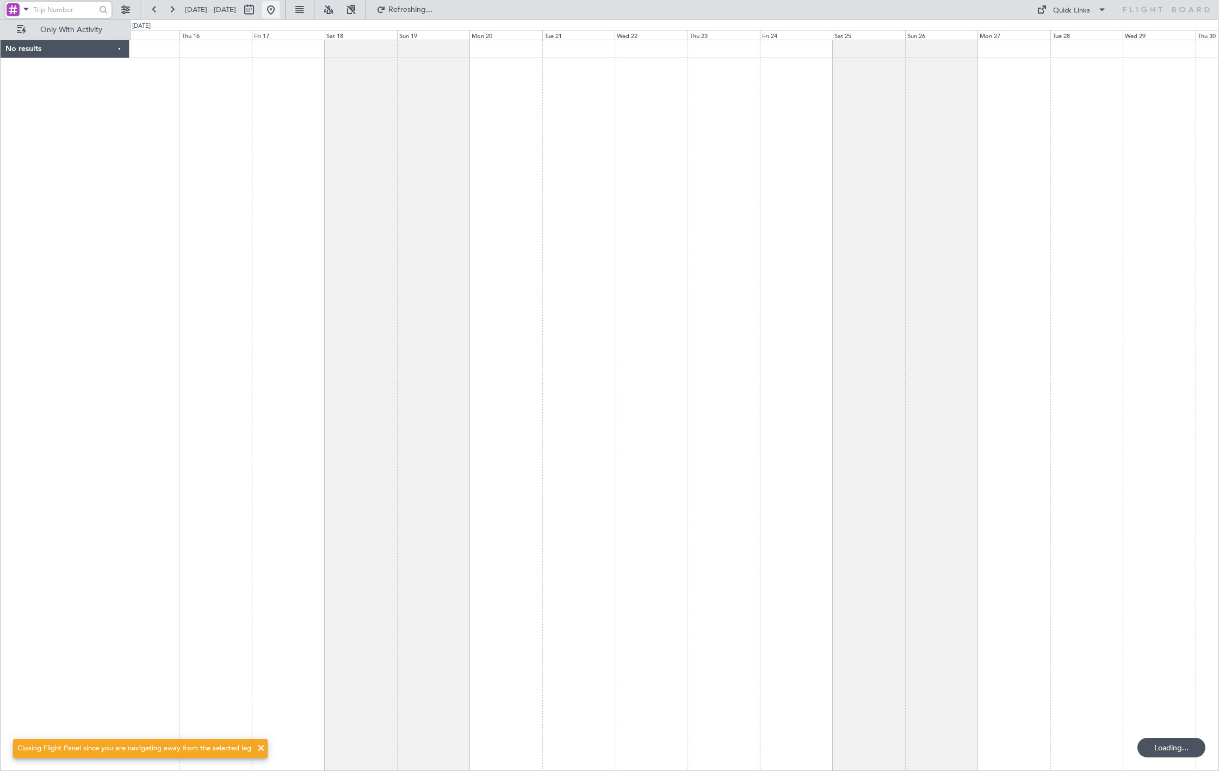
click at [279, 10] on button at bounding box center [270, 9] width 17 height 17
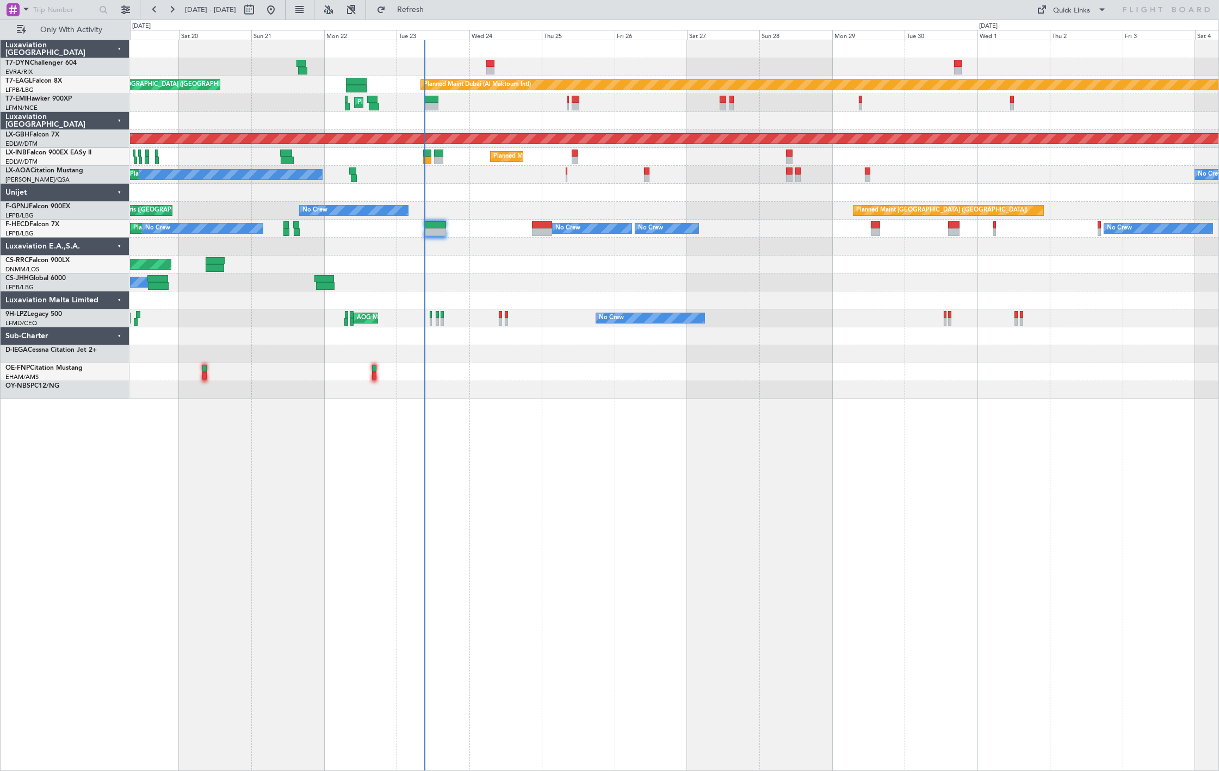
click at [518, 250] on div "Unplanned Maint [GEOGRAPHIC_DATA] (Riga Intl) Planned Maint [GEOGRAPHIC_DATA] (…" at bounding box center [674, 219] width 1088 height 359
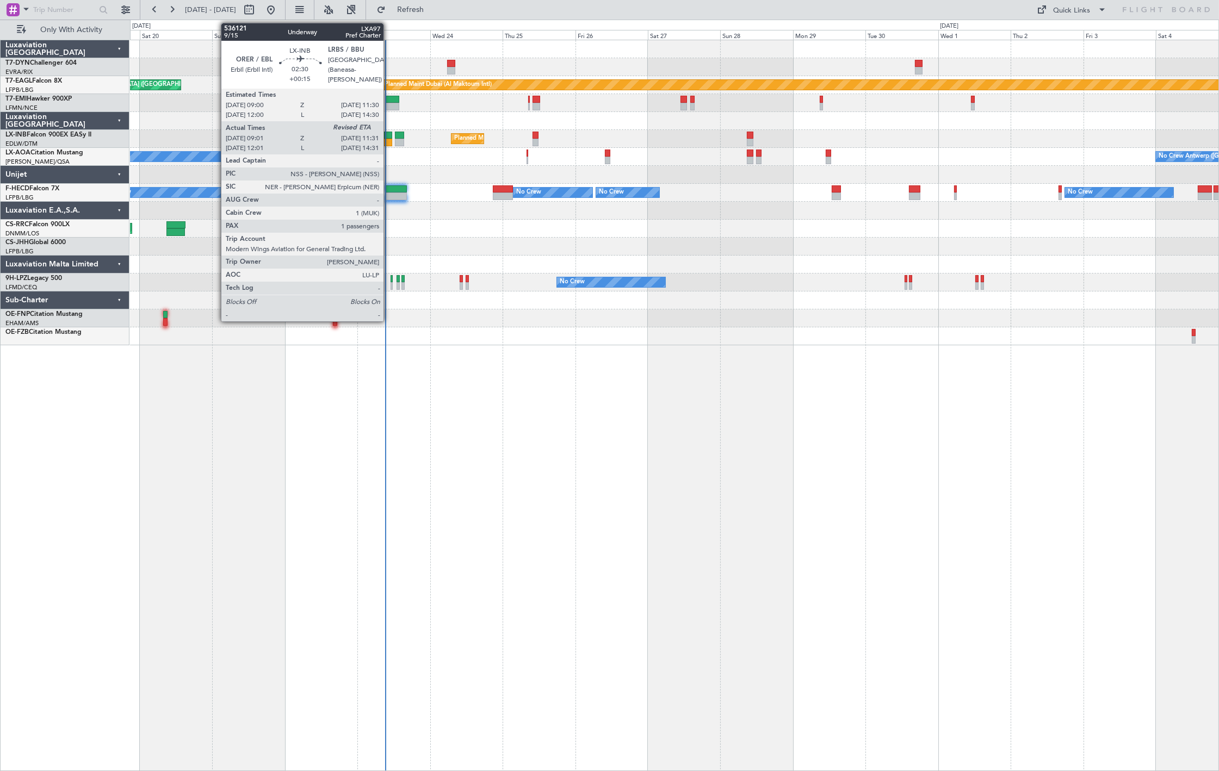
click at [389, 139] on div at bounding box center [388, 143] width 8 height 8
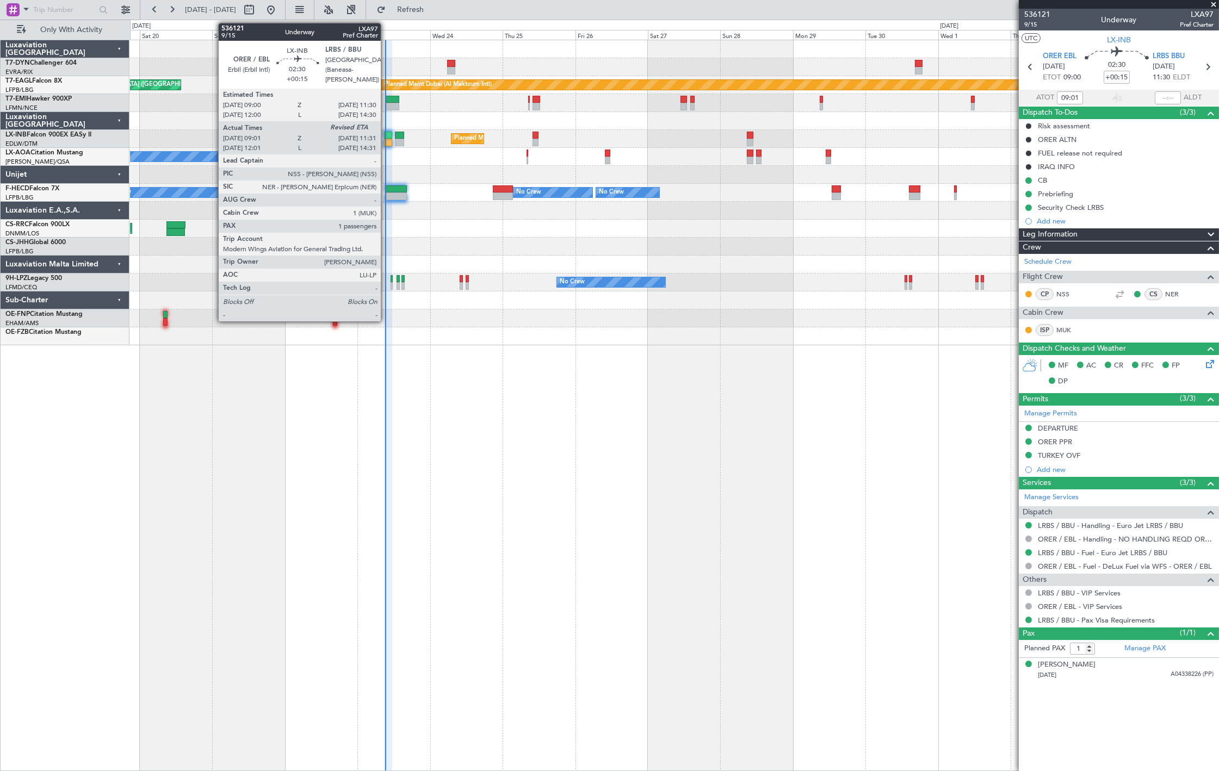
click at [386, 136] on div at bounding box center [388, 136] width 8 height 8
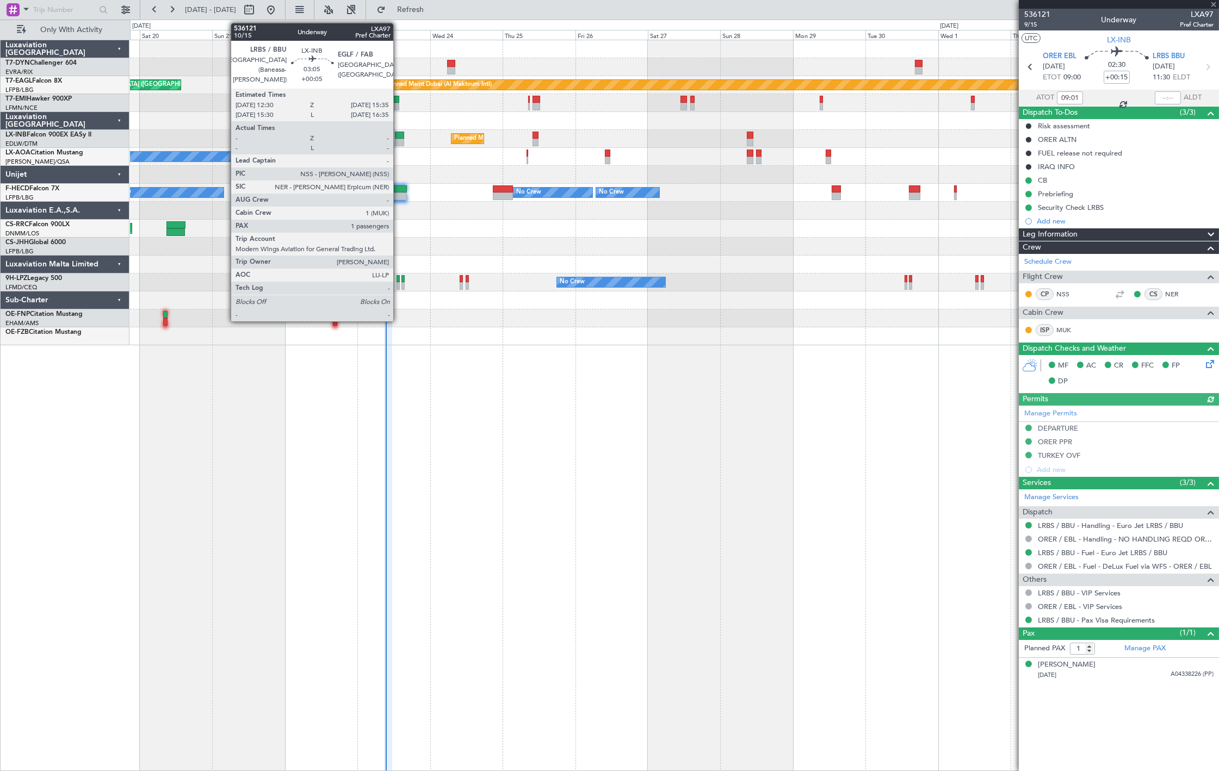
click at [399, 140] on div at bounding box center [400, 143] width 10 height 8
type input "+00:05"
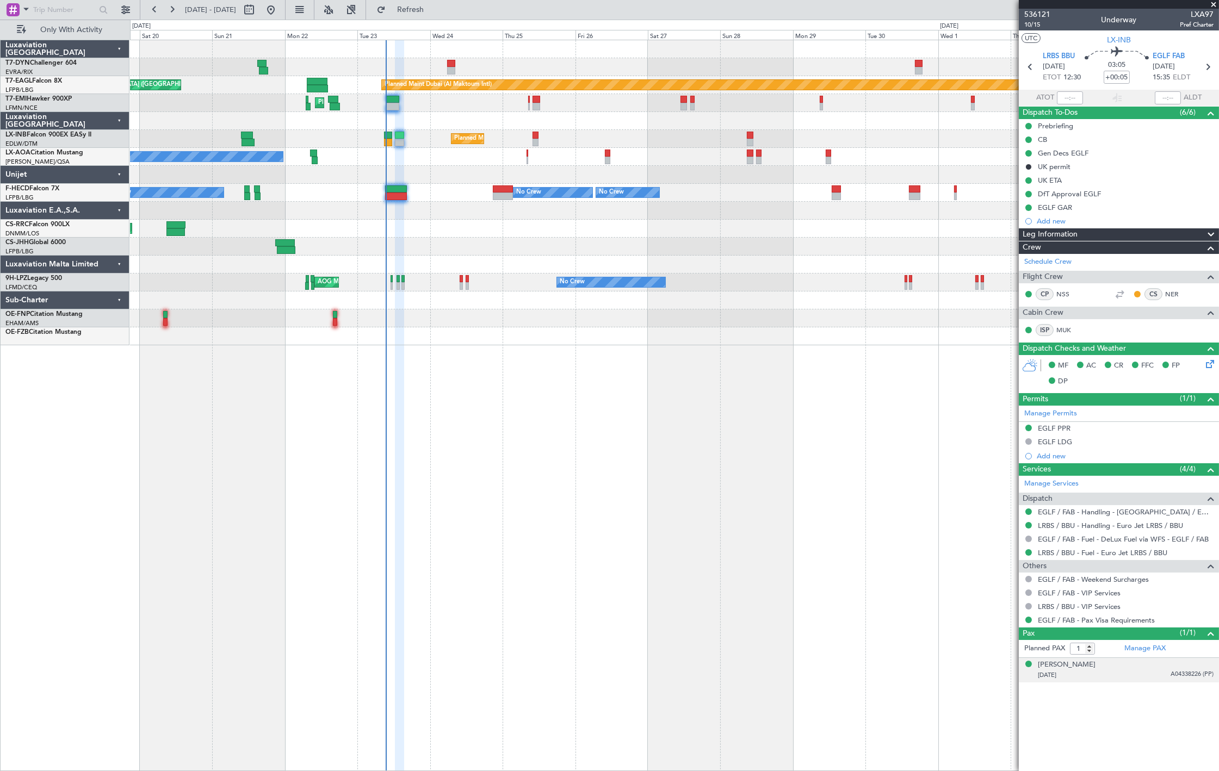
click at [1154, 669] on div "[PERSON_NAME] [DATE] A04338226 (PP)" at bounding box center [1125, 670] width 176 height 21
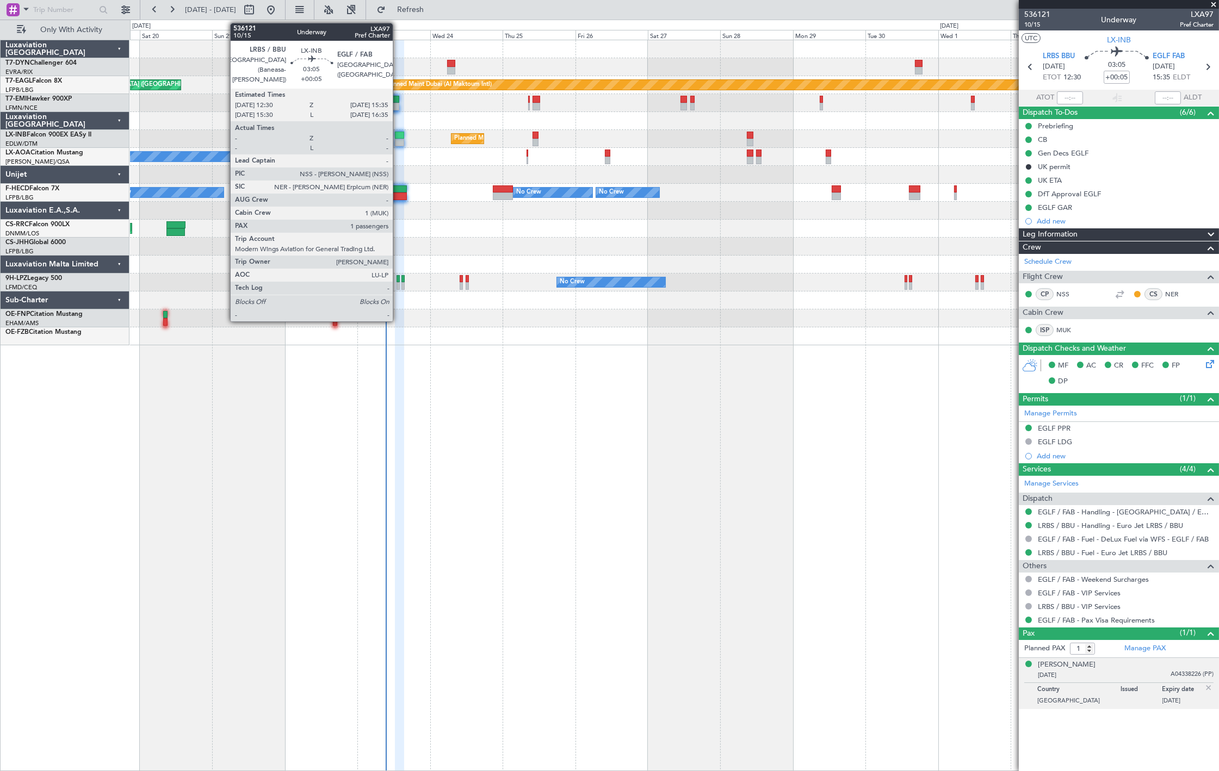
click at [398, 144] on div at bounding box center [400, 143] width 10 height 8
click at [396, 137] on div at bounding box center [400, 136] width 10 height 8
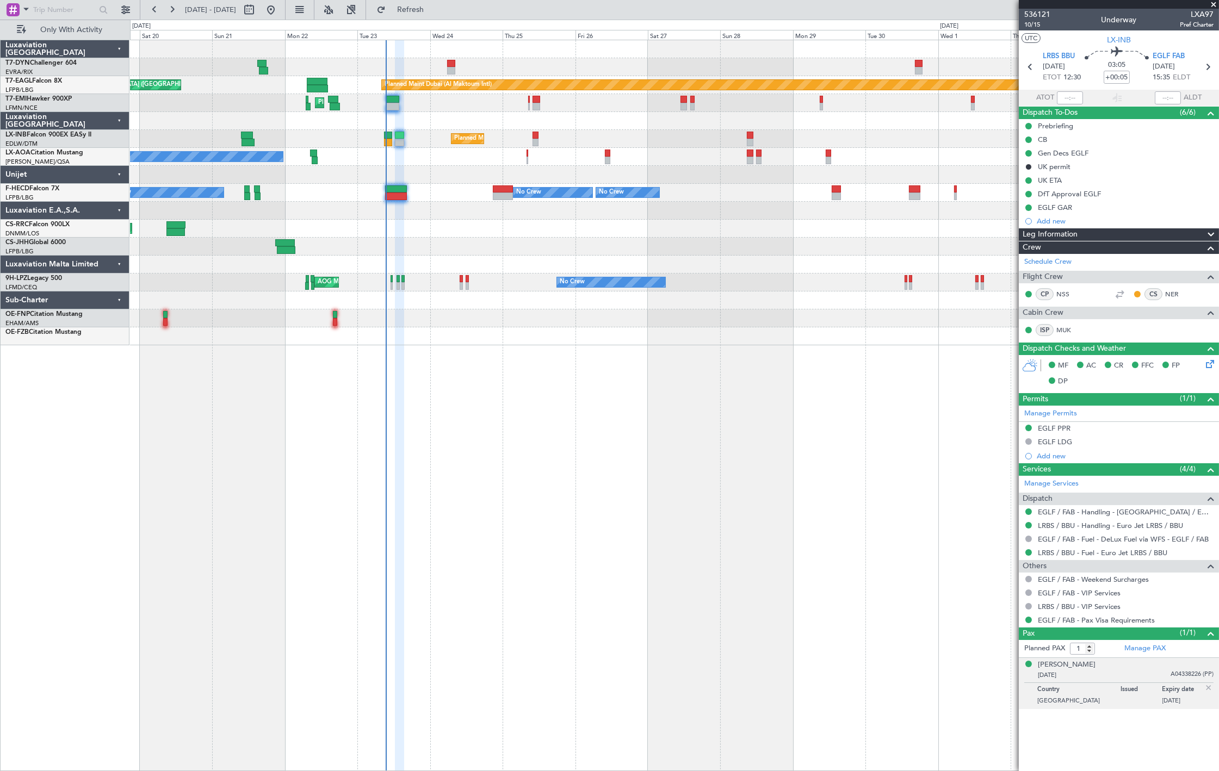
click at [393, 140] on div "Planned Maint [GEOGRAPHIC_DATA] ([GEOGRAPHIC_DATA])" at bounding box center [674, 139] width 1088 height 18
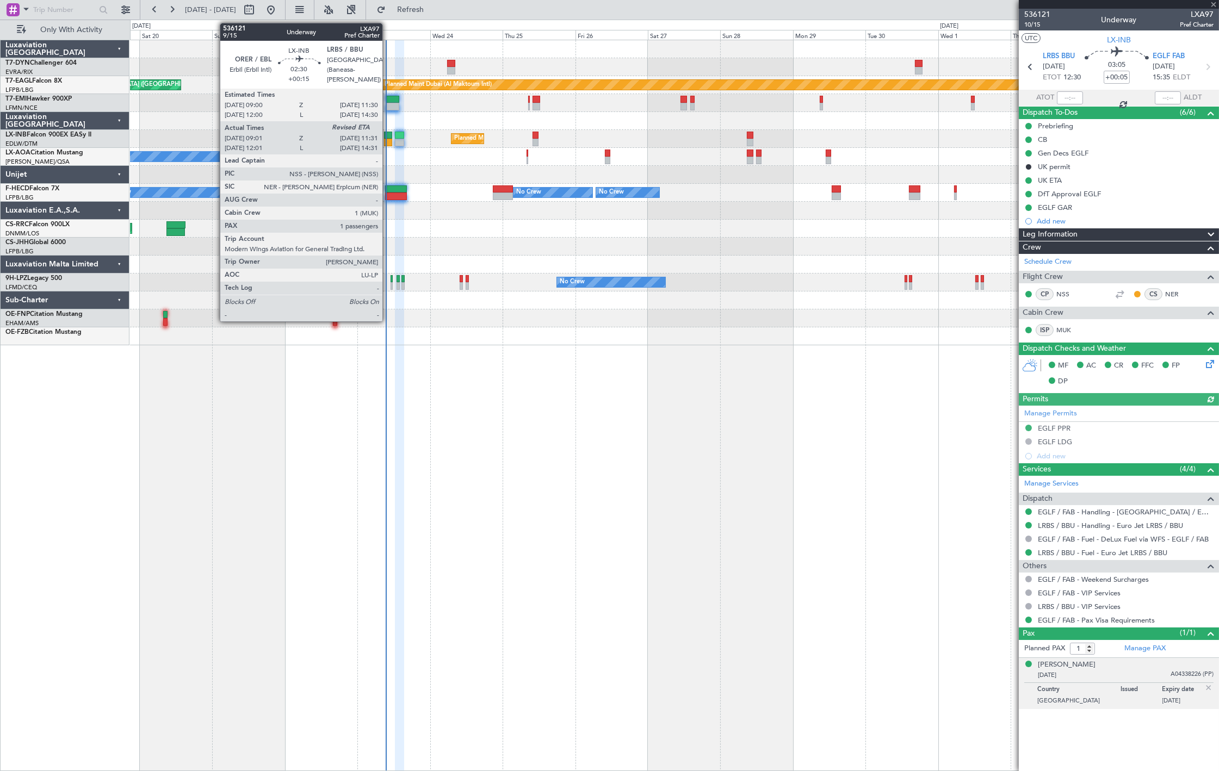
click at [388, 139] on div at bounding box center [388, 143] width 8 height 8
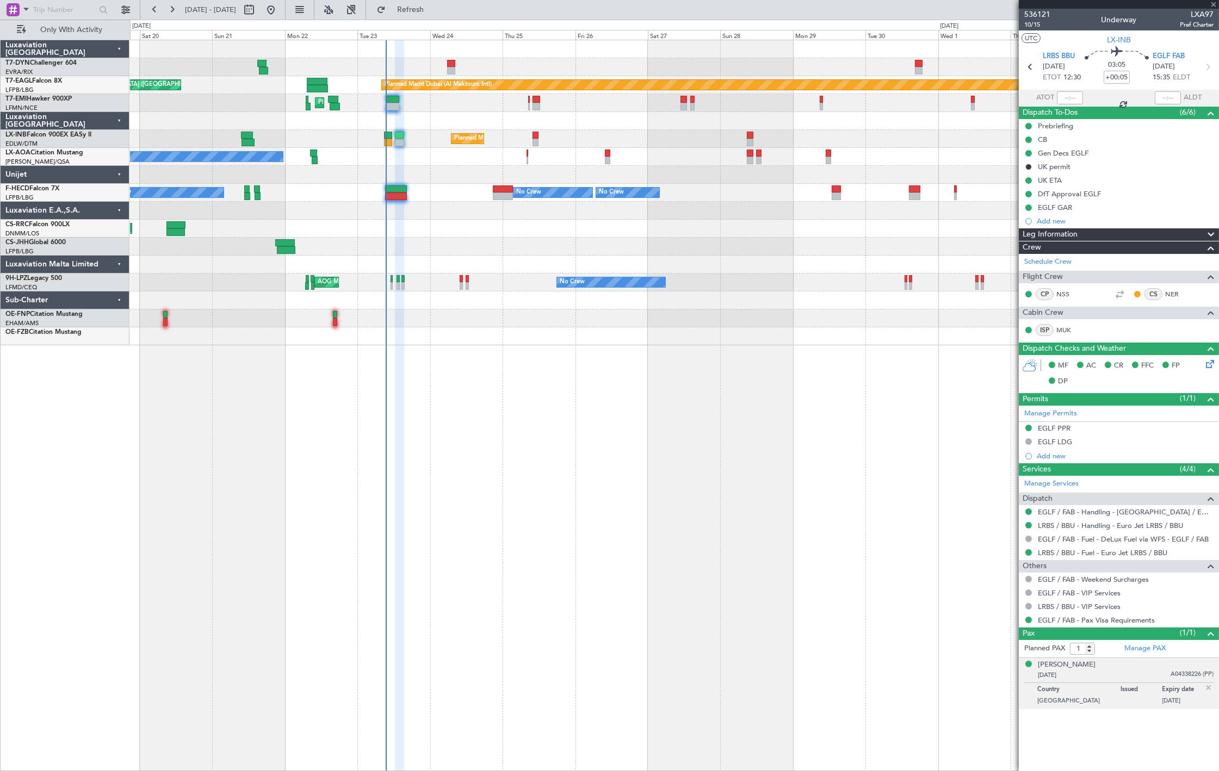
type input "+00:15"
type input "09:01"
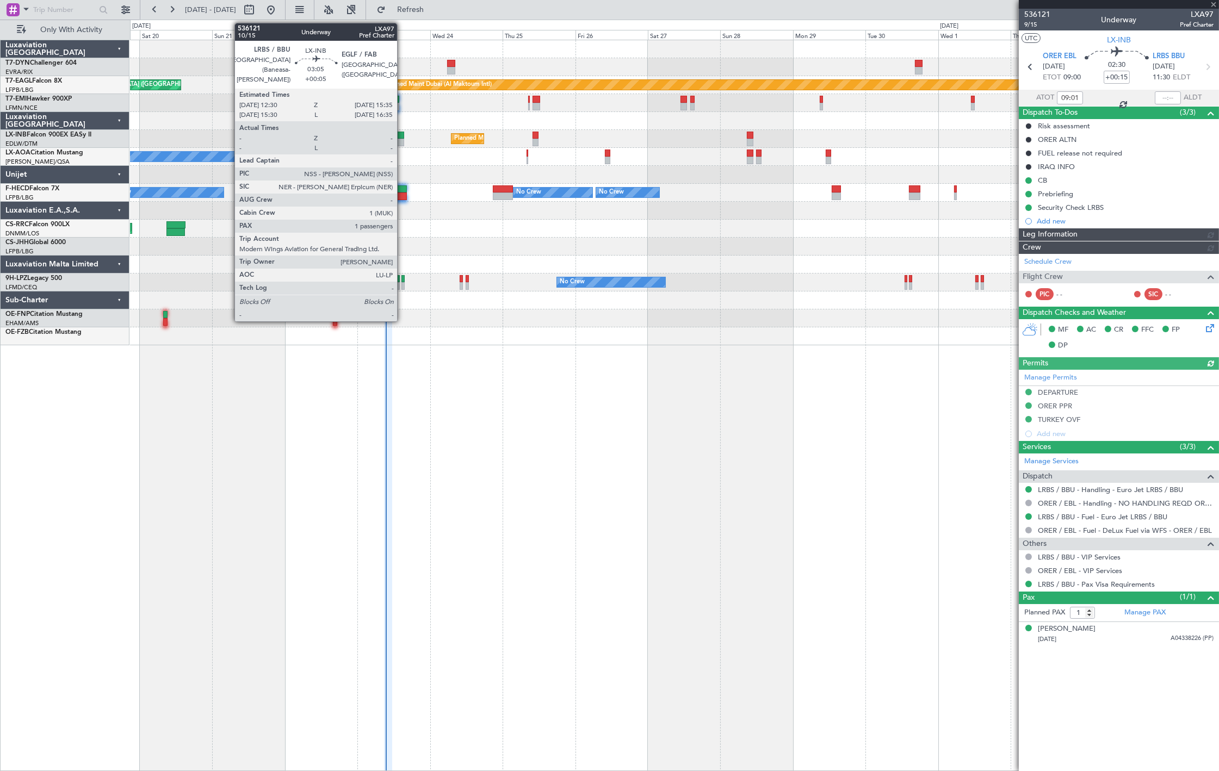
click at [402, 144] on div at bounding box center [400, 143] width 10 height 8
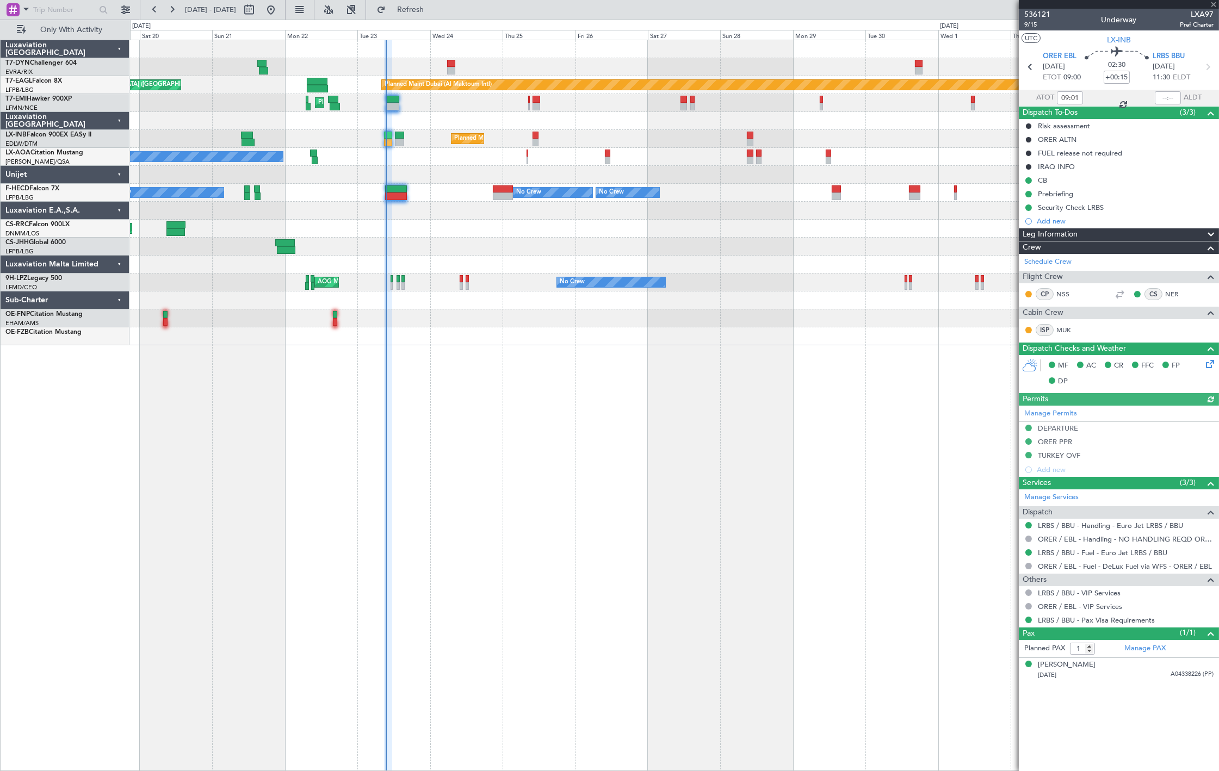
type input "+00:05"
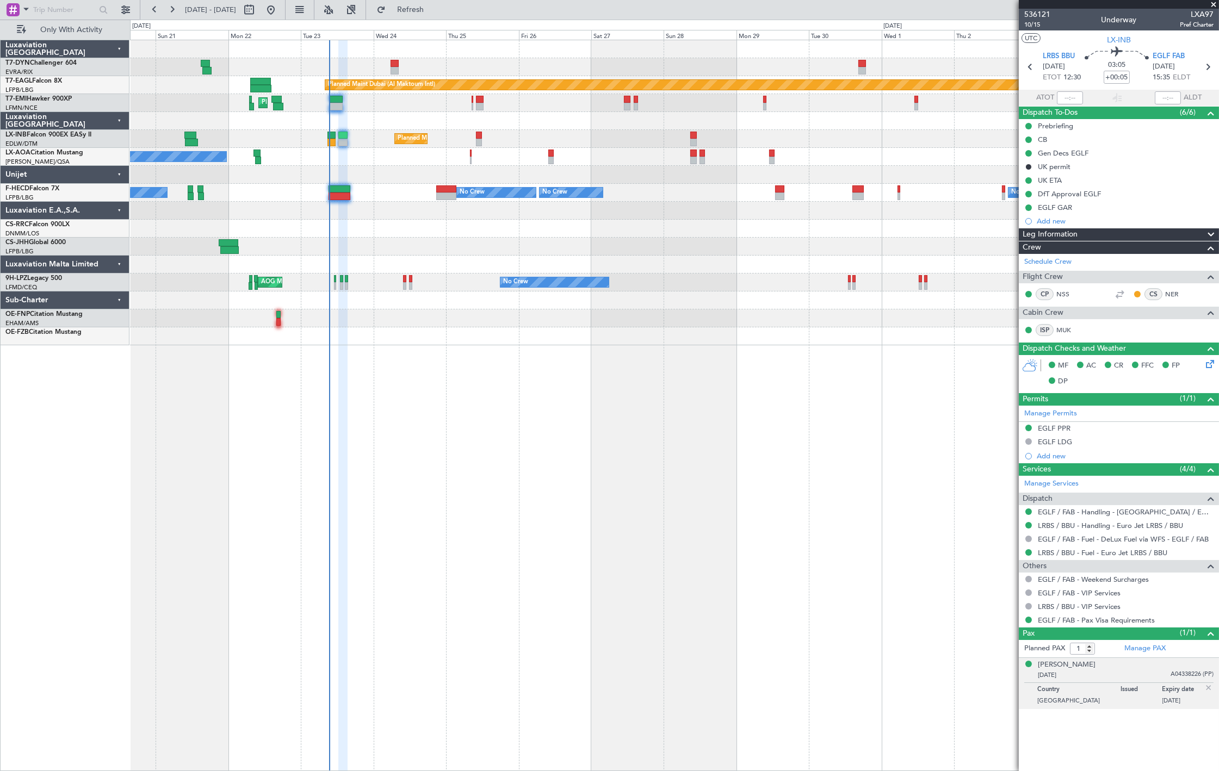
click at [254, 137] on div "Planned Maint [GEOGRAPHIC_DATA] ([GEOGRAPHIC_DATA])" at bounding box center [674, 139] width 1088 height 18
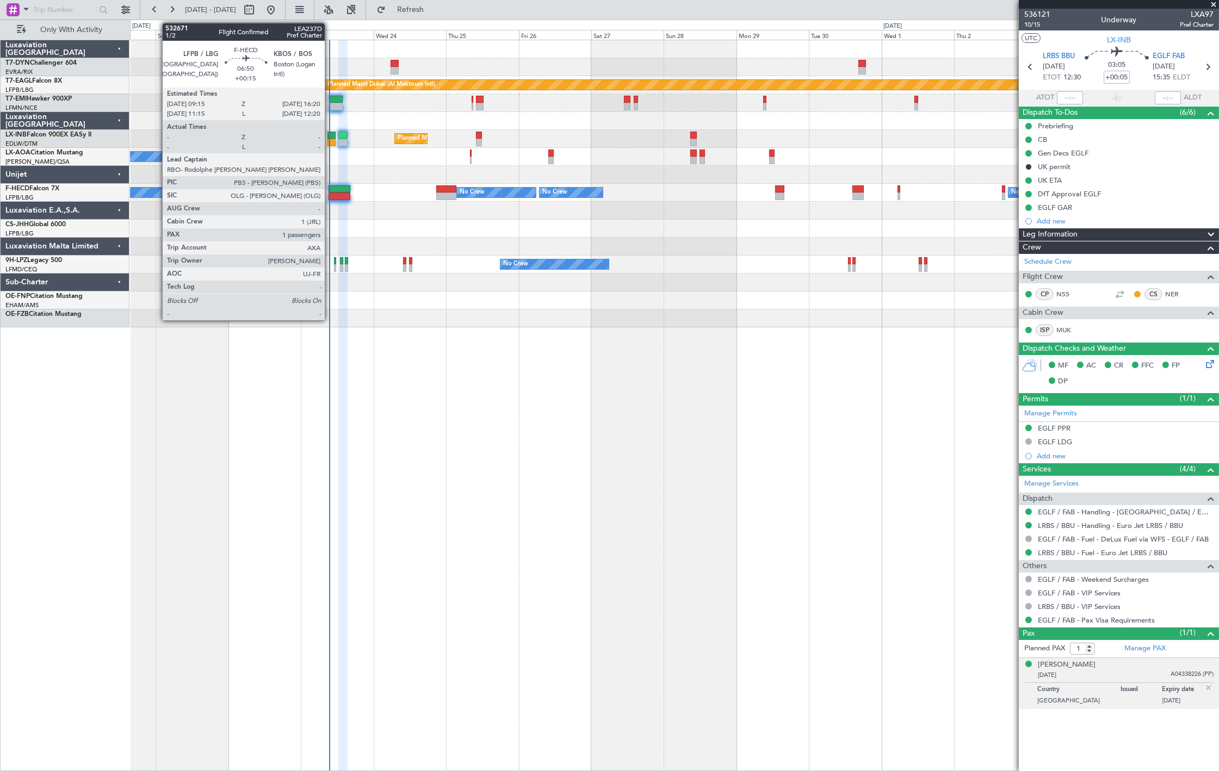
click at [330, 189] on div at bounding box center [339, 189] width 22 height 8
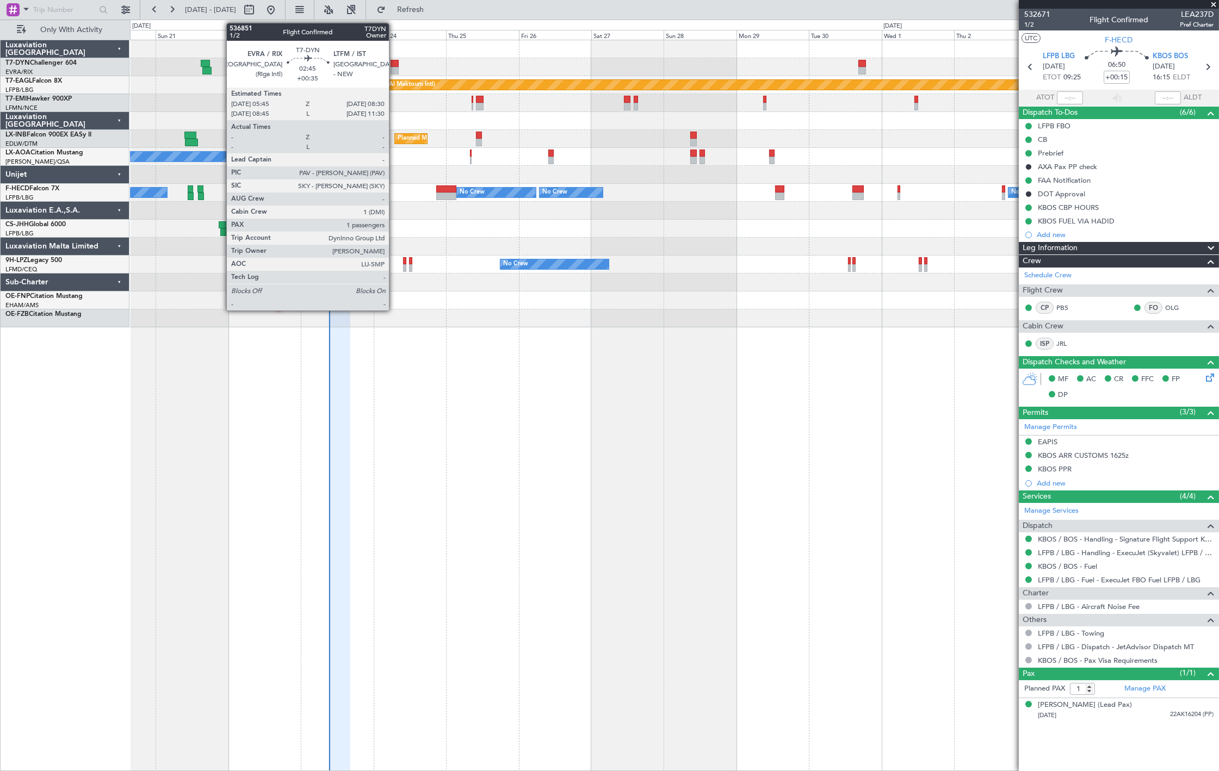
click at [394, 64] on div at bounding box center [394, 64] width 9 height 8
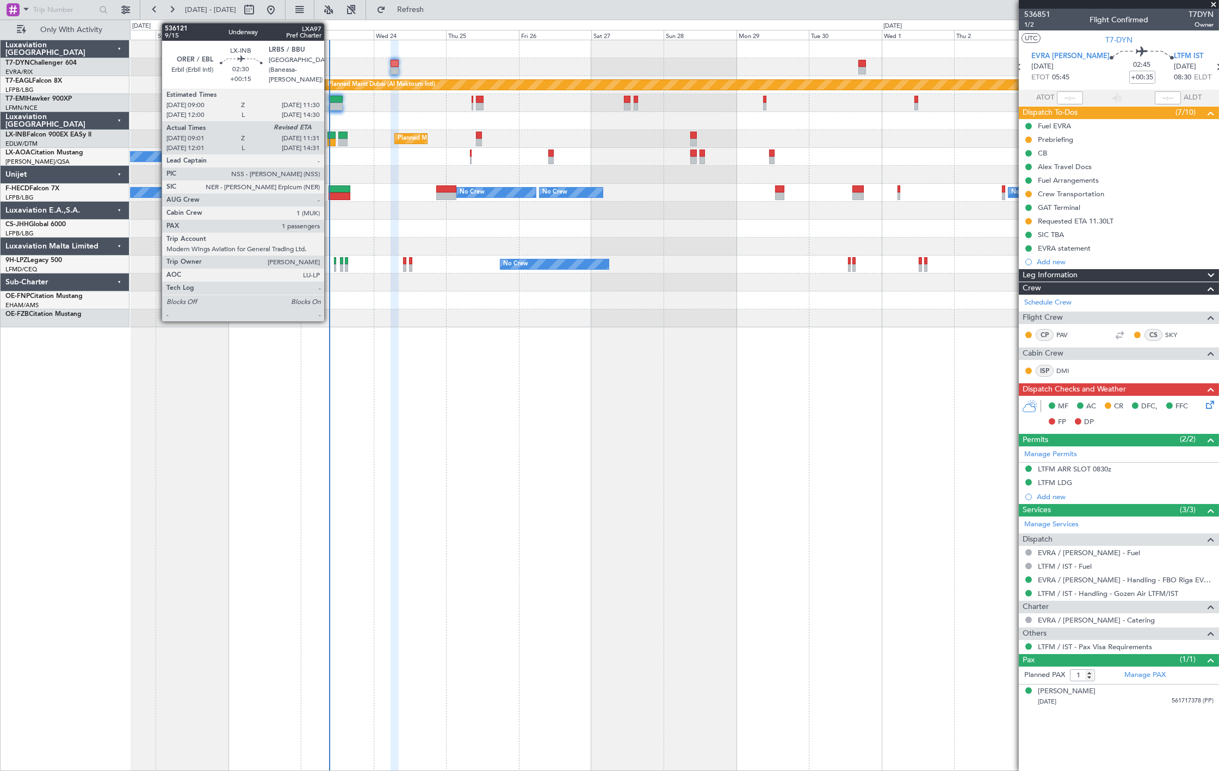
click at [330, 139] on div at bounding box center [331, 143] width 8 height 8
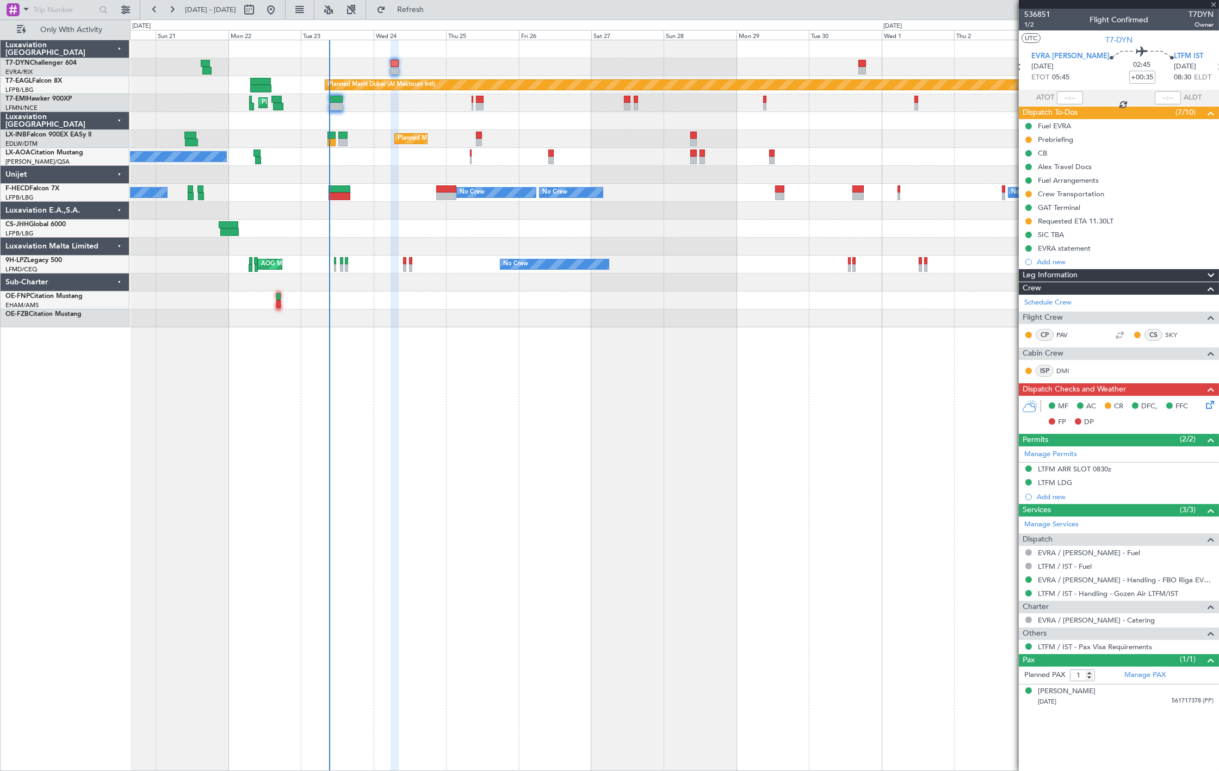
type input "+00:15"
type input "09:01"
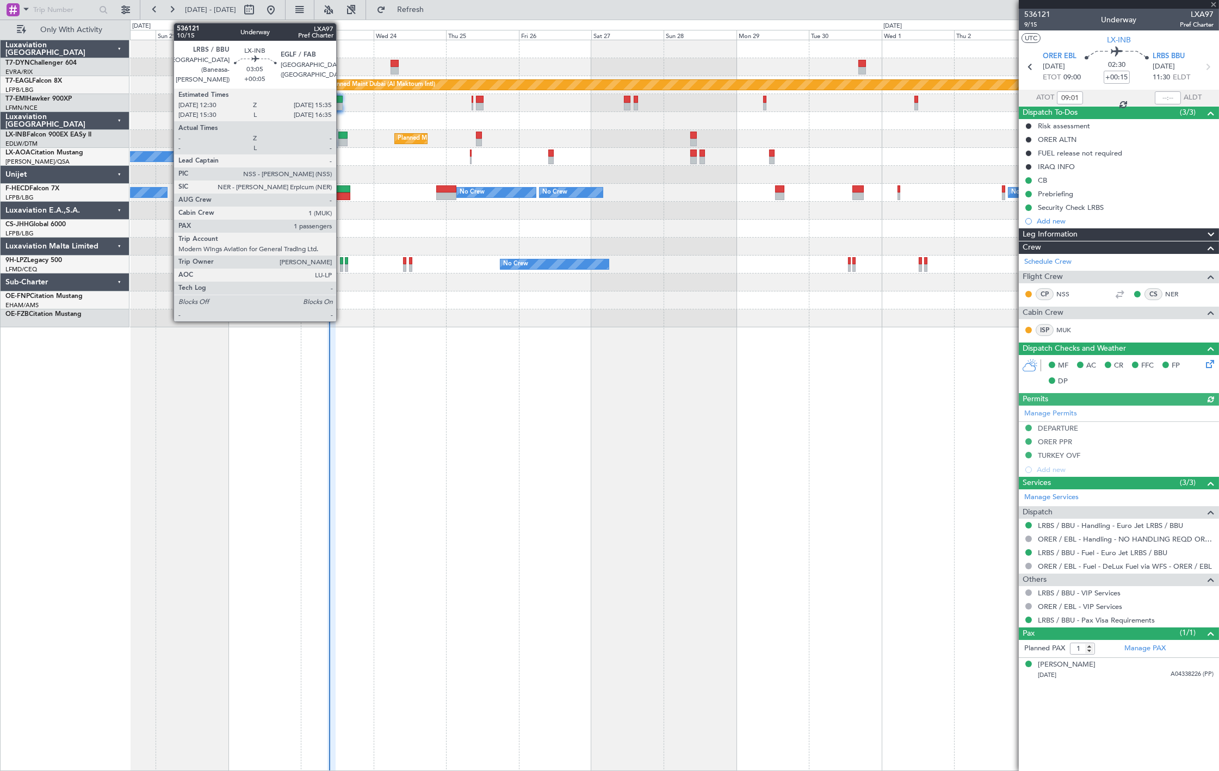
click at [341, 139] on div at bounding box center [343, 143] width 10 height 8
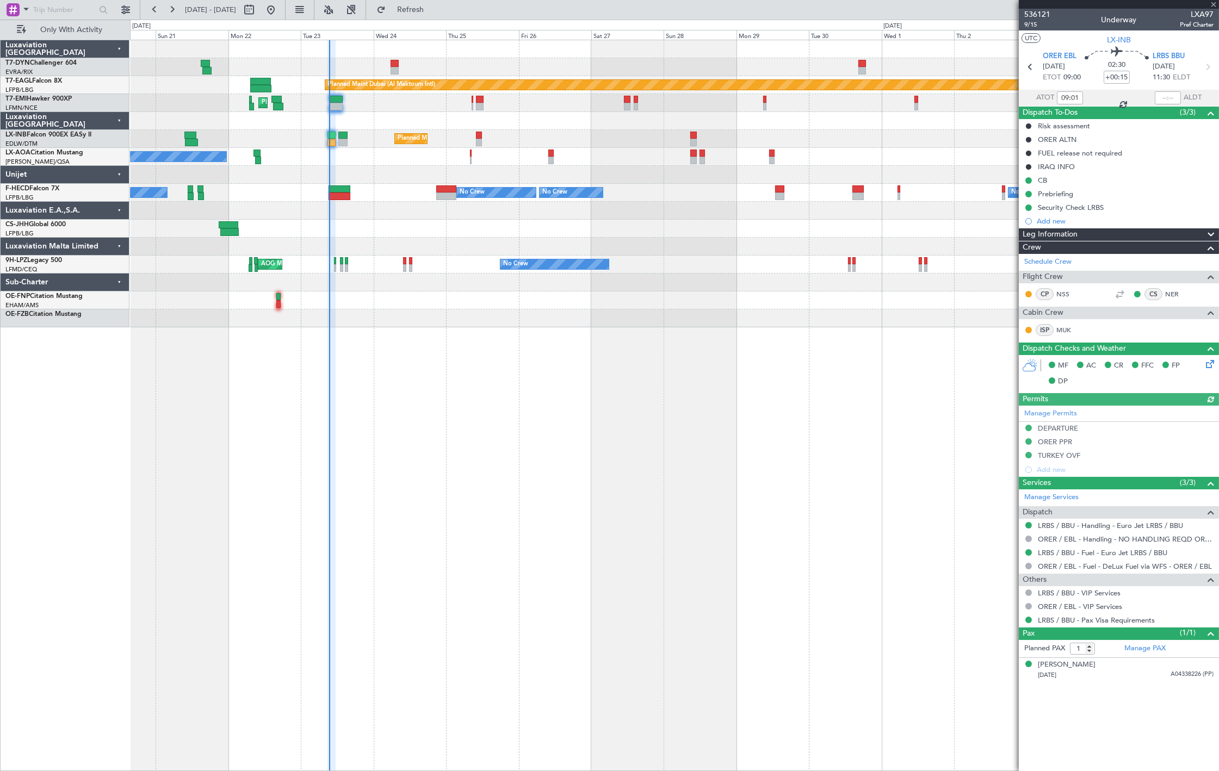
type input "+00:05"
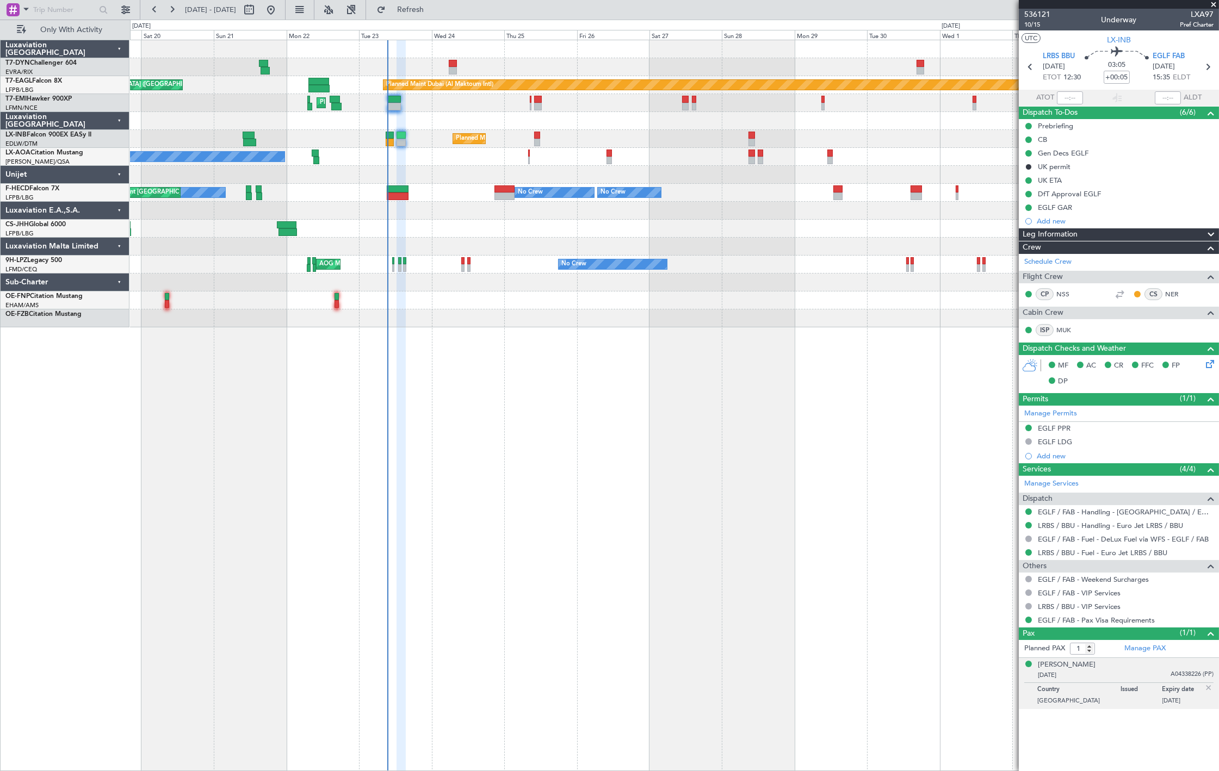
click at [276, 88] on div "Planned Maint Dubai (Al Maktoum Intl) Unplanned Maint [GEOGRAPHIC_DATA] ([GEOGR…" at bounding box center [674, 85] width 1088 height 18
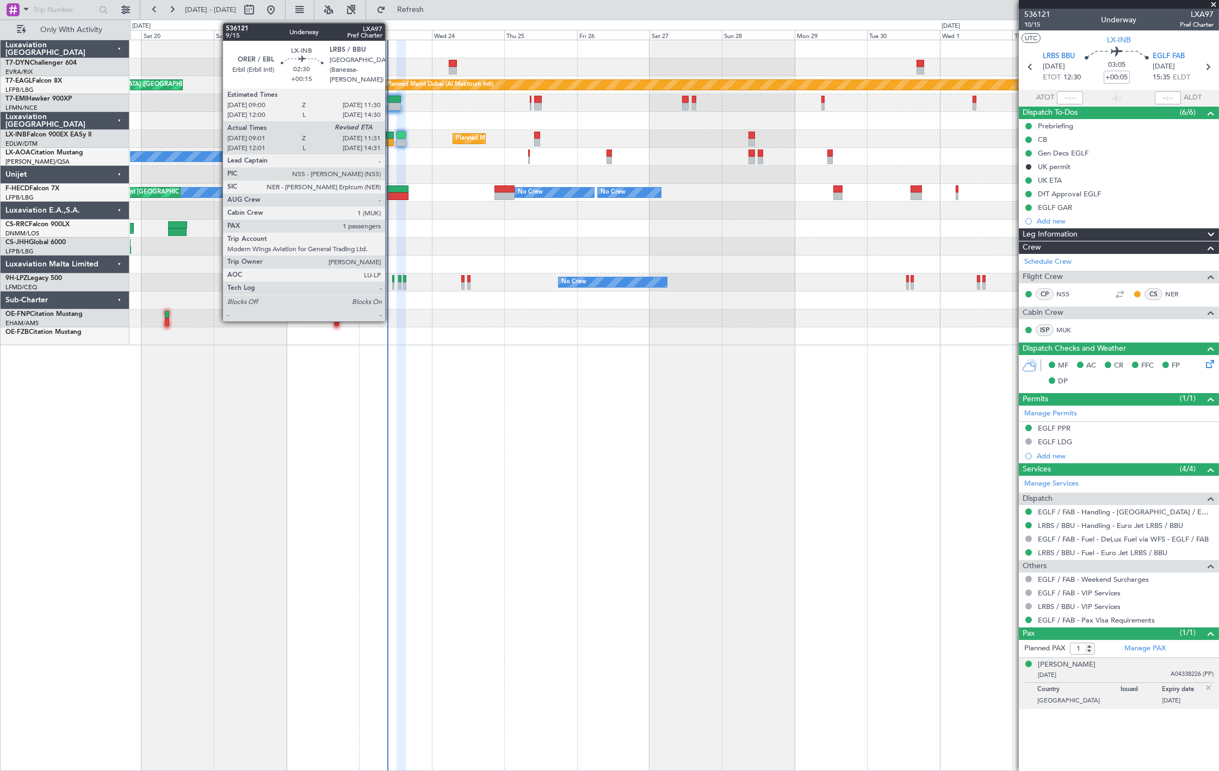
click at [389, 145] on div at bounding box center [390, 143] width 8 height 8
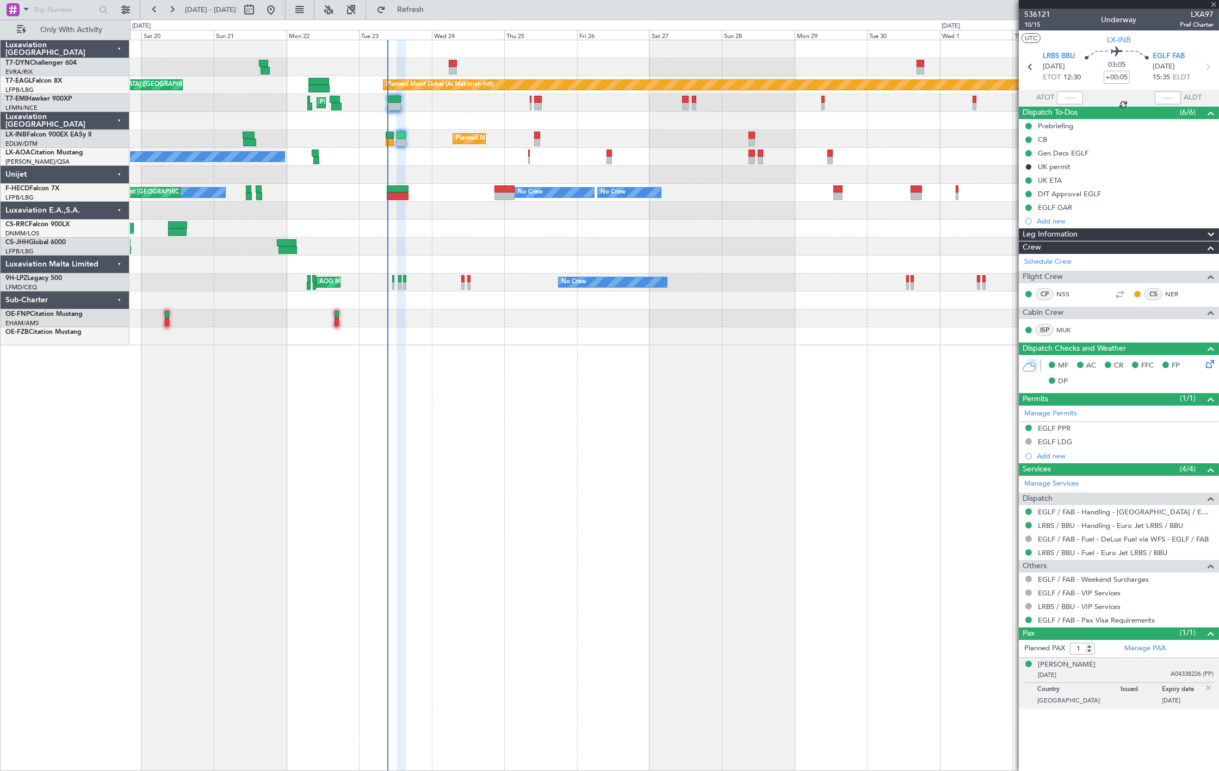
type input "+00:15"
type input "09:01"
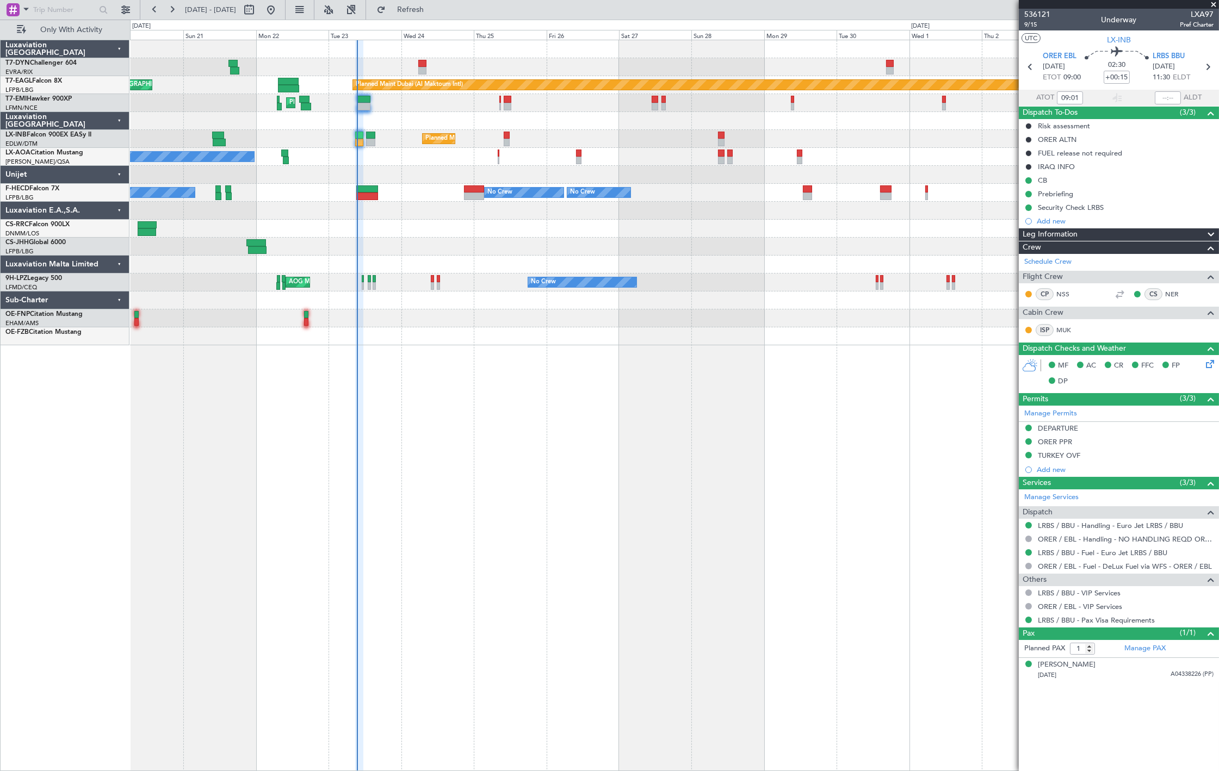
click at [339, 195] on div "Planned Maint [GEOGRAPHIC_DATA] ([GEOGRAPHIC_DATA]) No Crew No Crew Planned Mai…" at bounding box center [674, 193] width 1088 height 18
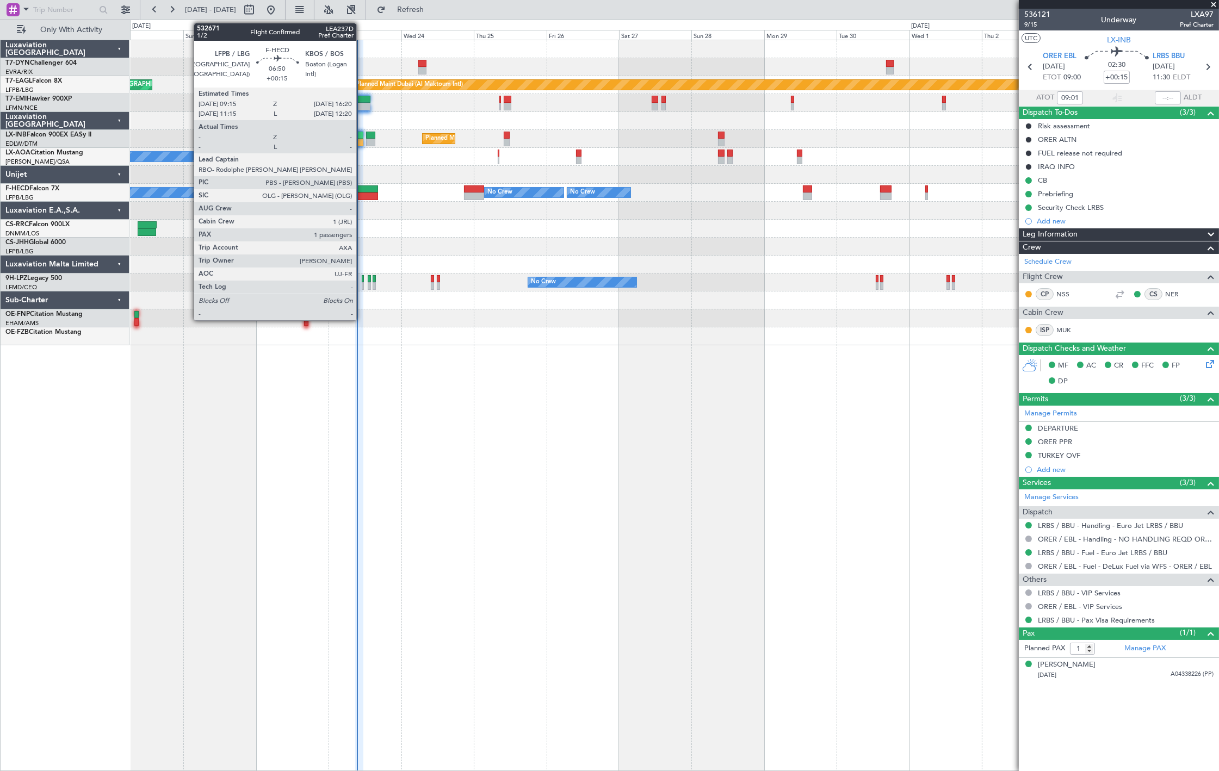
click at [362, 189] on div at bounding box center [367, 189] width 22 height 8
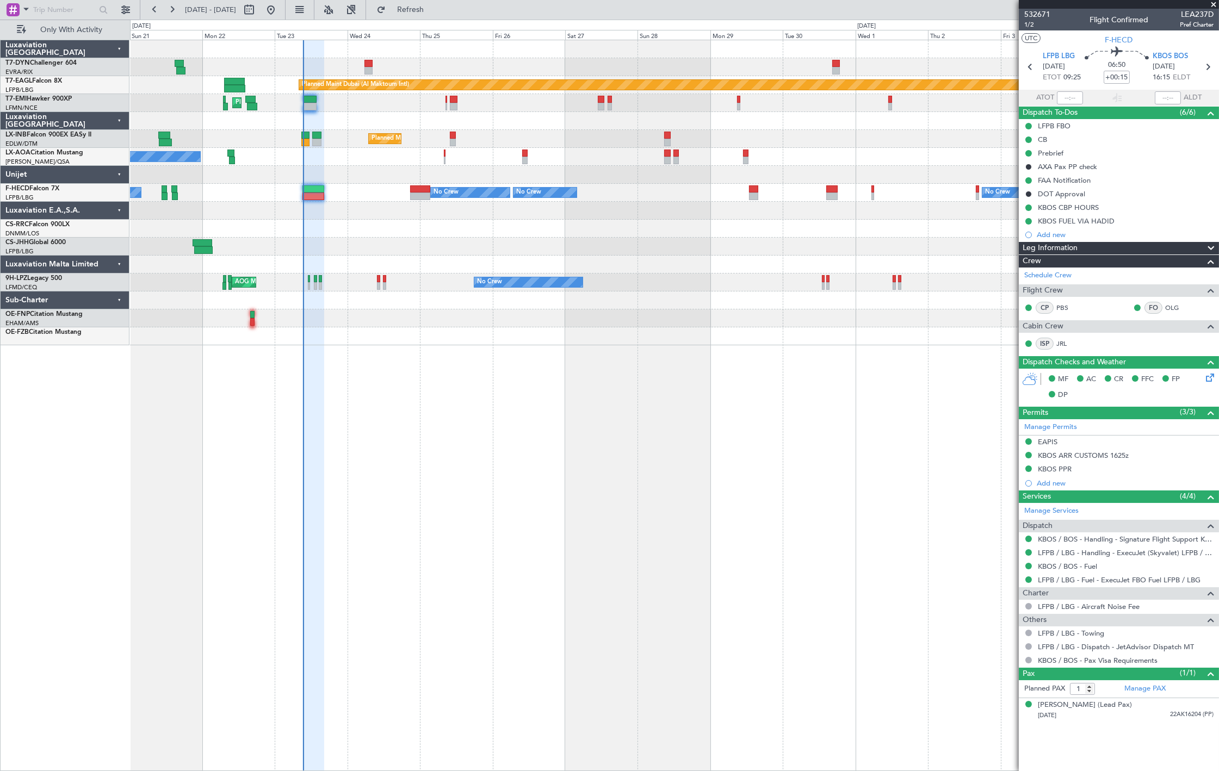
click at [226, 165] on div "No Crew Nice ([GEOGRAPHIC_DATA]) No Crew [GEOGRAPHIC_DATA] ([GEOGRAPHIC_DATA]) …" at bounding box center [674, 157] width 1088 height 18
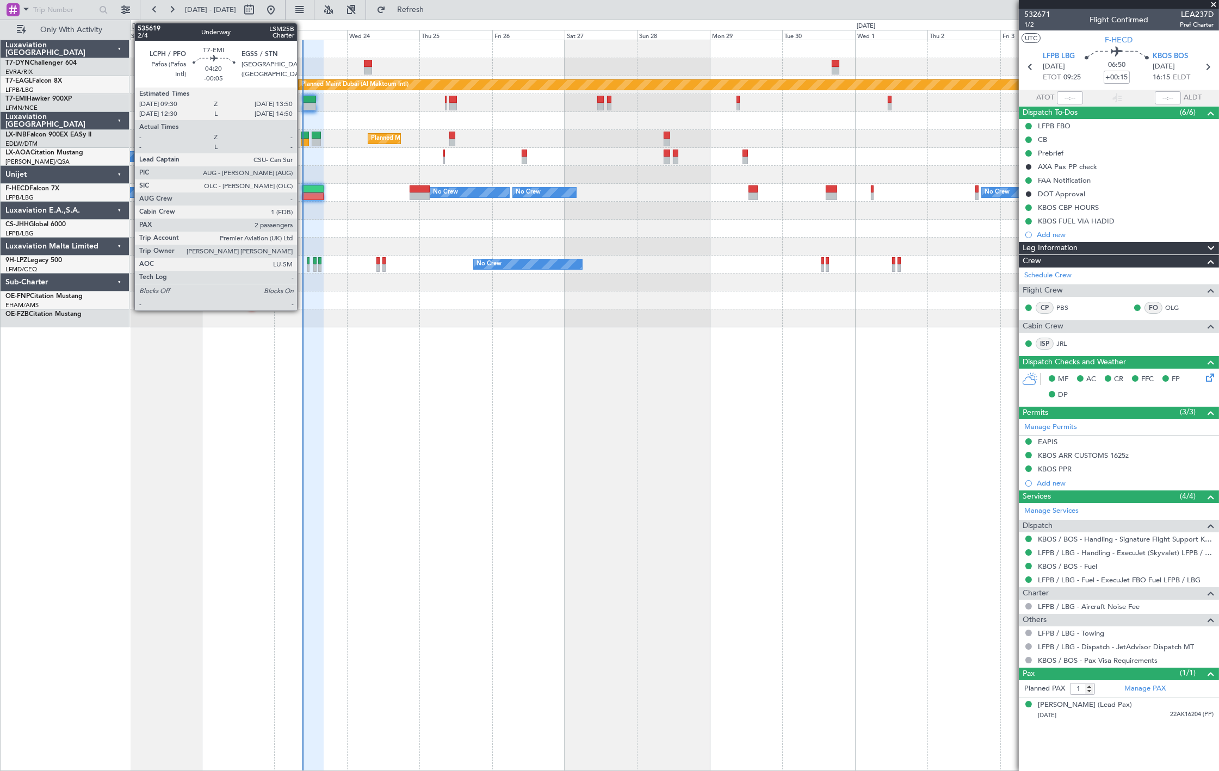
click at [302, 104] on div at bounding box center [309, 107] width 14 height 8
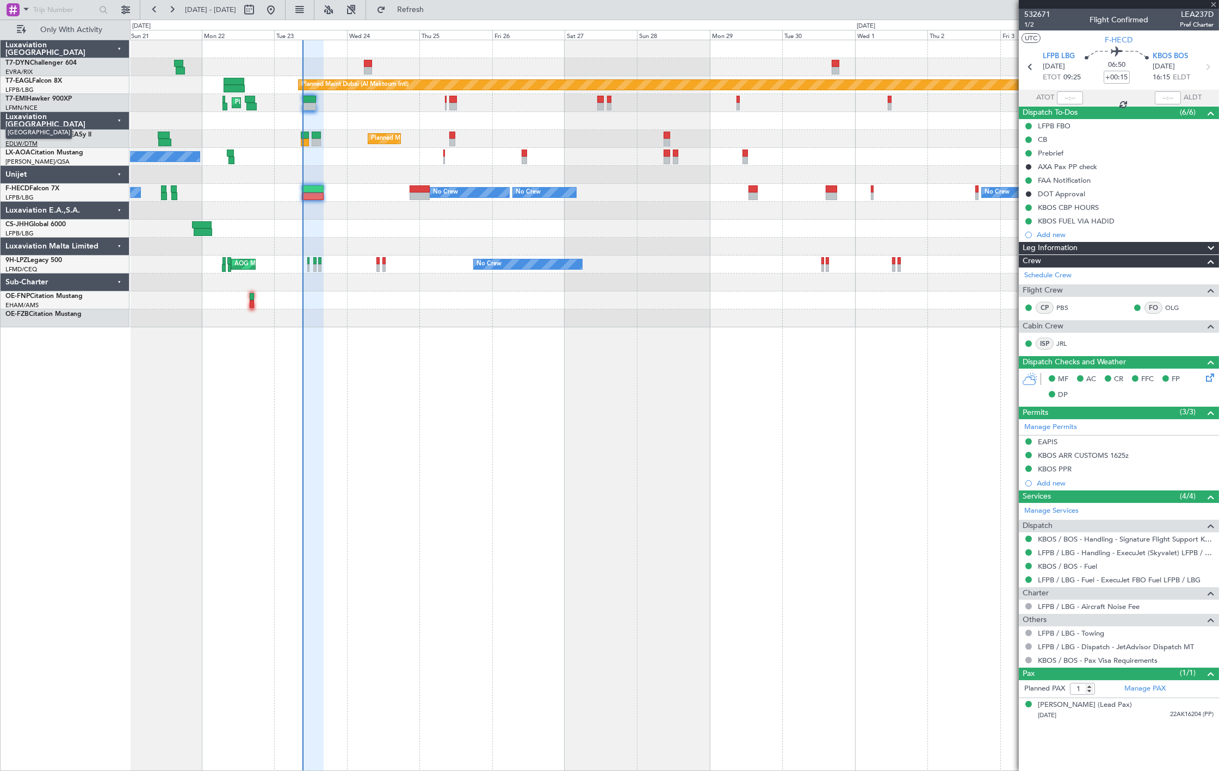
type input "-00:05"
type input "2"
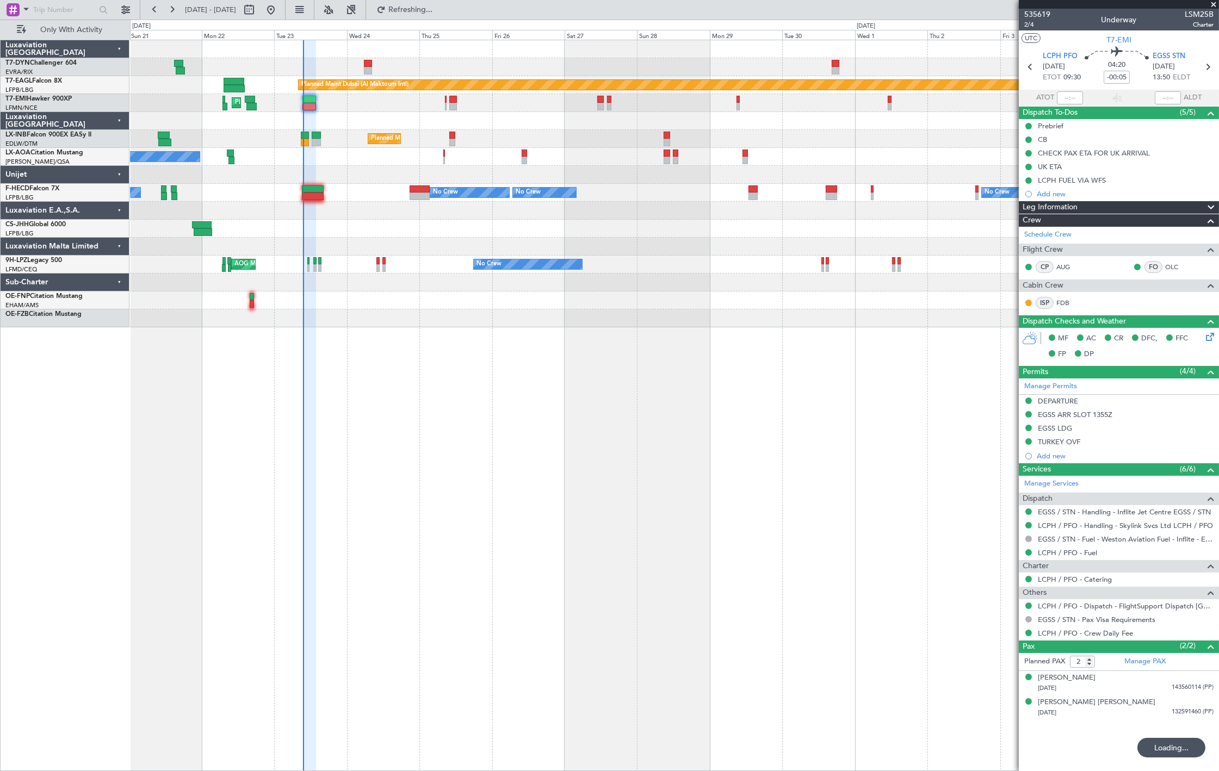
type input "09:28"
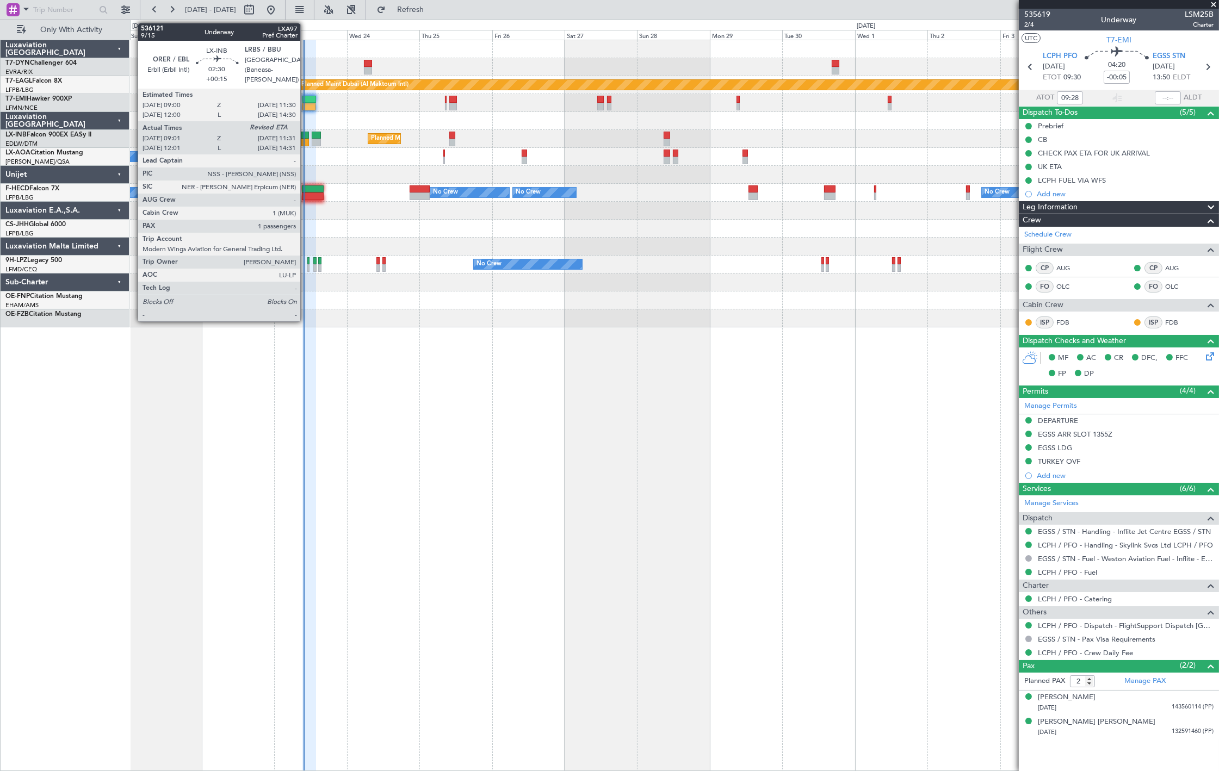
click at [305, 140] on div at bounding box center [305, 143] width 8 height 8
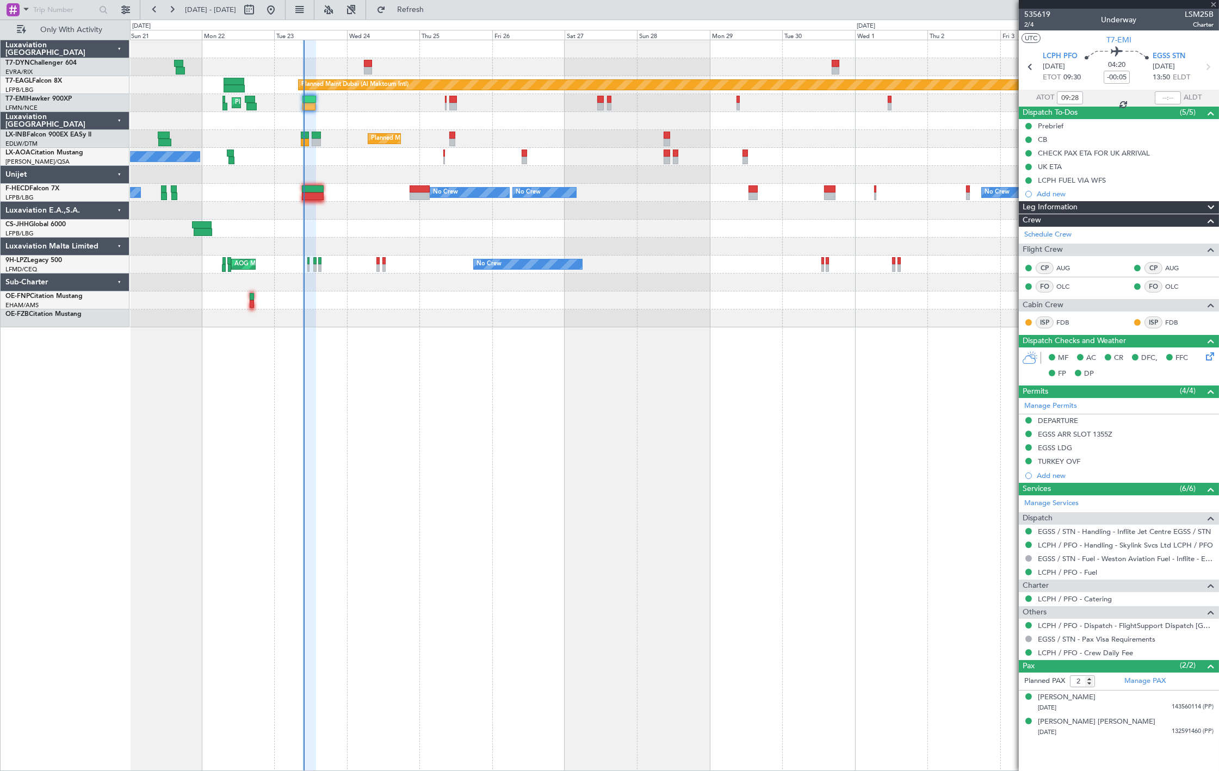
type input "+00:15"
type input "09:01"
type input "1"
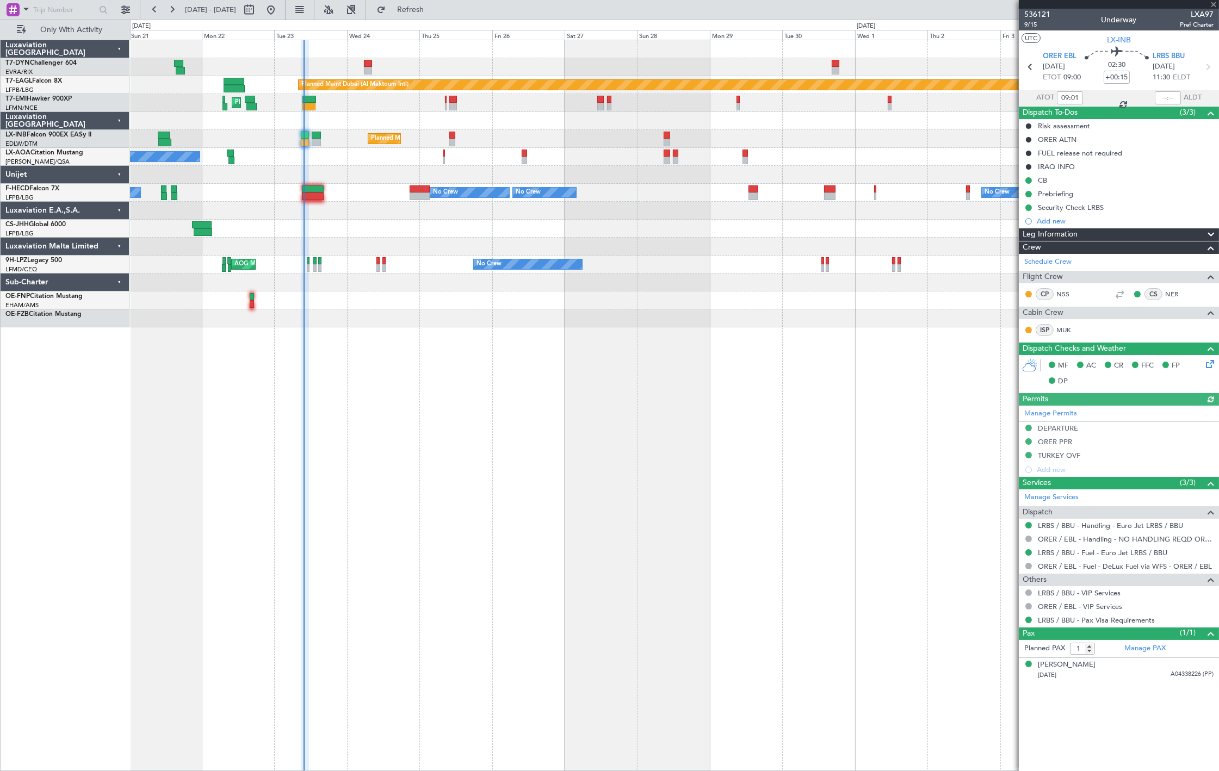
click at [321, 140] on div "Planned Maint [GEOGRAPHIC_DATA] ([GEOGRAPHIC_DATA])" at bounding box center [674, 139] width 1088 height 18
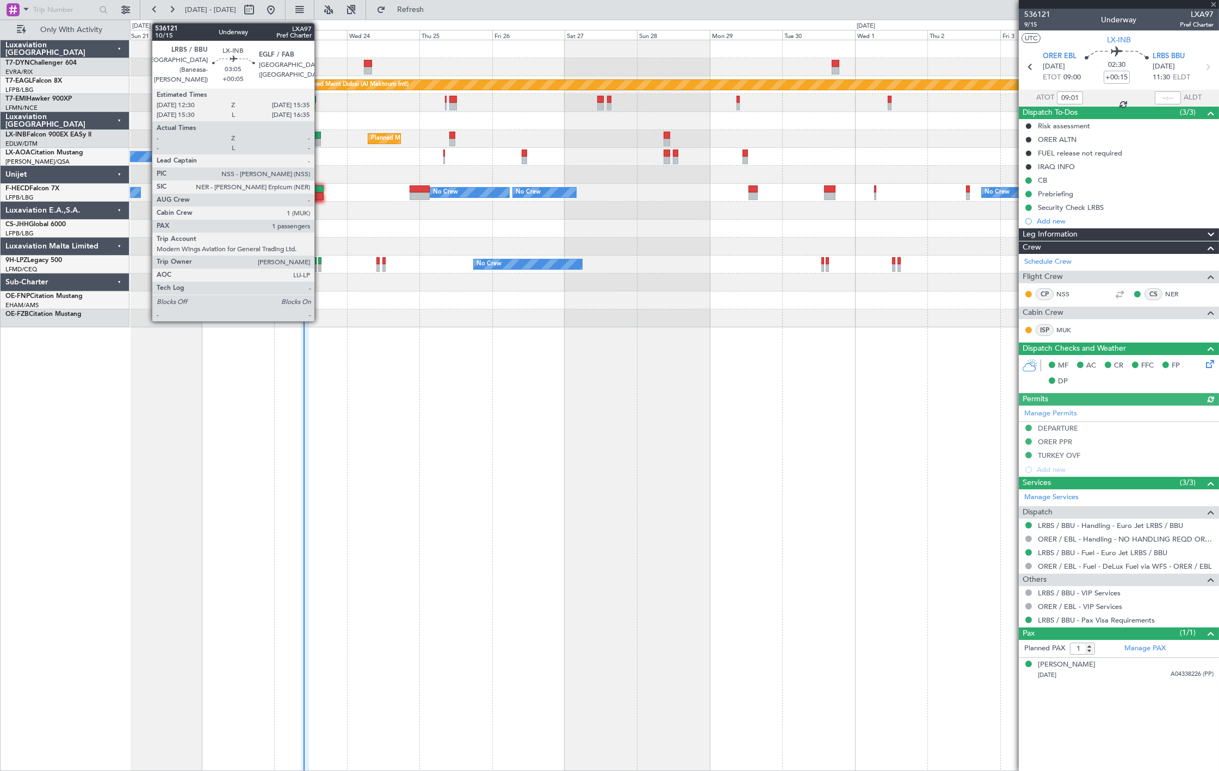
click at [320, 140] on div at bounding box center [317, 143] width 10 height 8
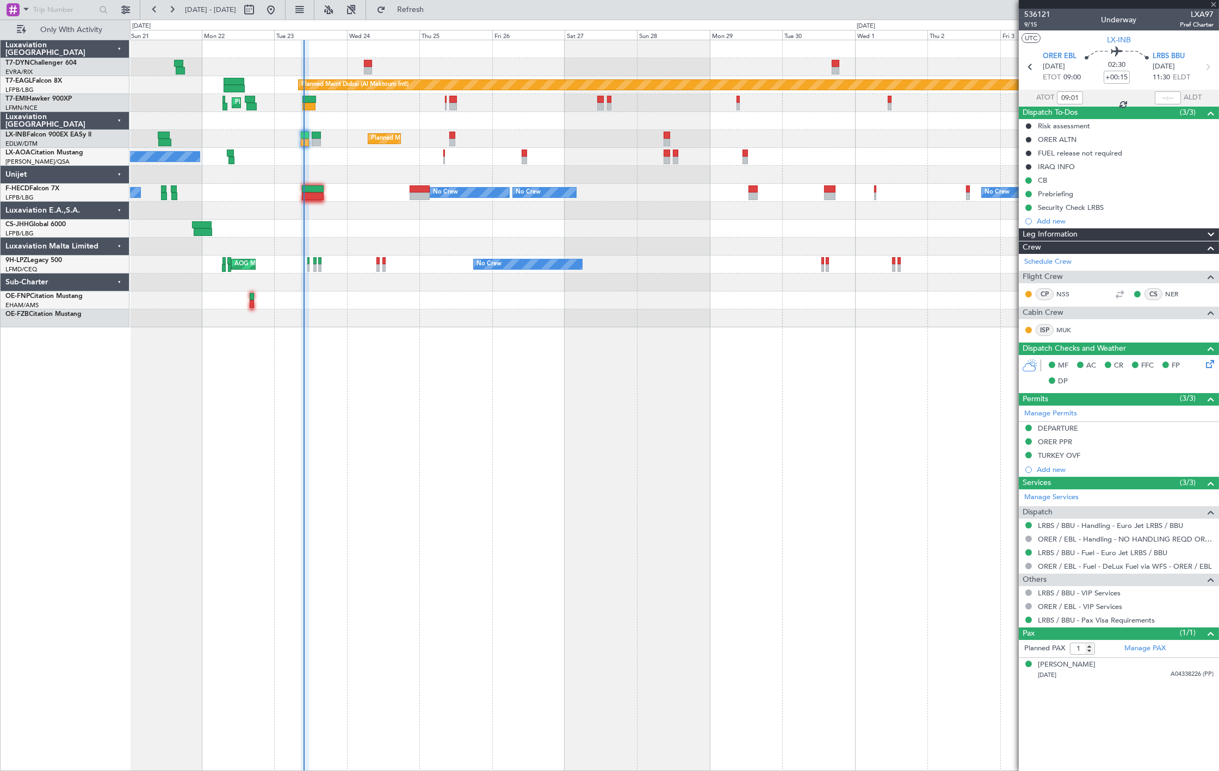
type input "+00:05"
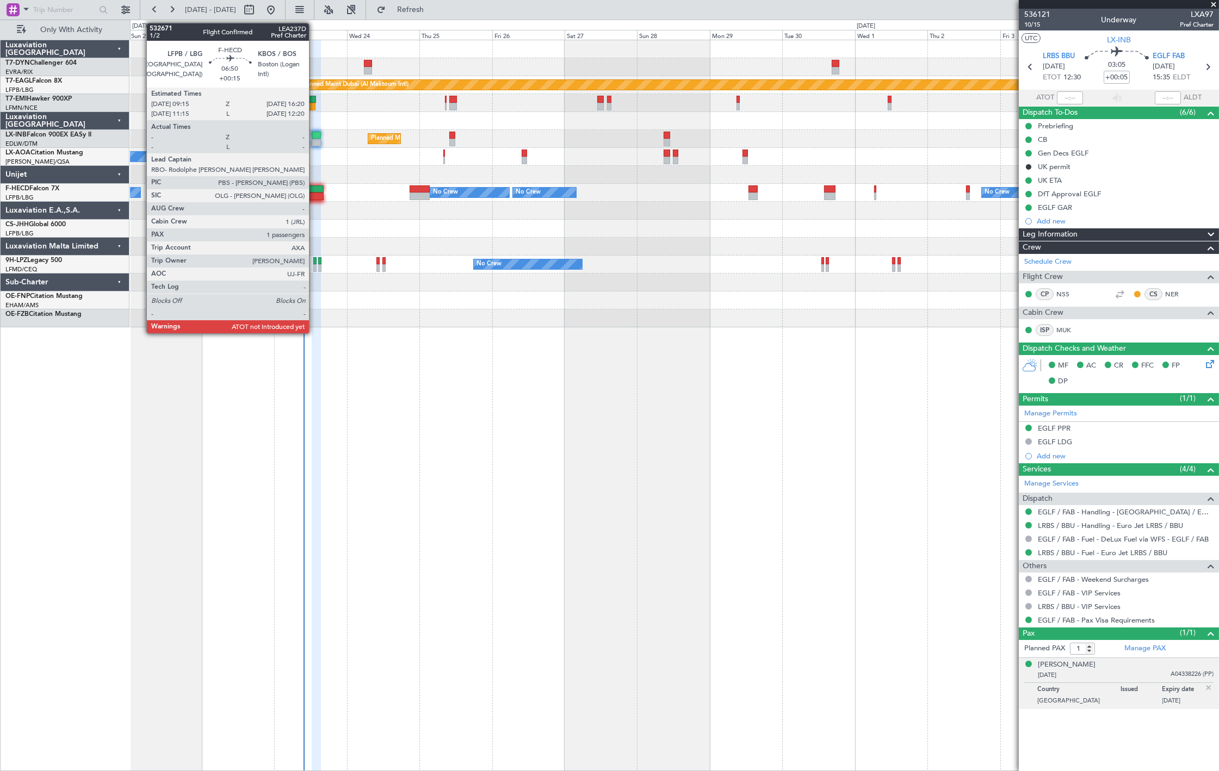
click at [314, 185] on div at bounding box center [313, 189] width 22 height 8
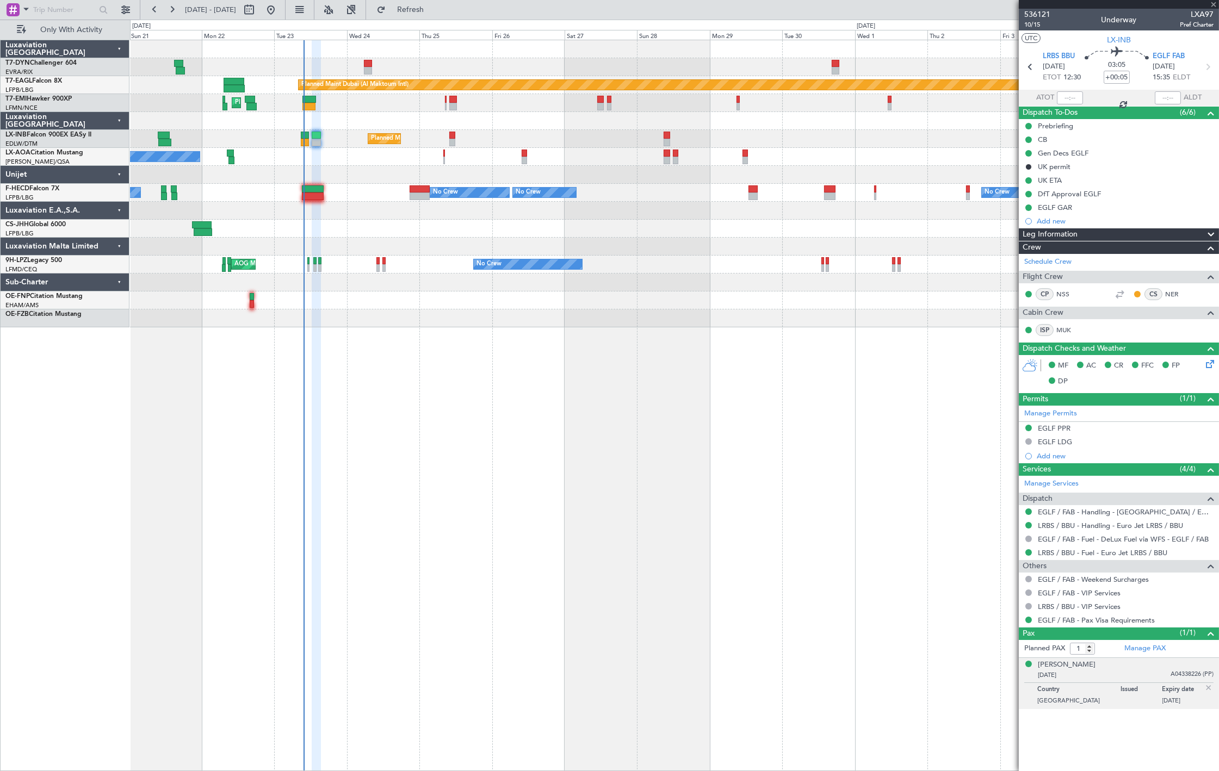
type input "+00:15"
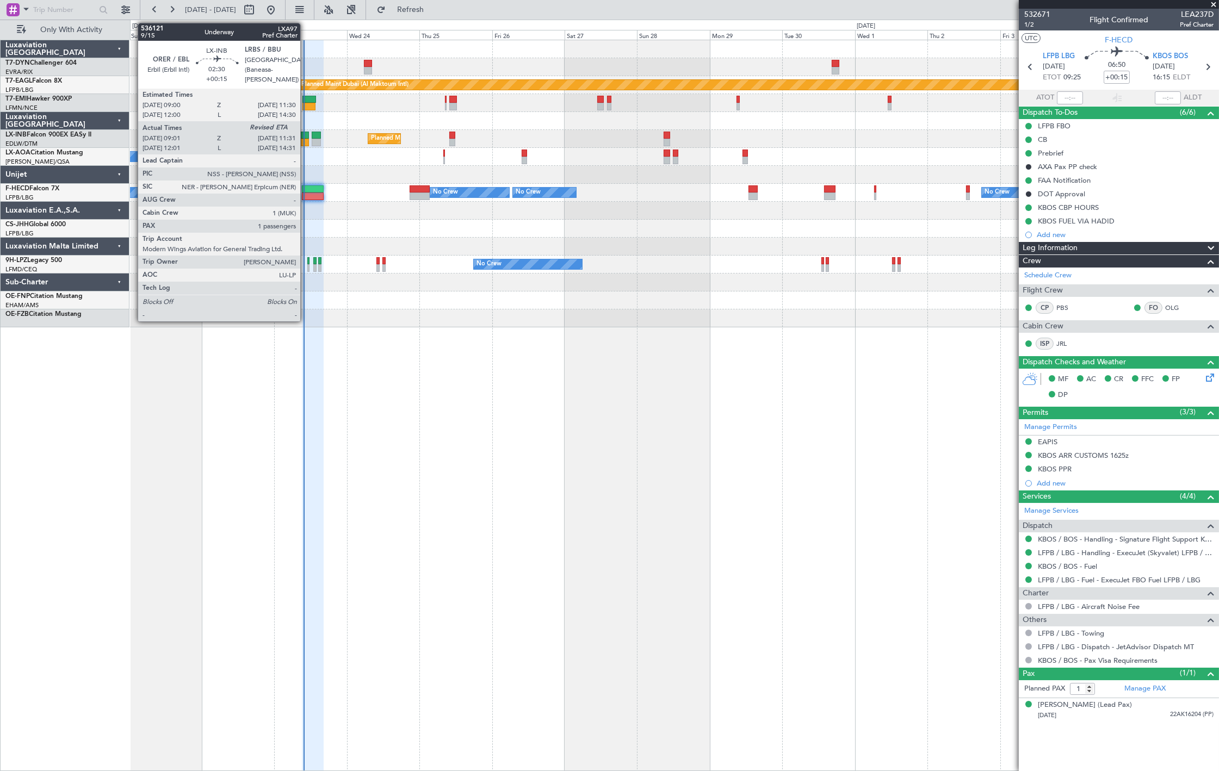
click at [306, 141] on div at bounding box center [305, 143] width 8 height 8
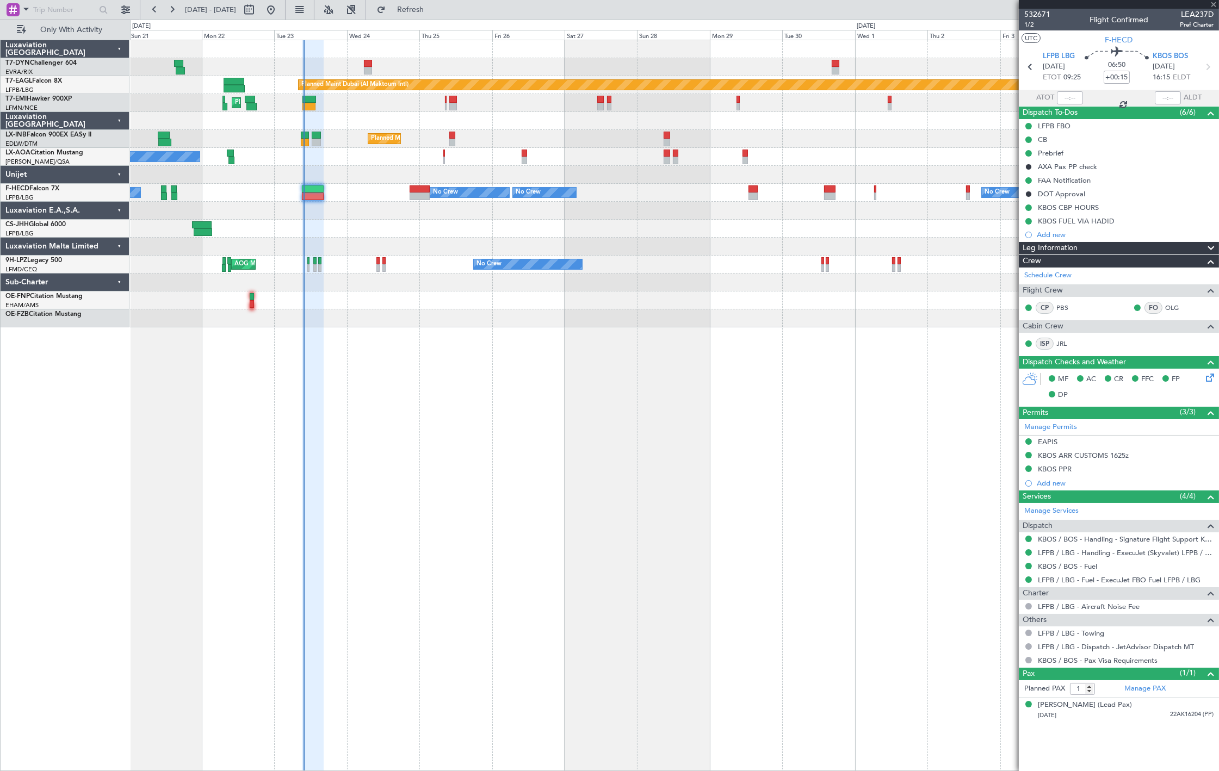
type input "09:01"
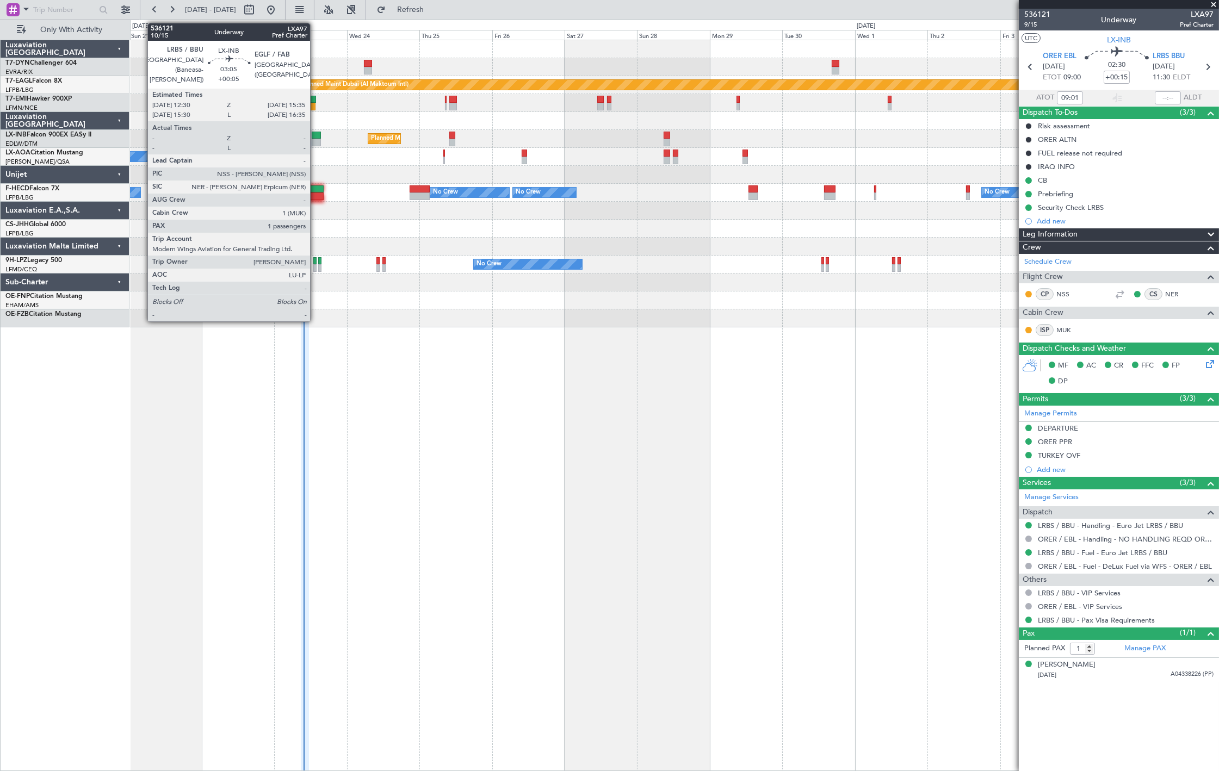
click at [315, 142] on div at bounding box center [317, 143] width 10 height 8
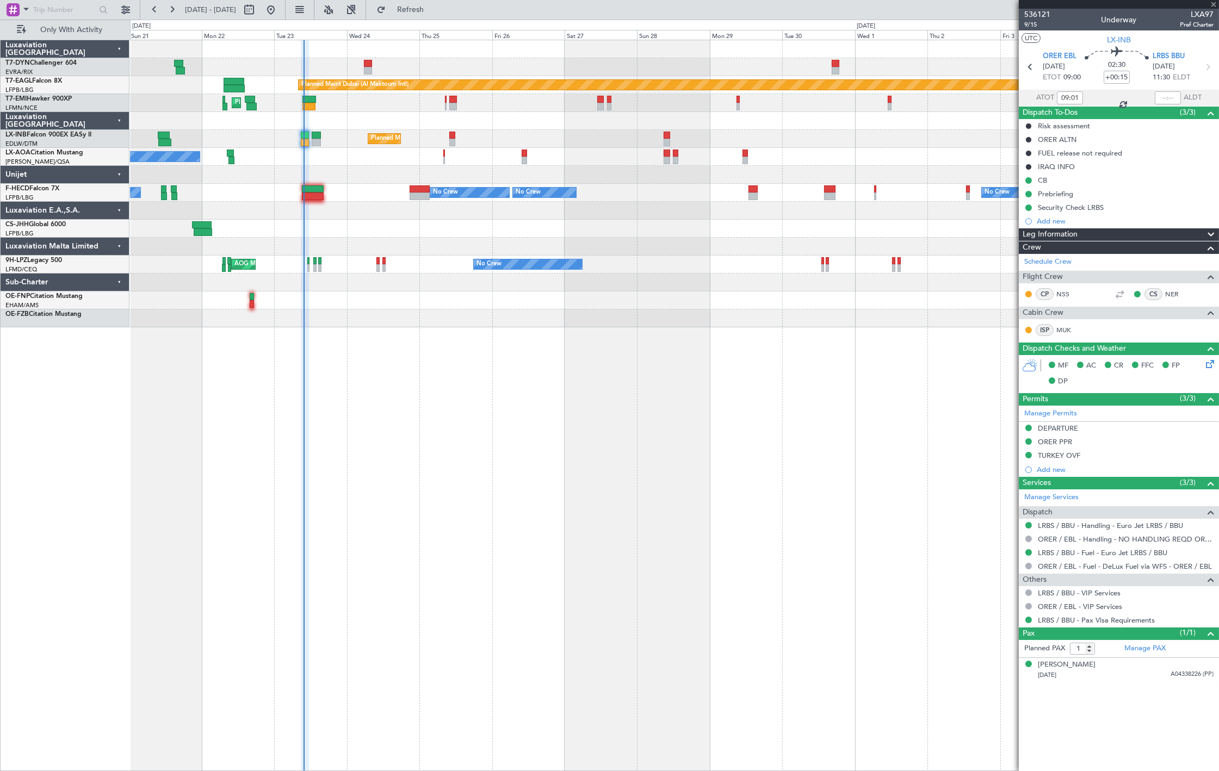
type input "+00:05"
